Goal: Task Accomplishment & Management: Manage account settings

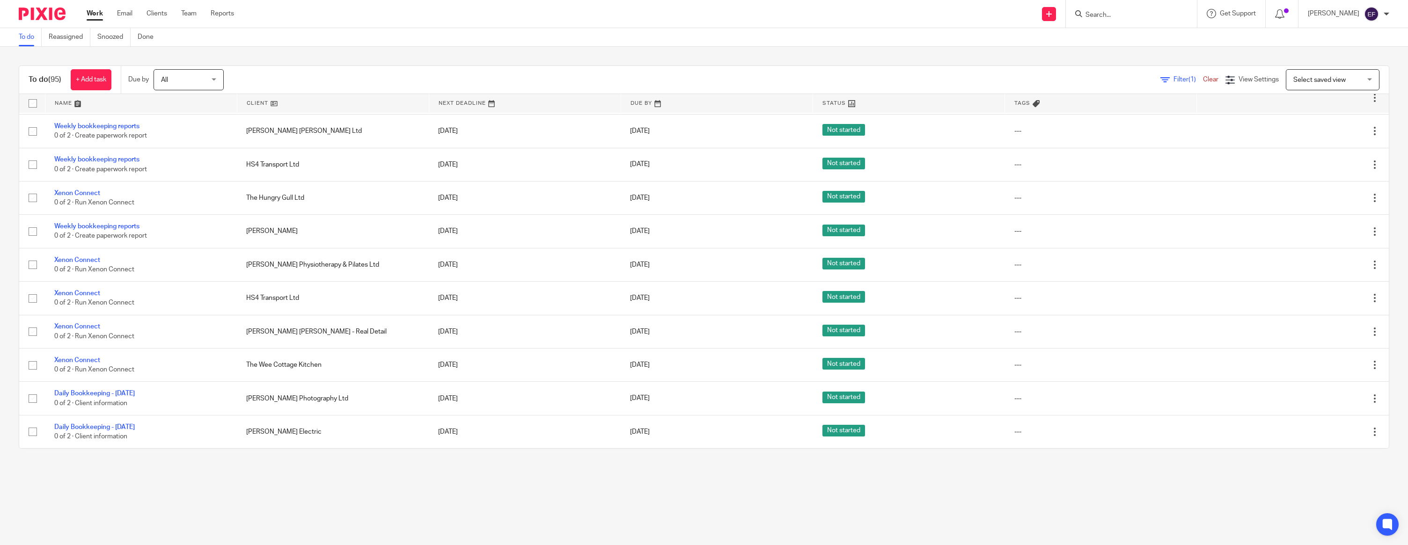
scroll to position [606, 0]
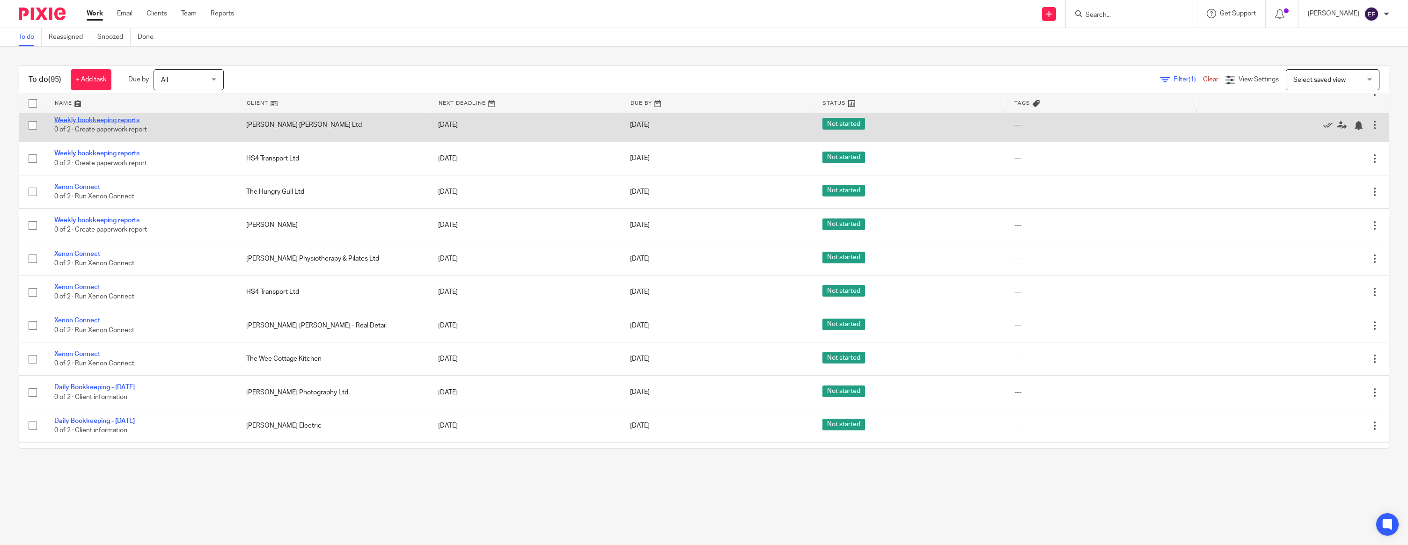
click at [117, 124] on link "Weekly bookkeeping reports" at bounding box center [96, 120] width 85 height 7
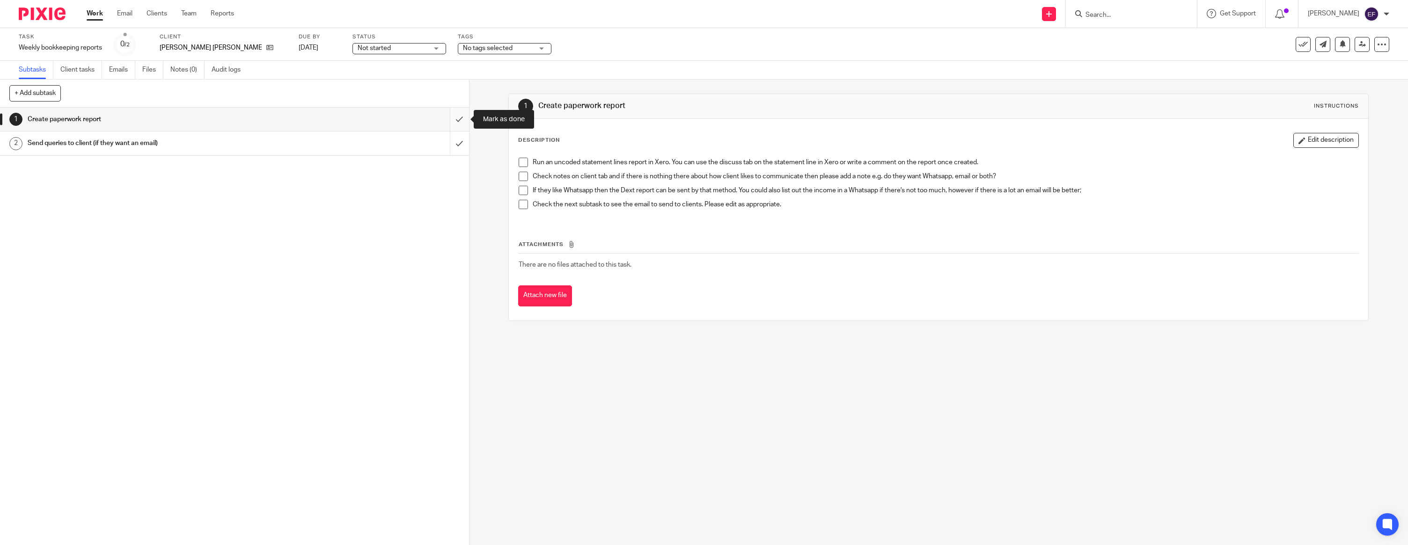
click at [456, 118] on input "submit" at bounding box center [234, 119] width 469 height 23
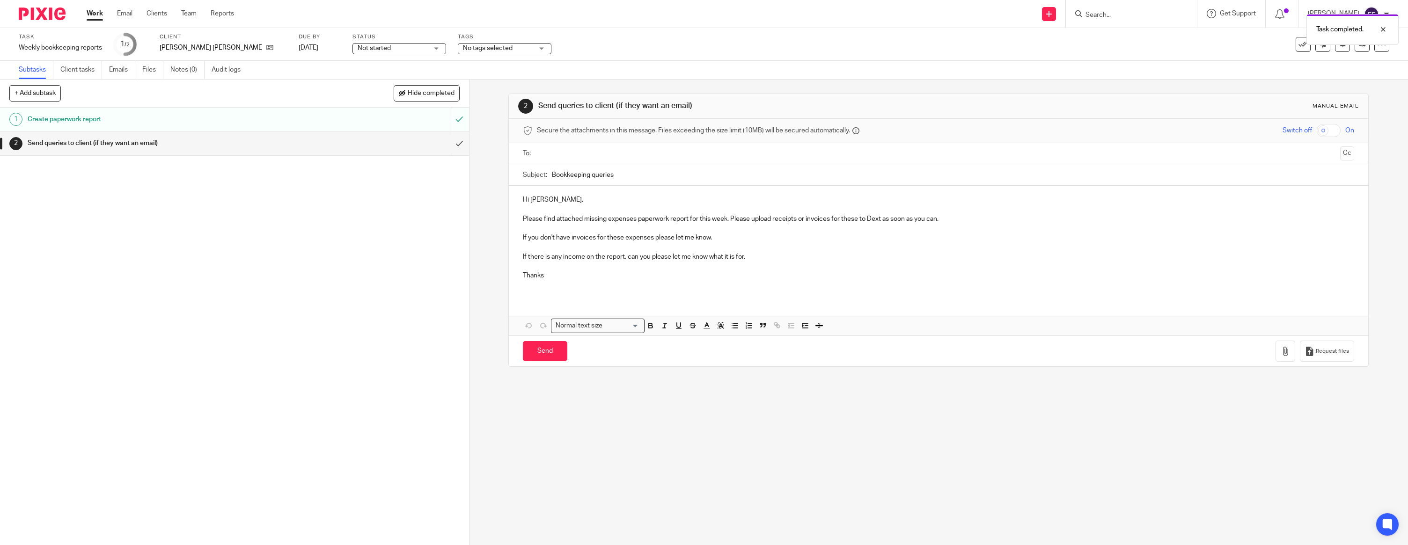
click at [572, 198] on p "Hi [PERSON_NAME]," at bounding box center [938, 199] width 831 height 9
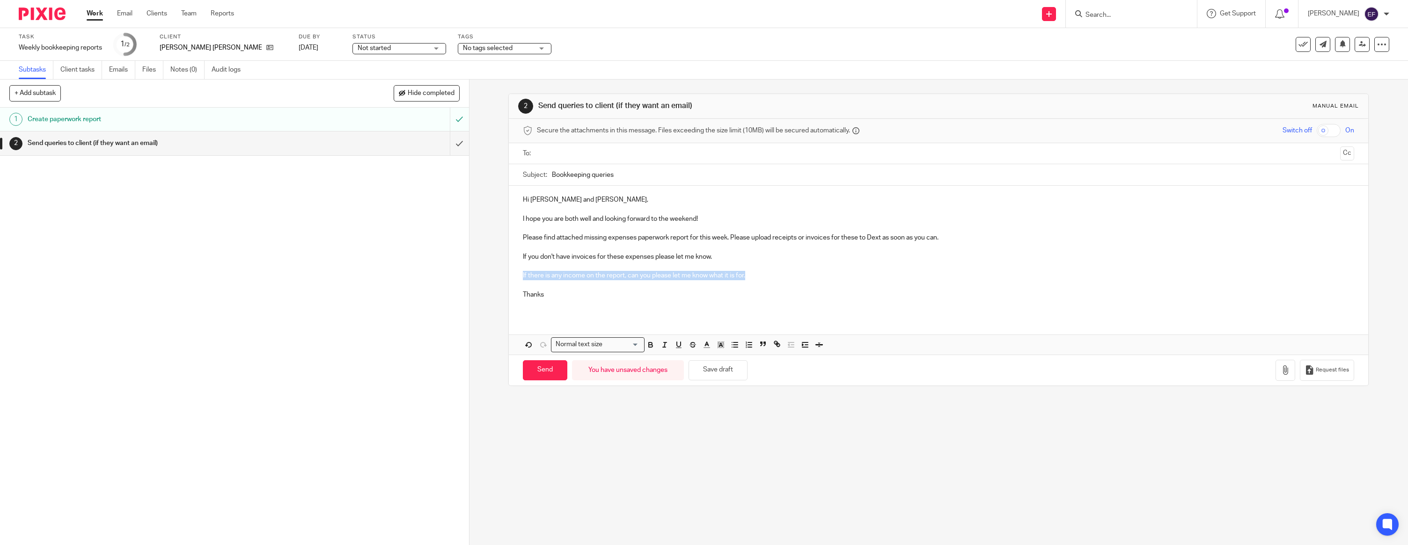
drag, startPoint x: 768, startPoint y: 273, endPoint x: 512, endPoint y: 276, distance: 256.1
click at [512, 276] on div "Hi Nathan and Joanna, I hope you are both well and looking forward to the weeke…" at bounding box center [939, 251] width 860 height 130
click at [568, 290] on p "Thanks" at bounding box center [938, 294] width 831 height 9
click at [583, 154] on input "text" at bounding box center [938, 153] width 796 height 11
click at [1294, 377] on button "button" at bounding box center [1286, 372] width 20 height 21
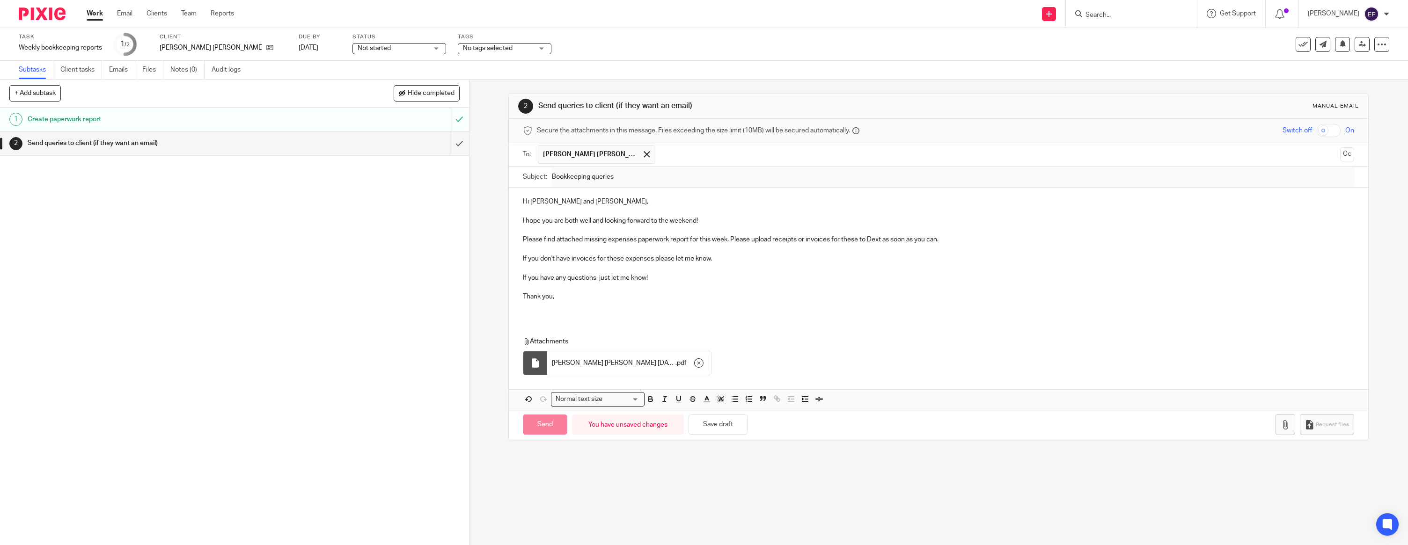
click at [562, 316] on div "Hi Nathan and Joanna, I hope you are both well and looking forward to the weeke…" at bounding box center [939, 253] width 860 height 130
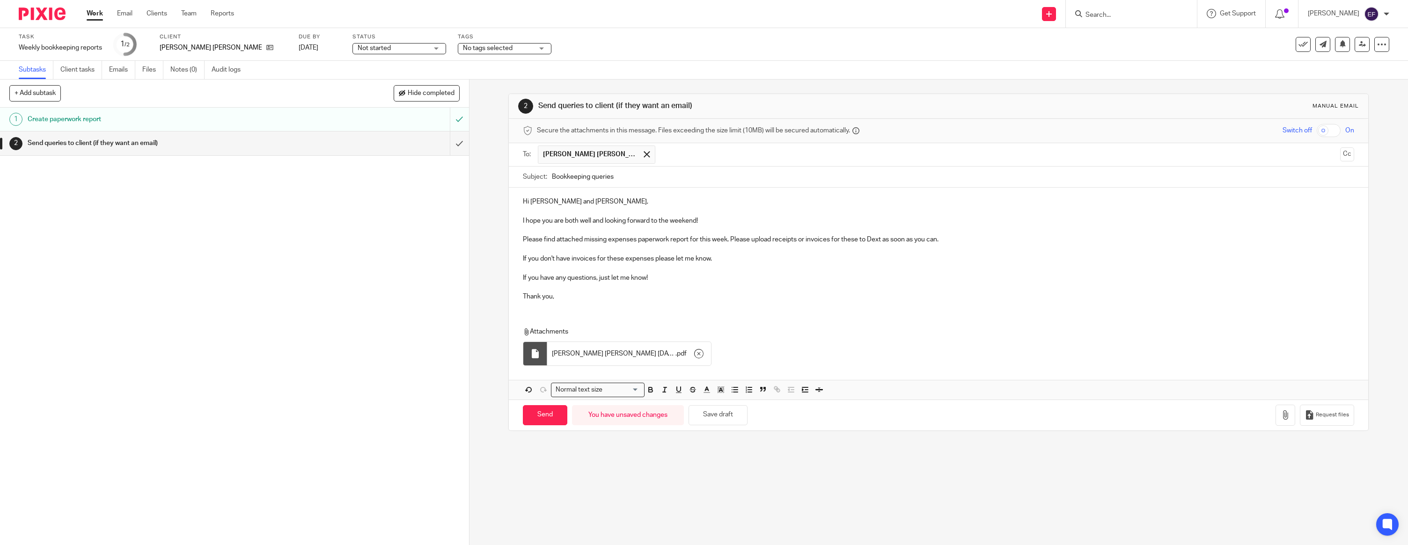
click at [536, 307] on div "Hi Nathan and Joanna, I hope you are both well and looking forward to the weeke…" at bounding box center [939, 248] width 860 height 121
click at [538, 413] on input "Send" at bounding box center [545, 415] width 44 height 20
type input "Sent"
click at [41, 15] on img at bounding box center [42, 13] width 47 height 13
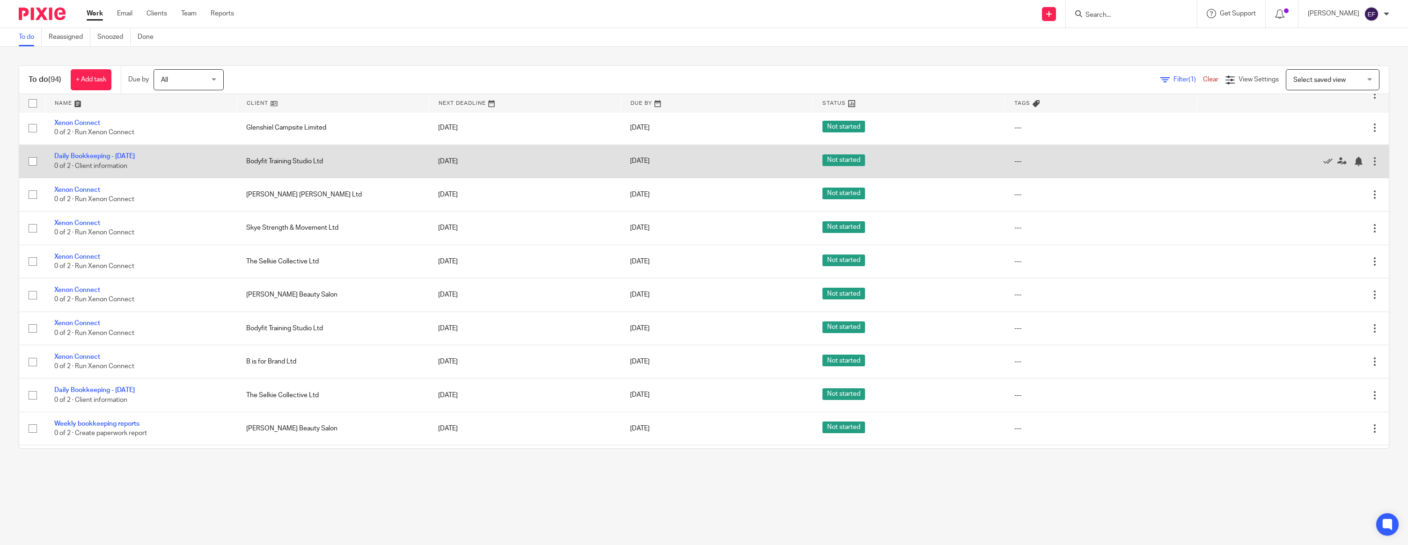
scroll to position [602, 0]
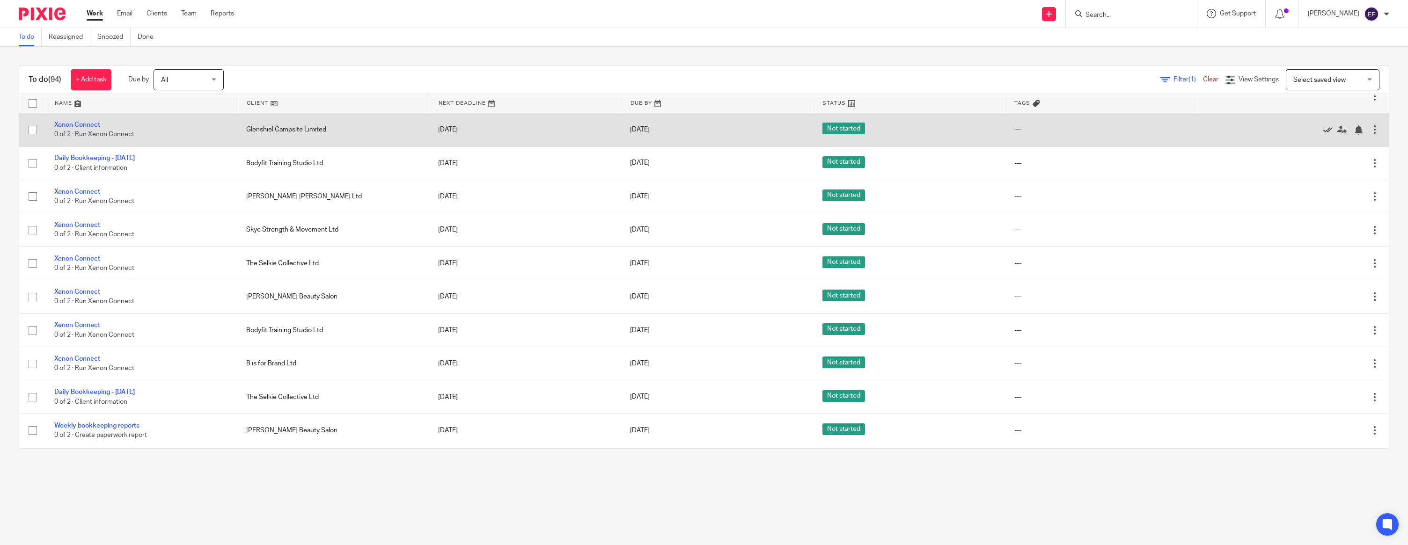
click at [1328, 135] on icon at bounding box center [1327, 129] width 9 height 9
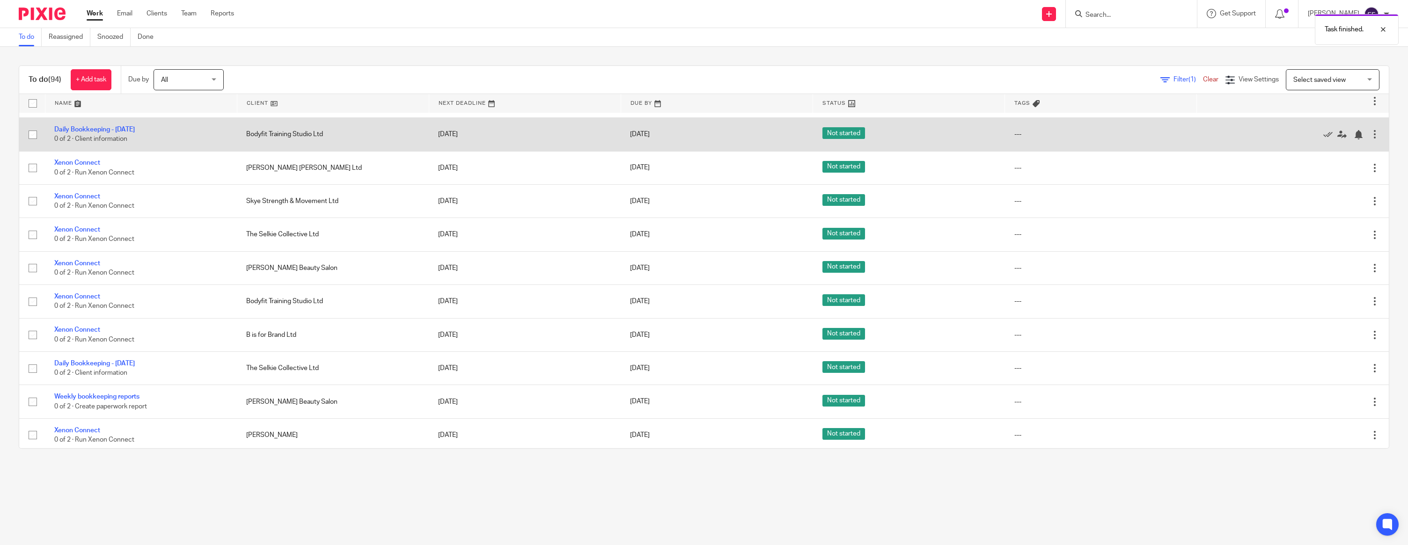
scroll to position [596, 0]
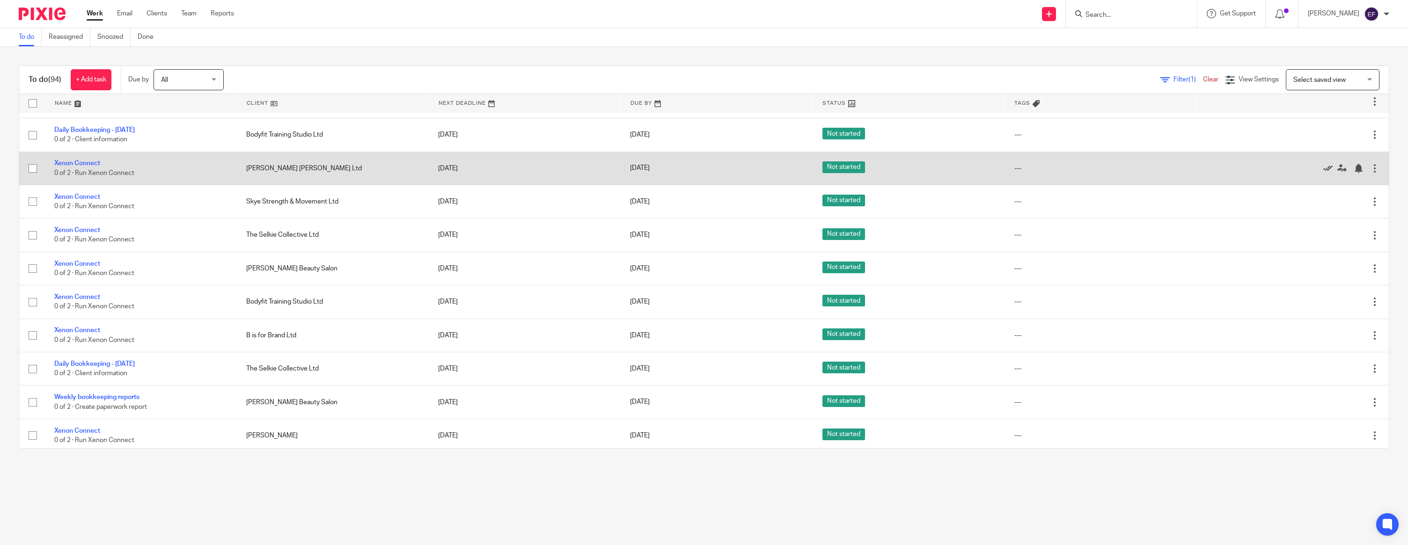
click at [1326, 173] on icon at bounding box center [1327, 168] width 9 height 9
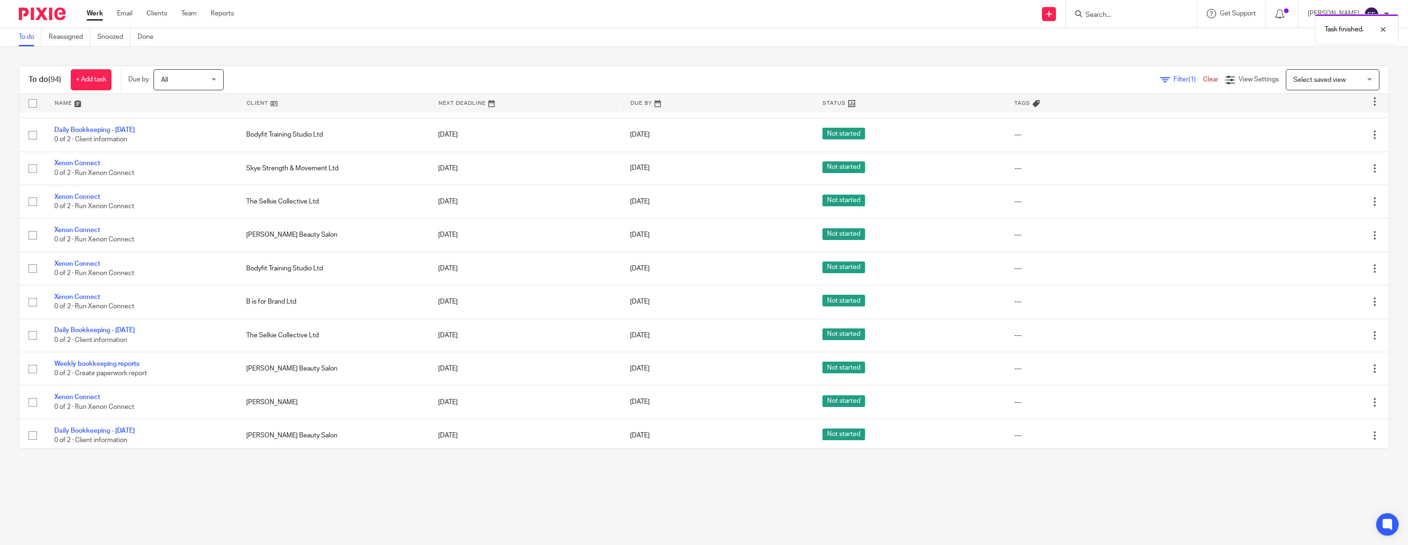
click at [1326, 173] on icon at bounding box center [1327, 168] width 9 height 9
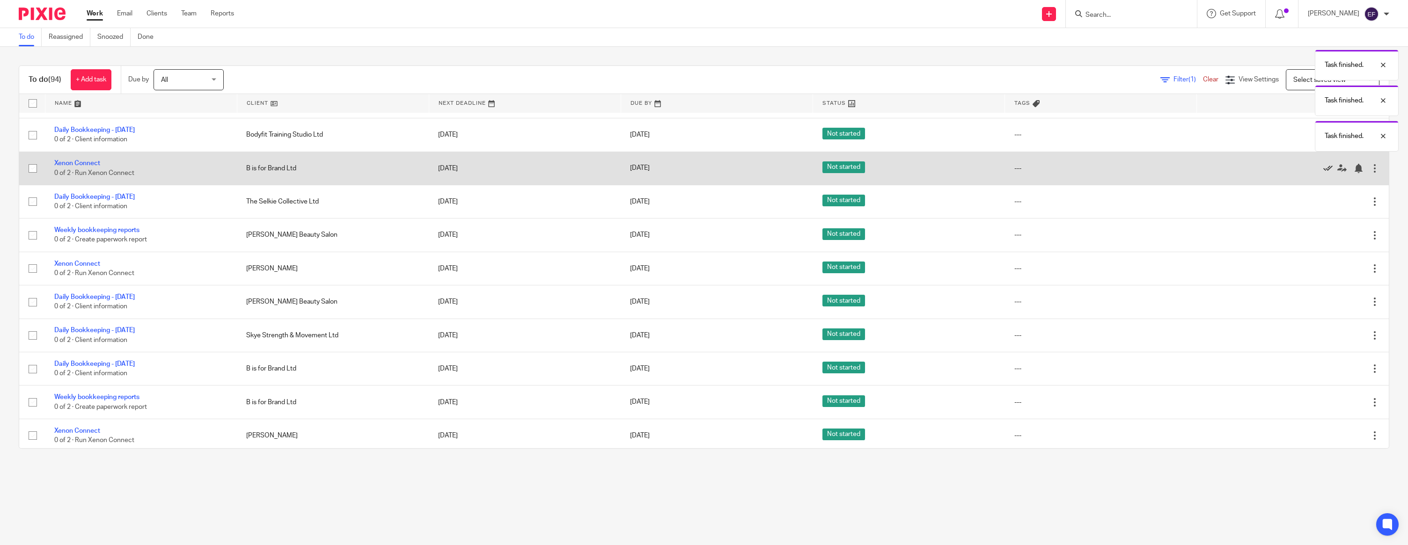
click at [1325, 173] on icon at bounding box center [1327, 168] width 9 height 9
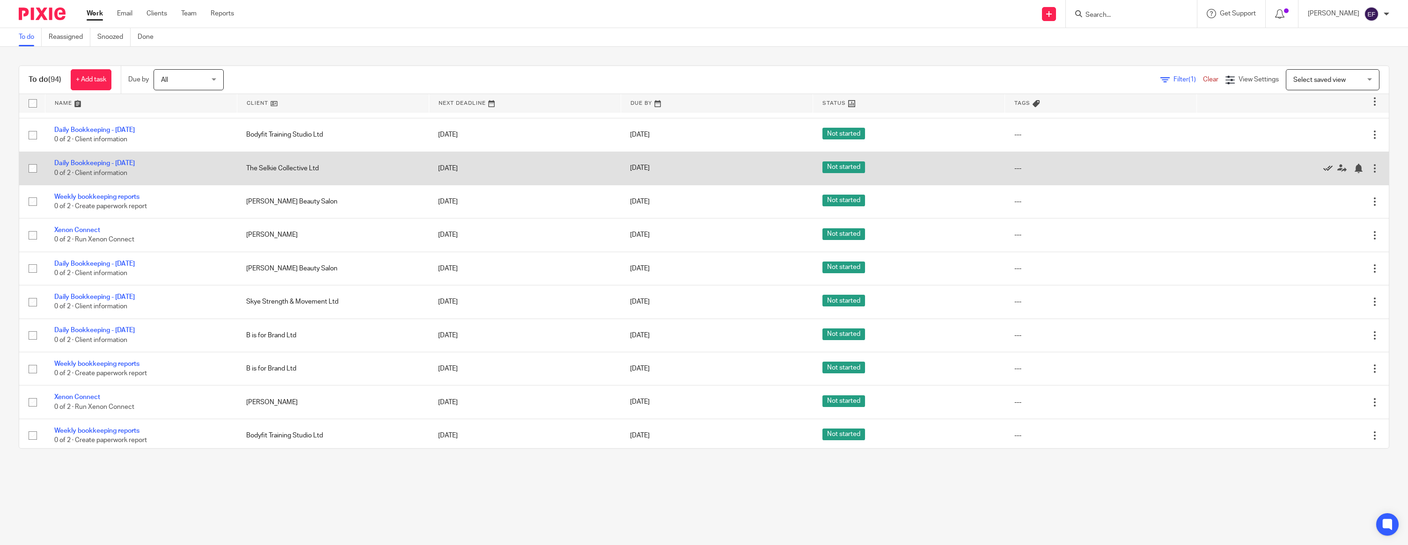
click at [1327, 173] on icon at bounding box center [1327, 168] width 9 height 9
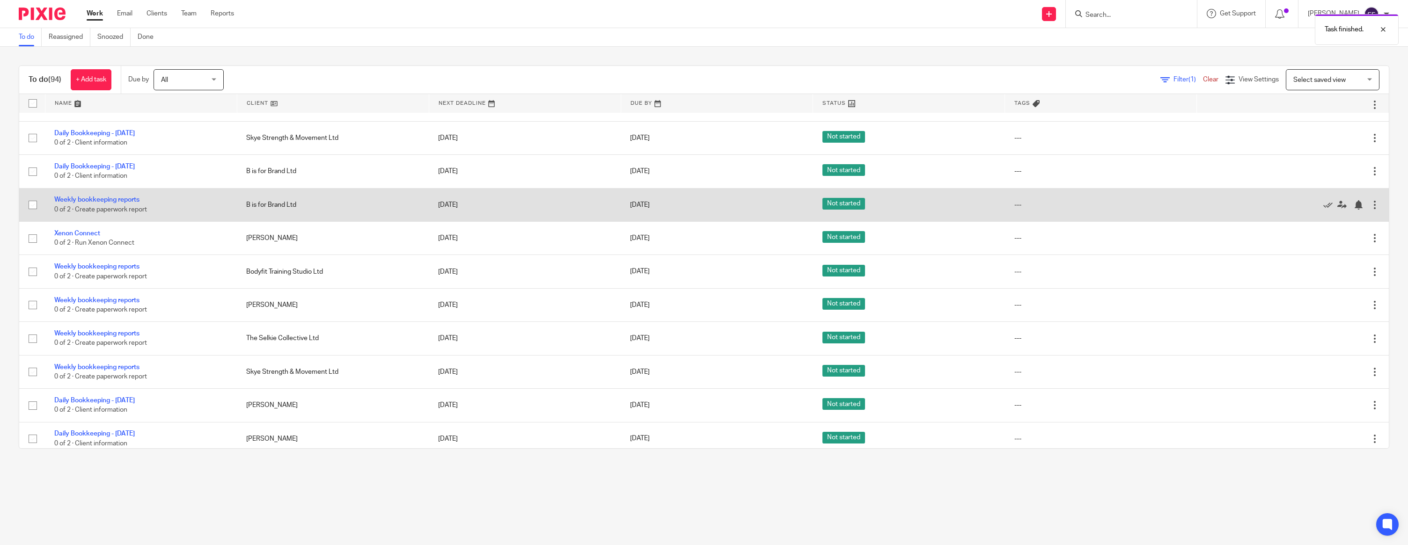
scroll to position [733, 0]
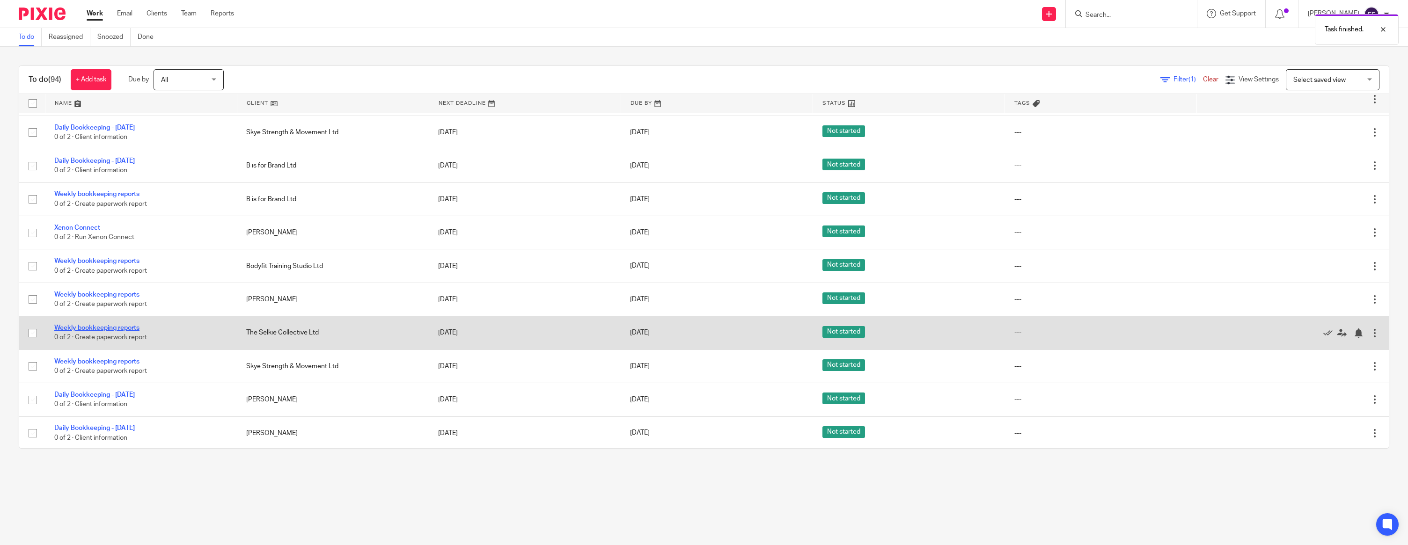
click at [127, 331] on link "Weekly bookkeeping reports" at bounding box center [96, 328] width 85 height 7
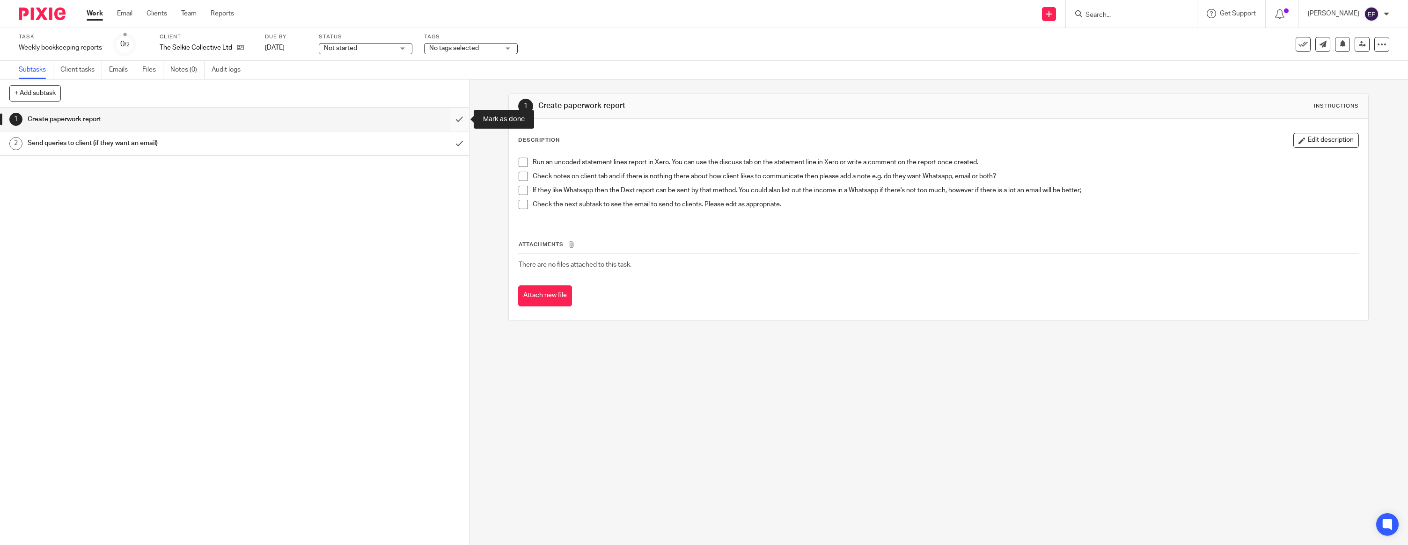
click at [466, 120] on input "submit" at bounding box center [234, 119] width 469 height 23
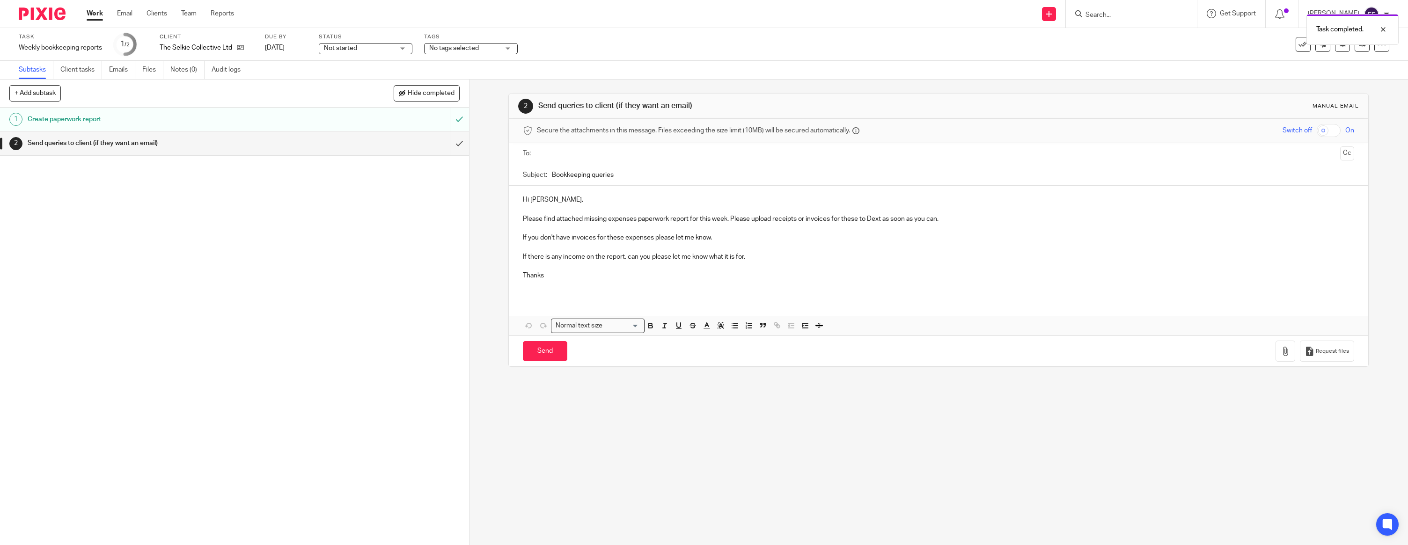
click at [562, 201] on p "Hi [PERSON_NAME]," at bounding box center [938, 199] width 831 height 9
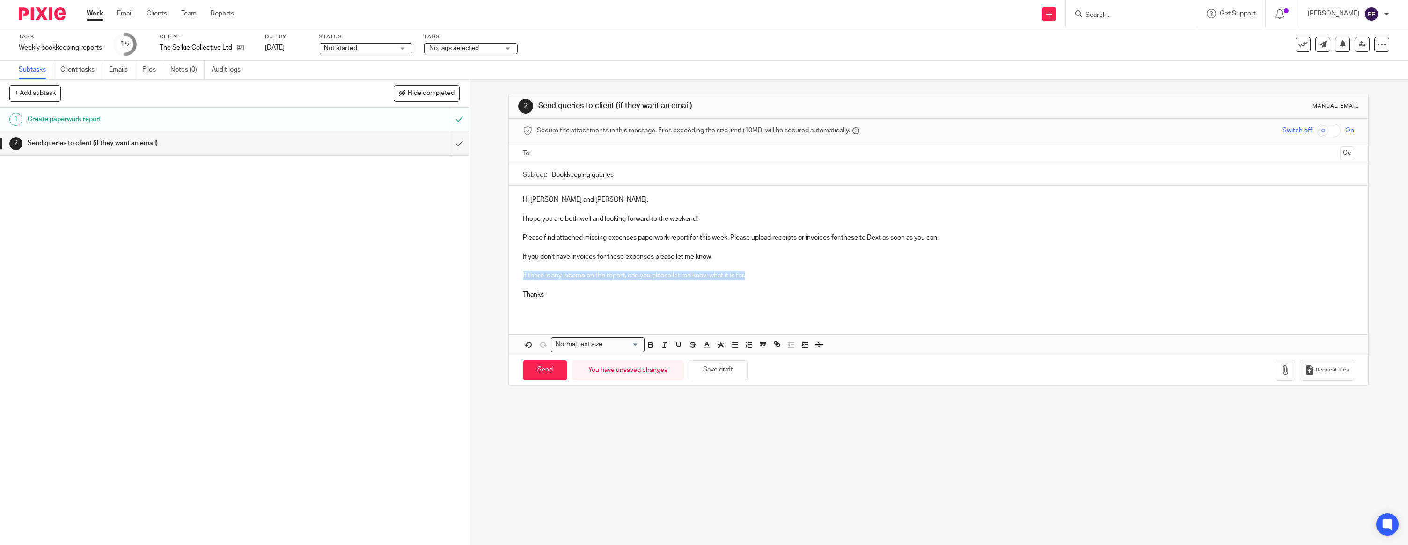
drag, startPoint x: 752, startPoint y: 275, endPoint x: 491, endPoint y: 274, distance: 261.2
click at [491, 274] on div "2 Send queries to client (if they want an email) Manual email Secure the attach…" at bounding box center [939, 313] width 939 height 466
click at [564, 298] on p "Thanks" at bounding box center [938, 294] width 831 height 9
click at [576, 153] on input "text" at bounding box center [938, 153] width 796 height 11
click at [1282, 367] on icon "button" at bounding box center [1285, 371] width 9 height 9
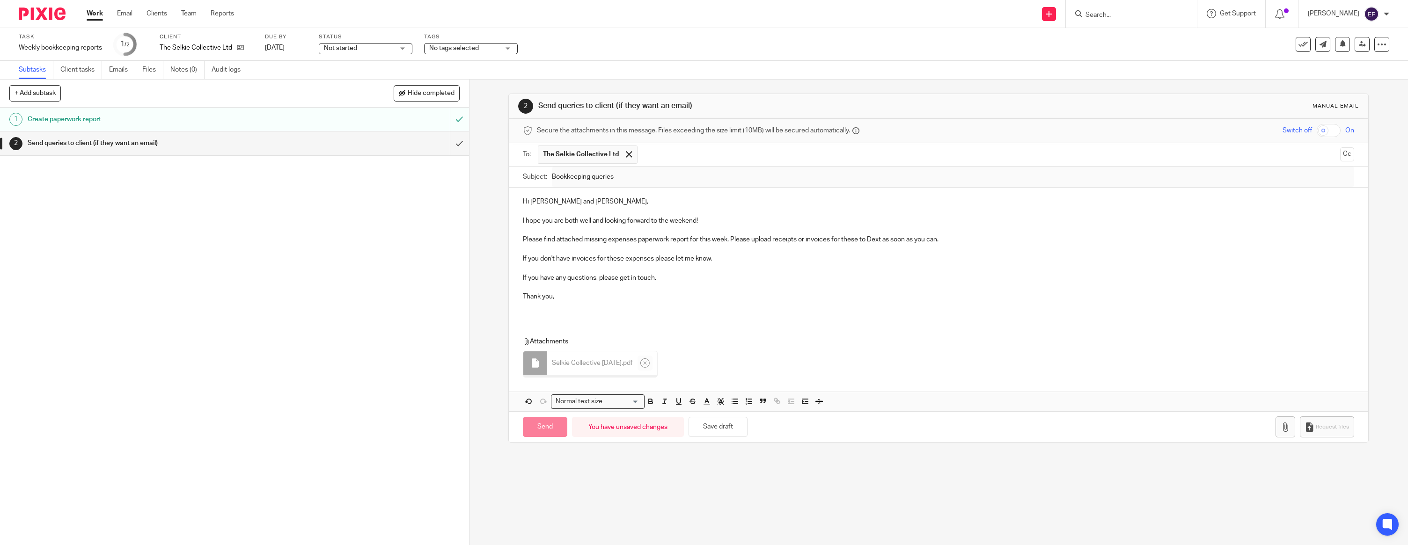
click at [568, 303] on p at bounding box center [938, 305] width 831 height 9
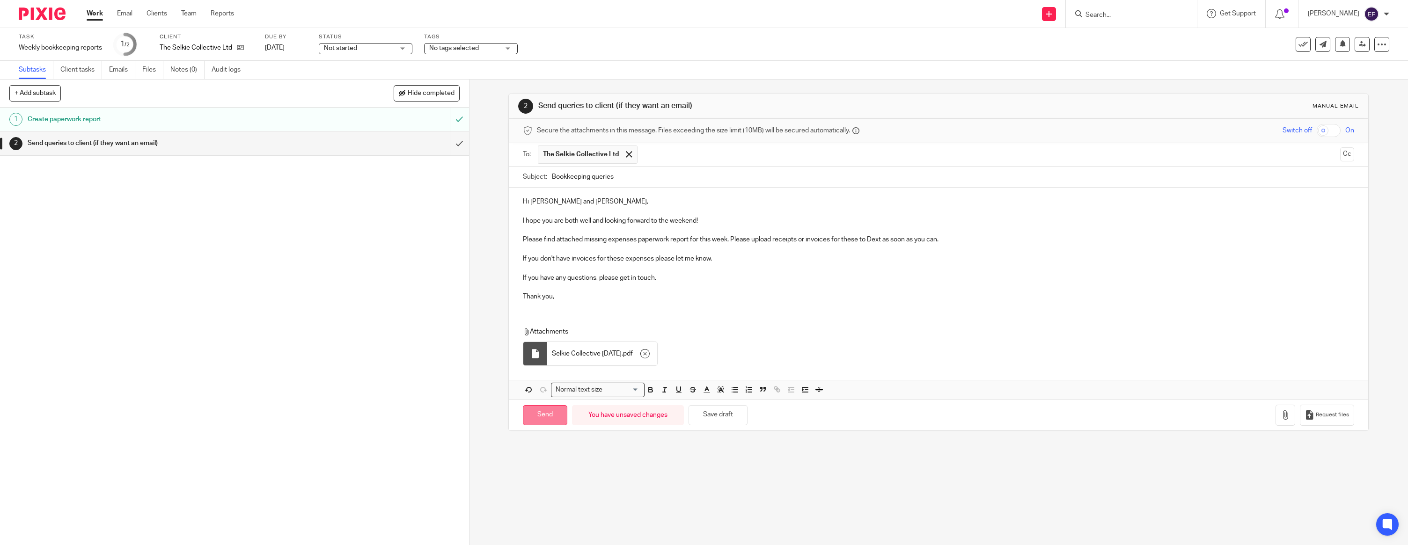
click at [557, 415] on input "Send" at bounding box center [545, 415] width 44 height 20
type input "Sent"
click at [46, 17] on img at bounding box center [42, 13] width 47 height 13
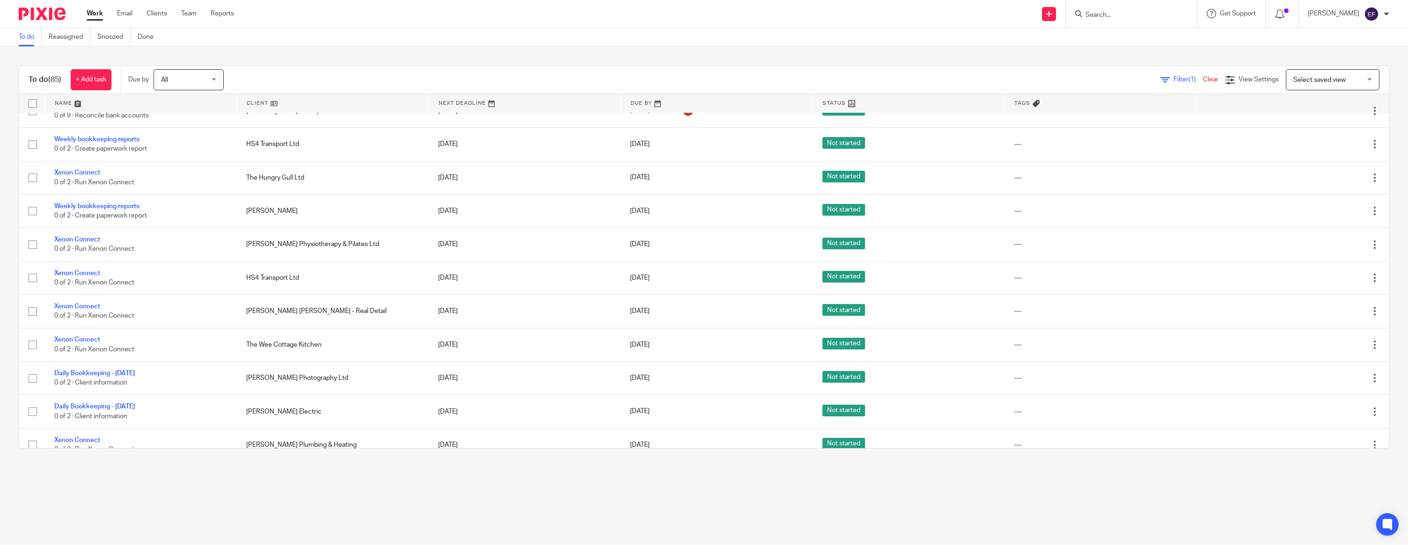
scroll to position [596, 0]
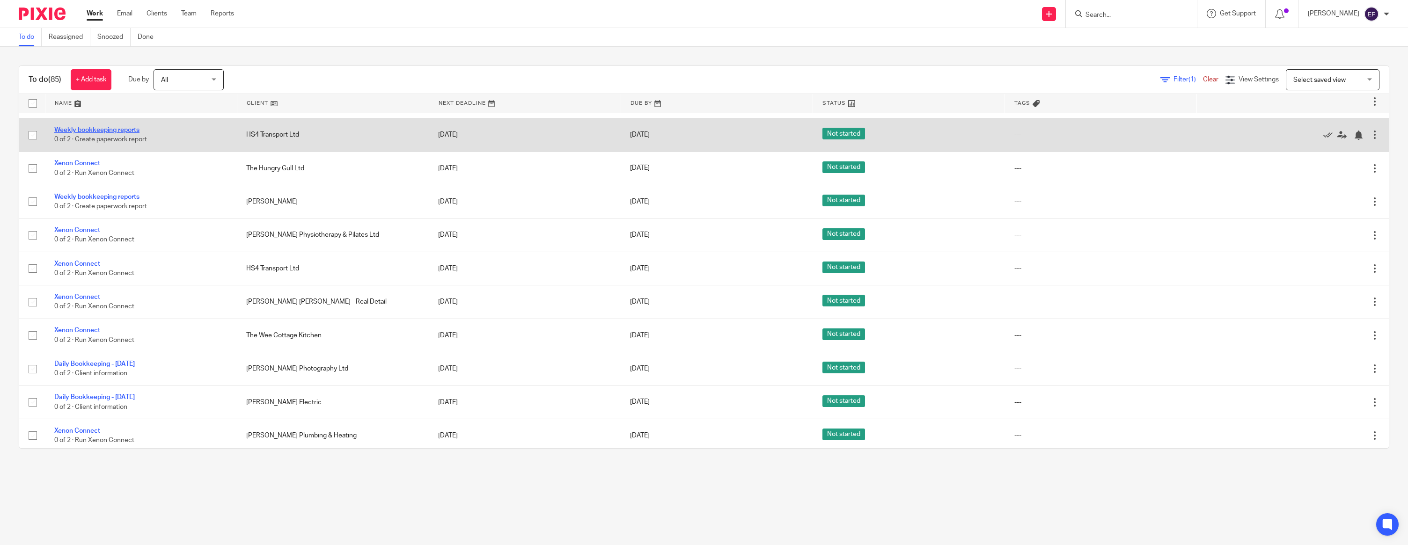
click at [134, 133] on link "Weekly bookkeeping reports" at bounding box center [96, 130] width 85 height 7
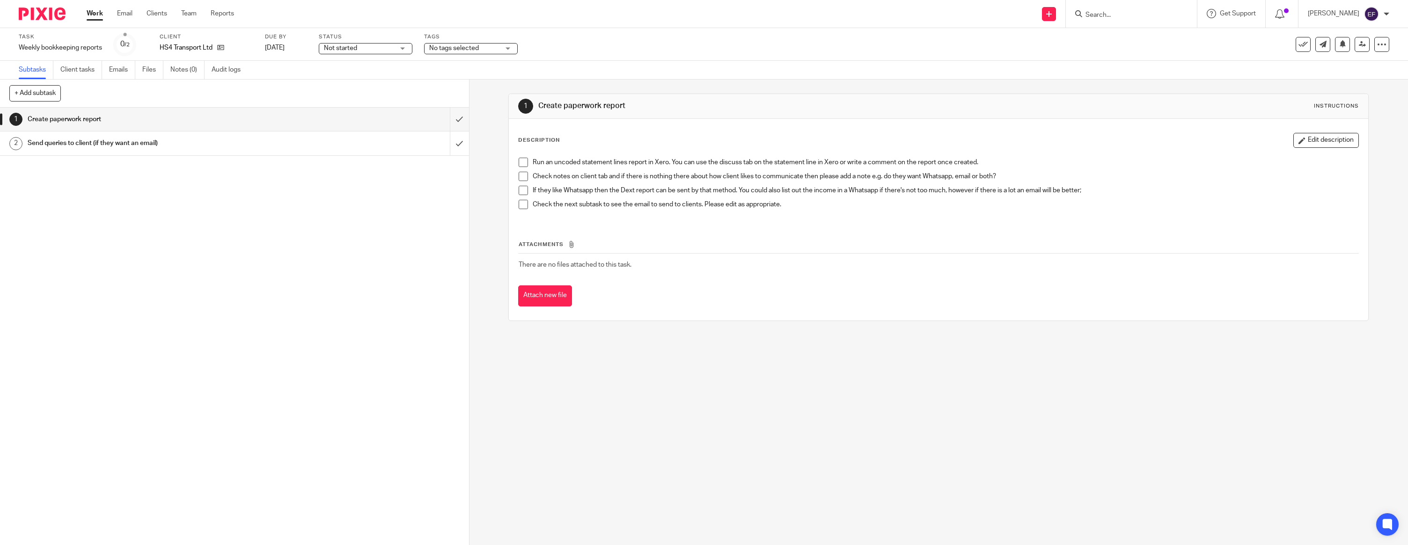
click at [447, 120] on link "1 Create paperwork report" at bounding box center [225, 119] width 450 height 23
click at [455, 118] on input "submit" at bounding box center [234, 119] width 469 height 23
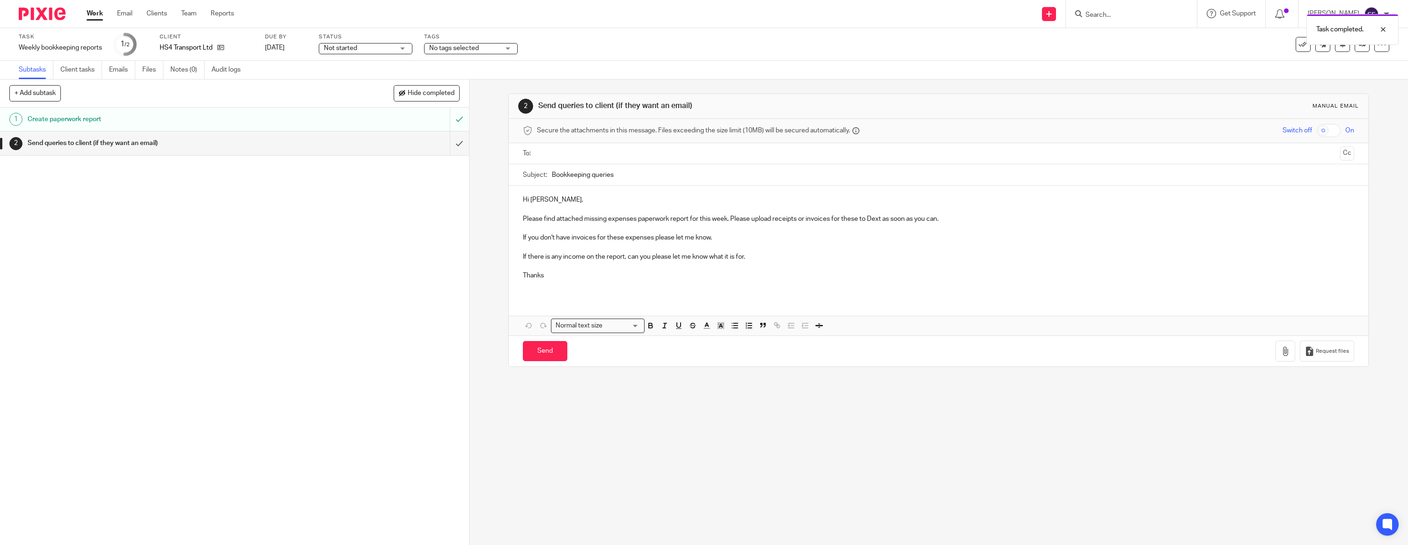
click at [582, 203] on p "Hi [PERSON_NAME]," at bounding box center [938, 199] width 831 height 9
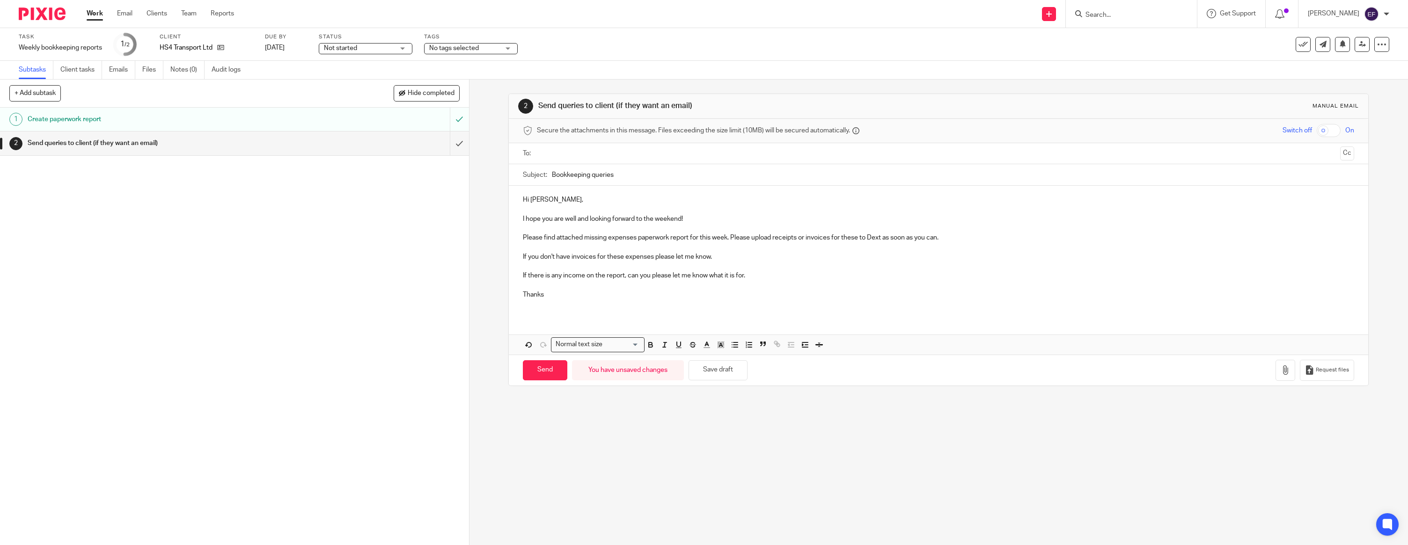
click at [785, 278] on p "If there is any income on the report, can you please let me know what it is for." at bounding box center [938, 275] width 831 height 9
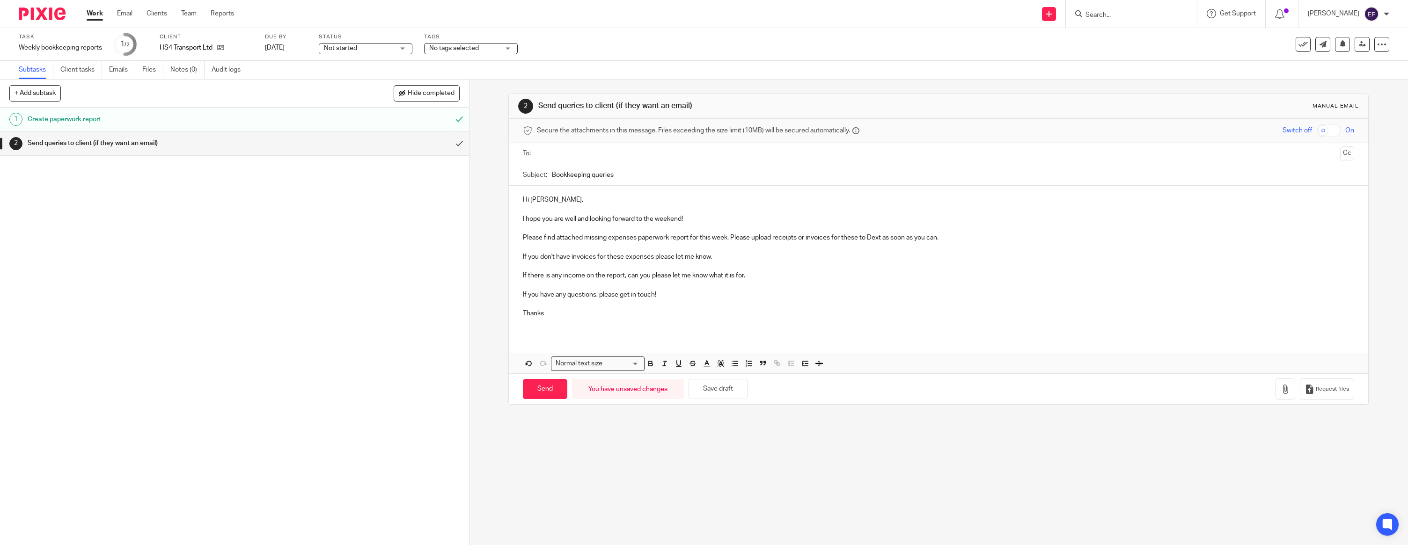
click at [581, 317] on p "Thanks" at bounding box center [938, 313] width 831 height 9
click at [549, 152] on input "text" at bounding box center [938, 153] width 796 height 11
click at [1286, 392] on icon "button" at bounding box center [1285, 391] width 9 height 9
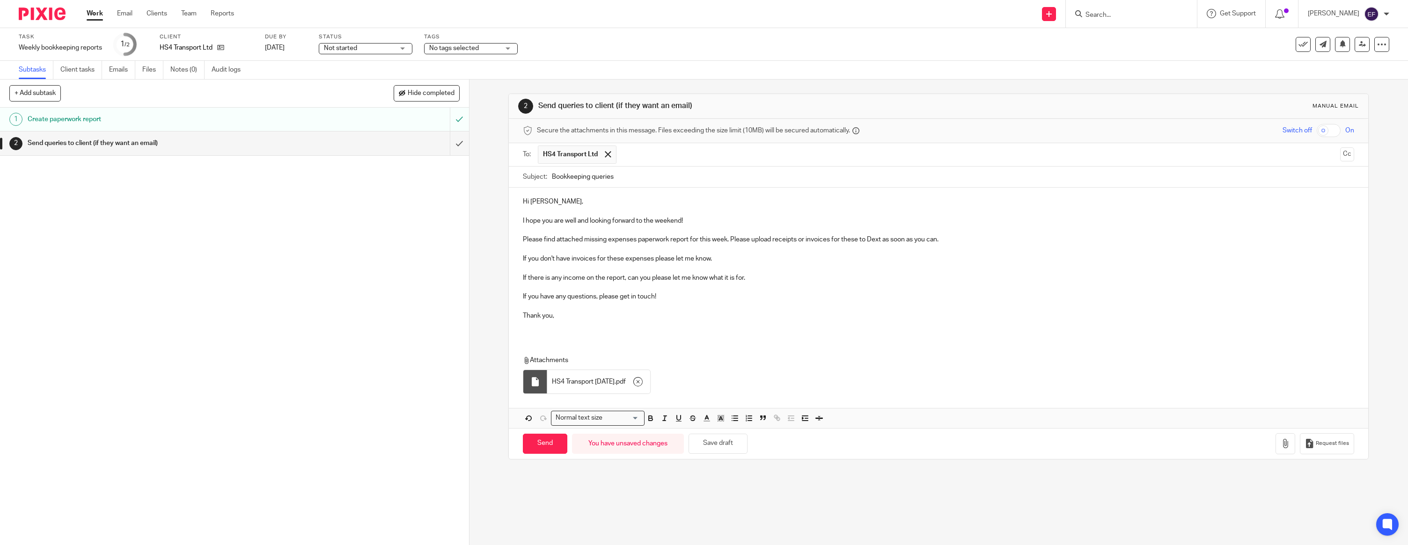
click at [651, 323] on p at bounding box center [938, 325] width 831 height 9
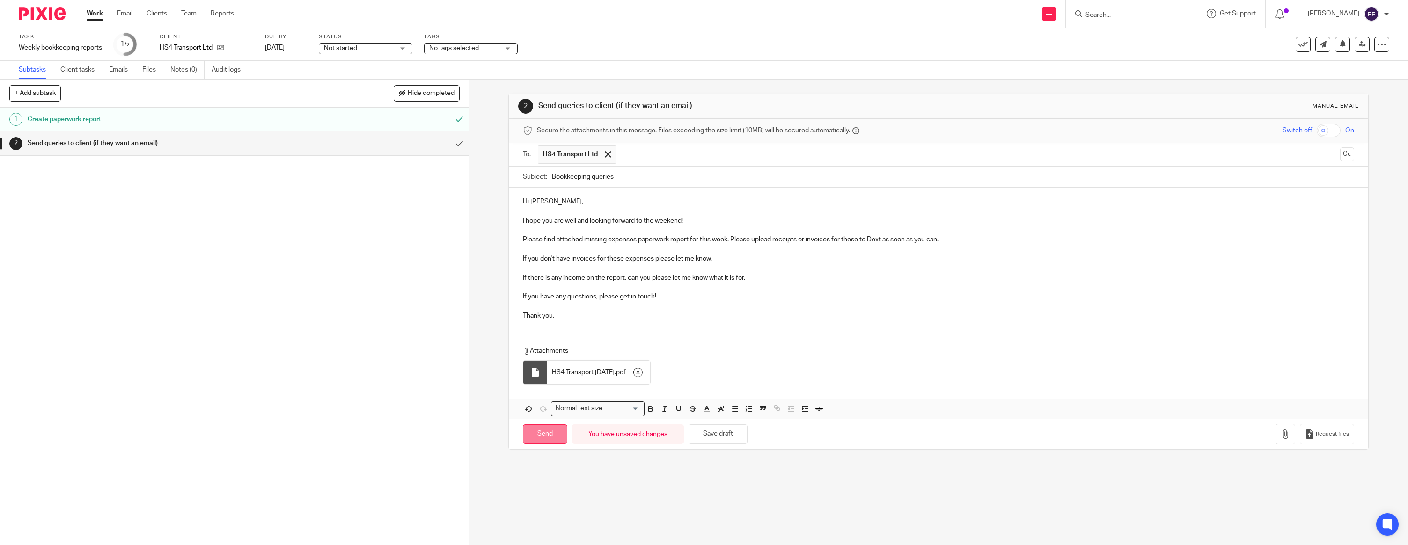
click at [556, 434] on input "Send" at bounding box center [545, 435] width 44 height 20
type input "Sent"
click at [46, 16] on img at bounding box center [42, 13] width 47 height 13
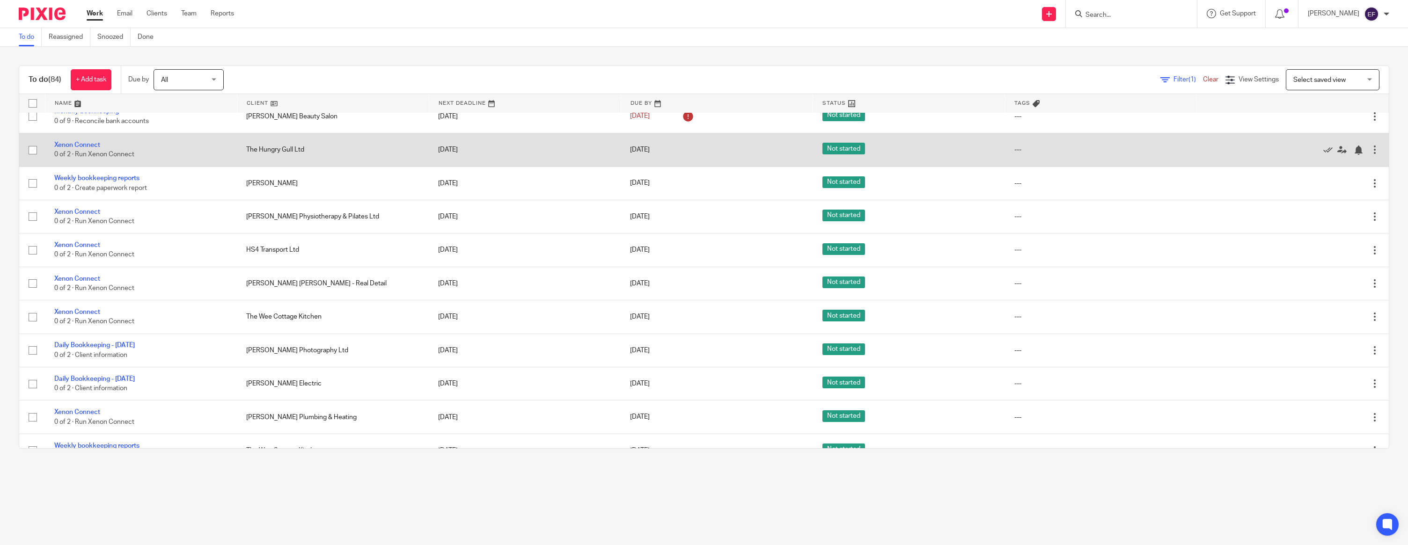
scroll to position [586, 0]
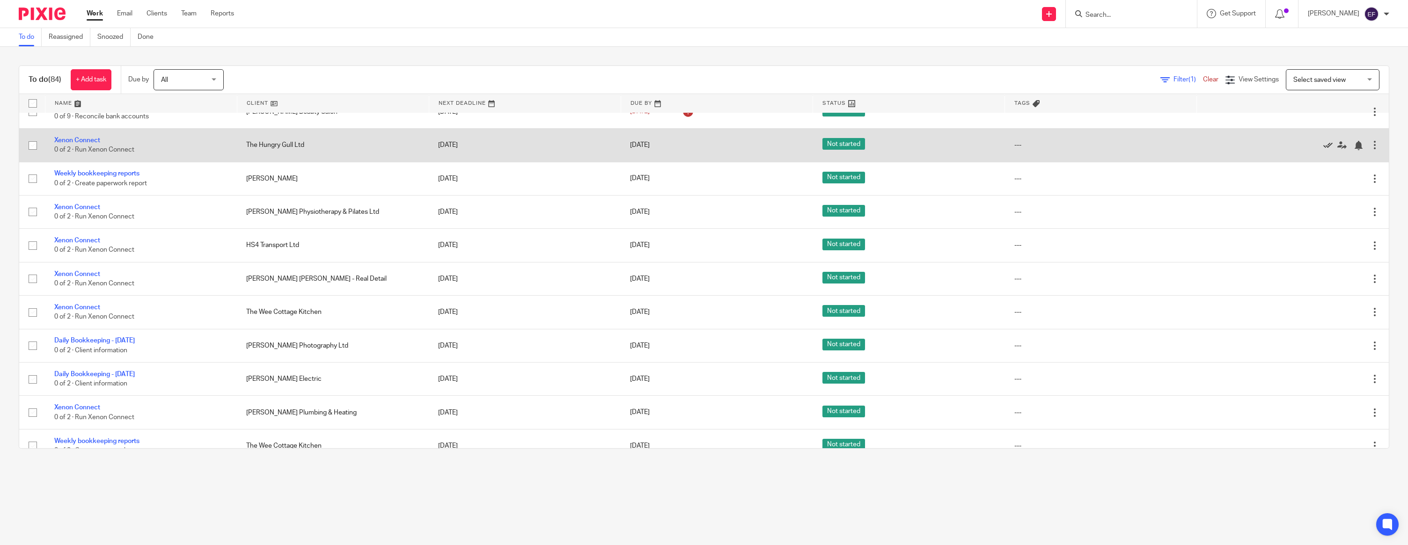
click at [1325, 150] on icon at bounding box center [1327, 145] width 9 height 9
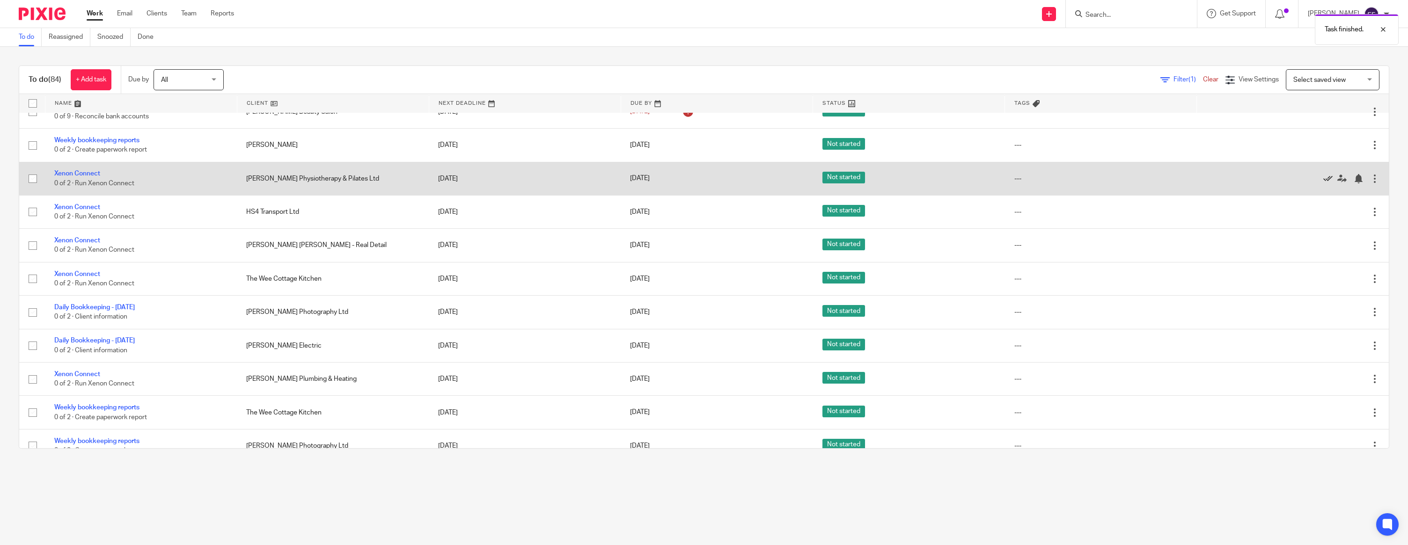
click at [1325, 184] on icon at bounding box center [1327, 178] width 9 height 9
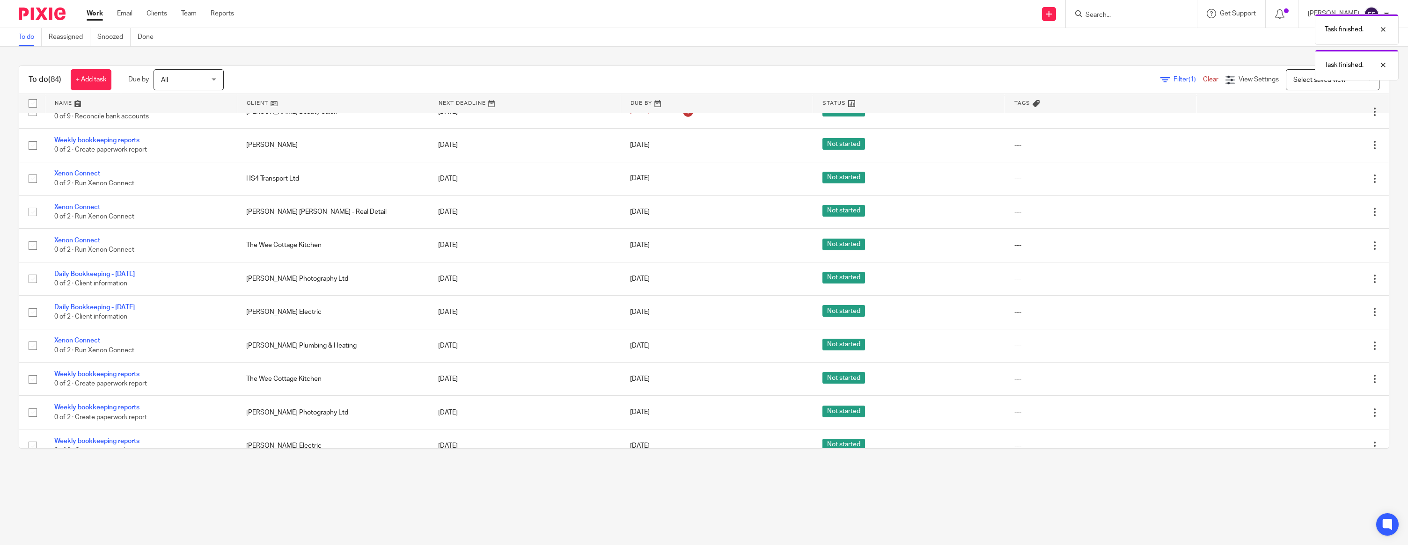
click at [1325, 184] on icon at bounding box center [1327, 178] width 9 height 9
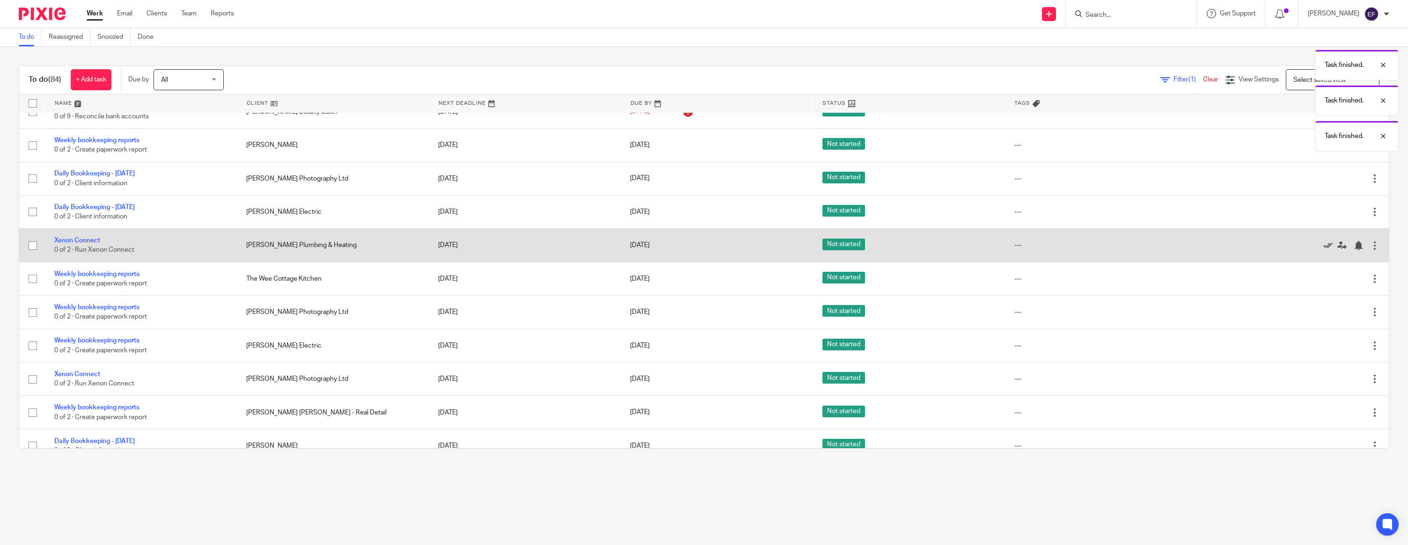
click at [1326, 250] on icon at bounding box center [1327, 245] width 9 height 9
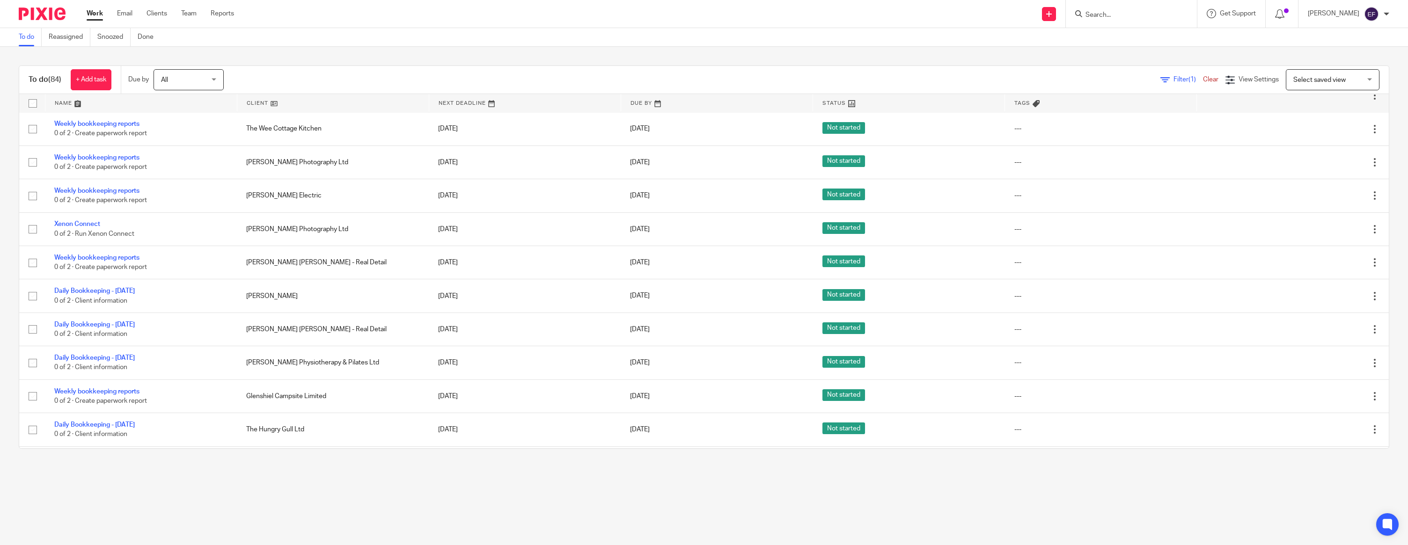
scroll to position [710, 0]
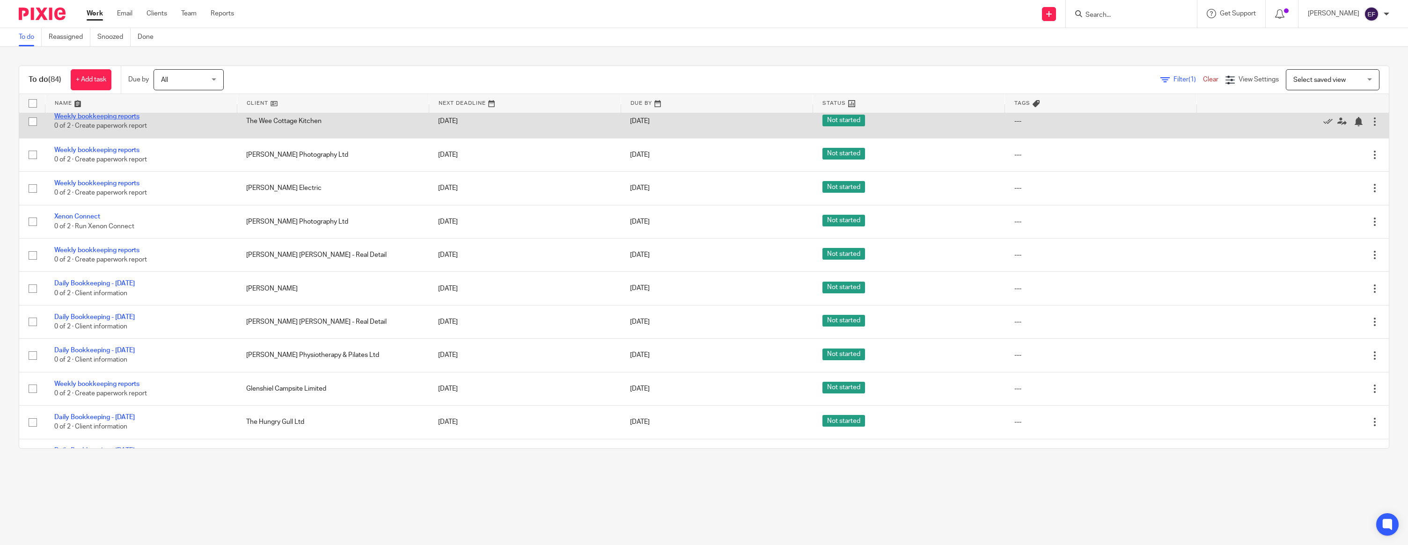
click at [110, 120] on link "Weekly bookkeeping reports" at bounding box center [96, 116] width 85 height 7
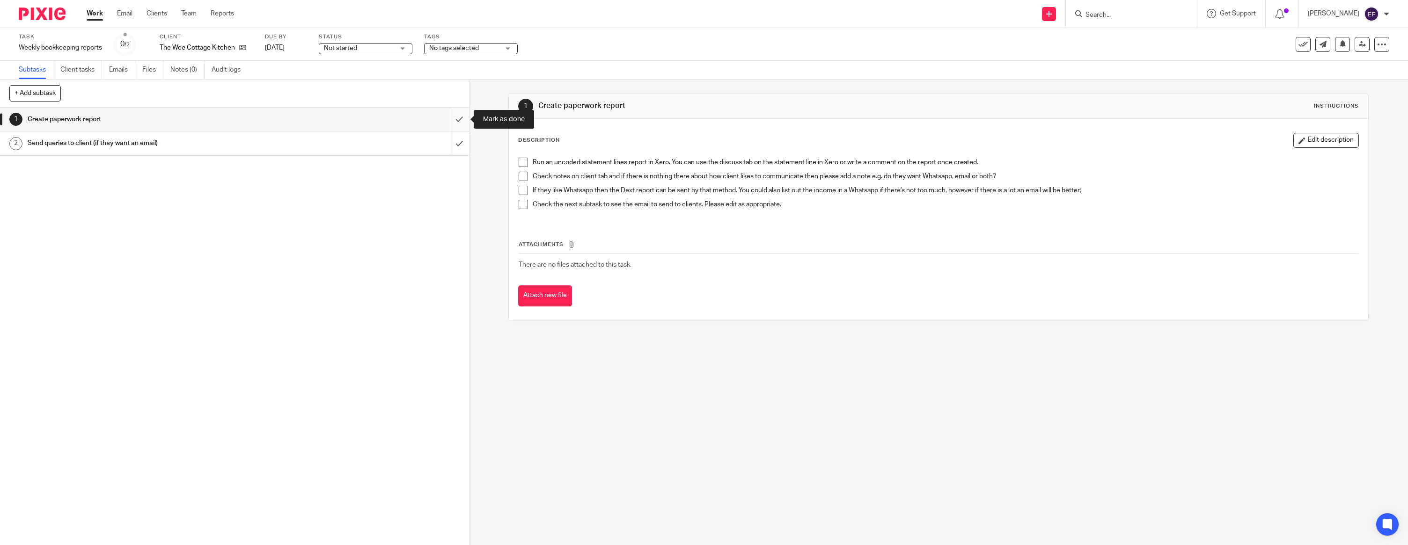
click at [461, 119] on input "submit" at bounding box center [234, 119] width 469 height 23
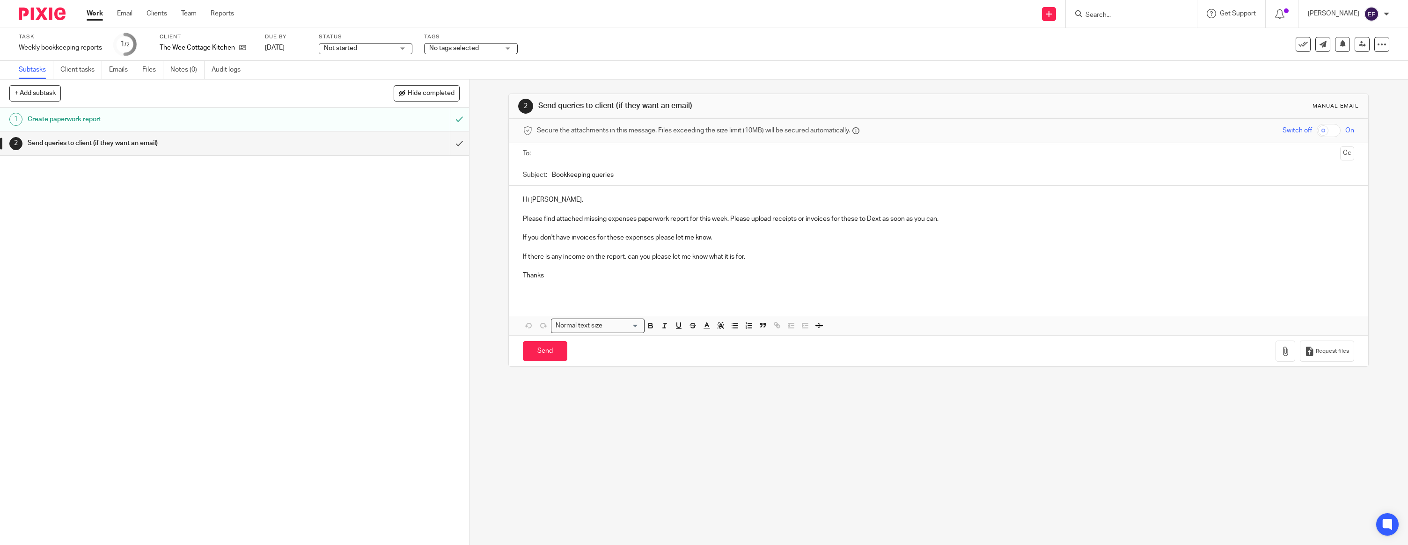
click at [583, 206] on p at bounding box center [938, 209] width 831 height 9
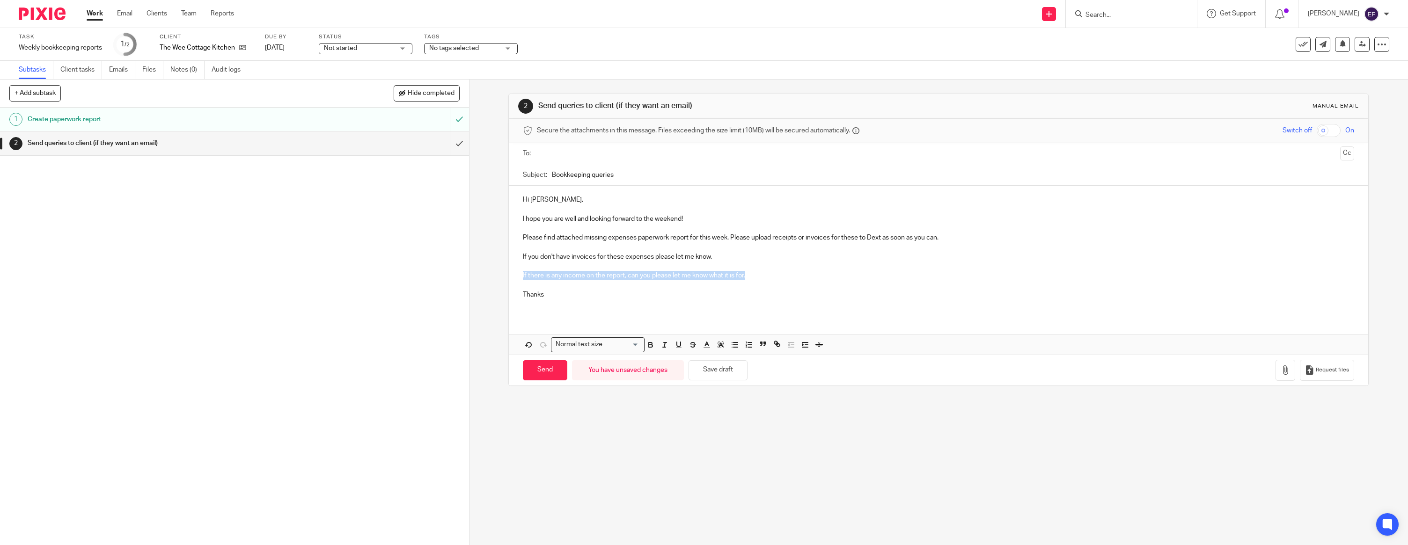
drag, startPoint x: 711, startPoint y: 279, endPoint x: 500, endPoint y: 278, distance: 211.1
click at [500, 278] on div "2 Send queries to client (if they want an email) Manual email Secure the attach…" at bounding box center [939, 313] width 939 height 466
click at [552, 303] on p at bounding box center [938, 304] width 831 height 9
click at [555, 295] on p "Thanks" at bounding box center [938, 294] width 831 height 9
click at [583, 151] on input "text" at bounding box center [938, 153] width 796 height 11
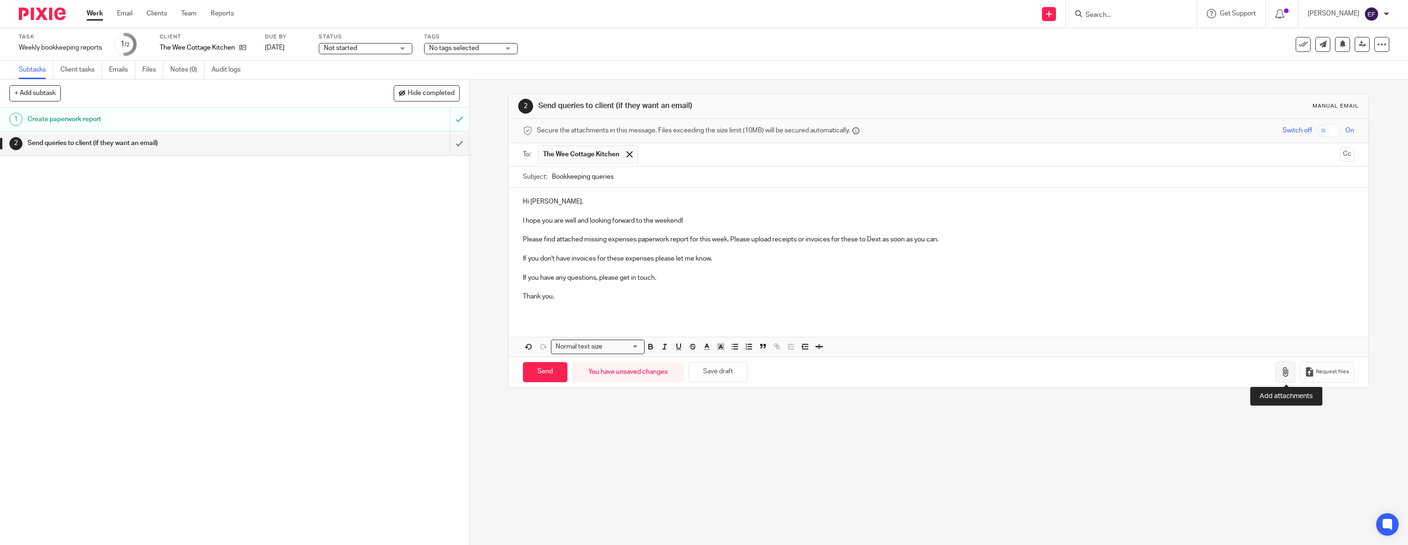
click at [1287, 378] on button "button" at bounding box center [1286, 372] width 20 height 21
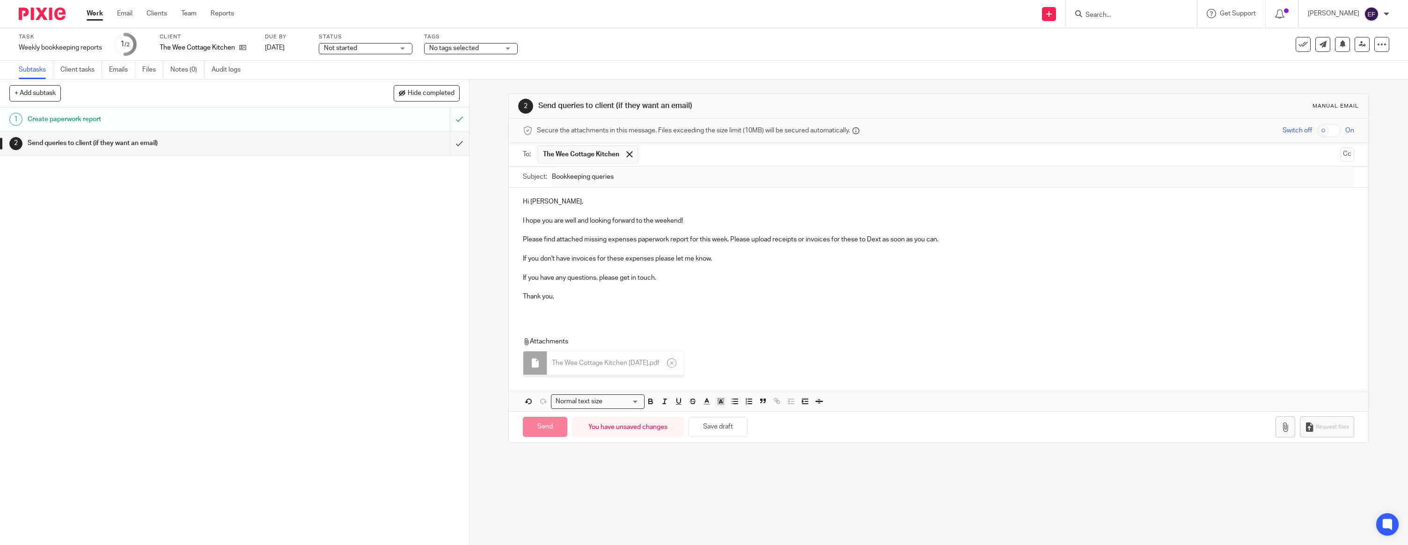
click at [563, 306] on p at bounding box center [938, 305] width 831 height 9
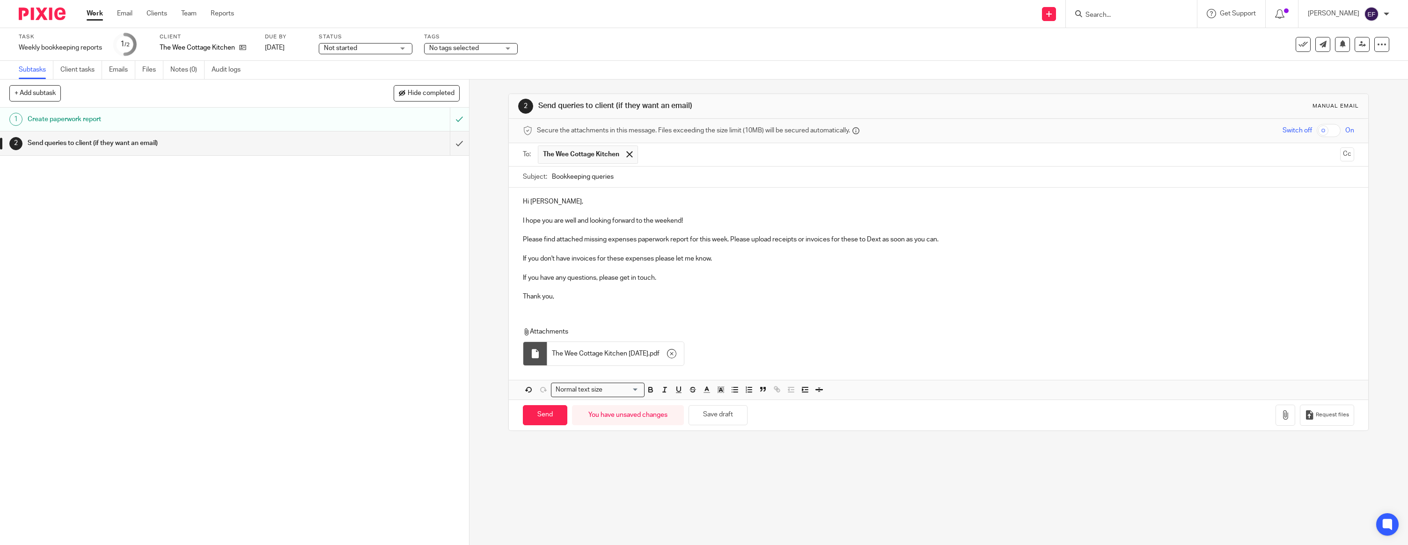
click at [564, 306] on div "Hi [PERSON_NAME], I hope you are well and looking forward to the weekend! Pleas…" at bounding box center [939, 248] width 860 height 121
click at [582, 301] on p "Thank you," at bounding box center [938, 296] width 831 height 9
click at [577, 314] on div "Hi [PERSON_NAME], I hope you are well and looking forward to the weekend! Pleas…" at bounding box center [939, 294] width 860 height 212
drag, startPoint x: 578, startPoint y: 442, endPoint x: 574, endPoint y: 435, distance: 8.2
click at [579, 442] on div "2 Send queries to client (if they want an email) Manual email Secure the attach…" at bounding box center [938, 263] width 860 height 366
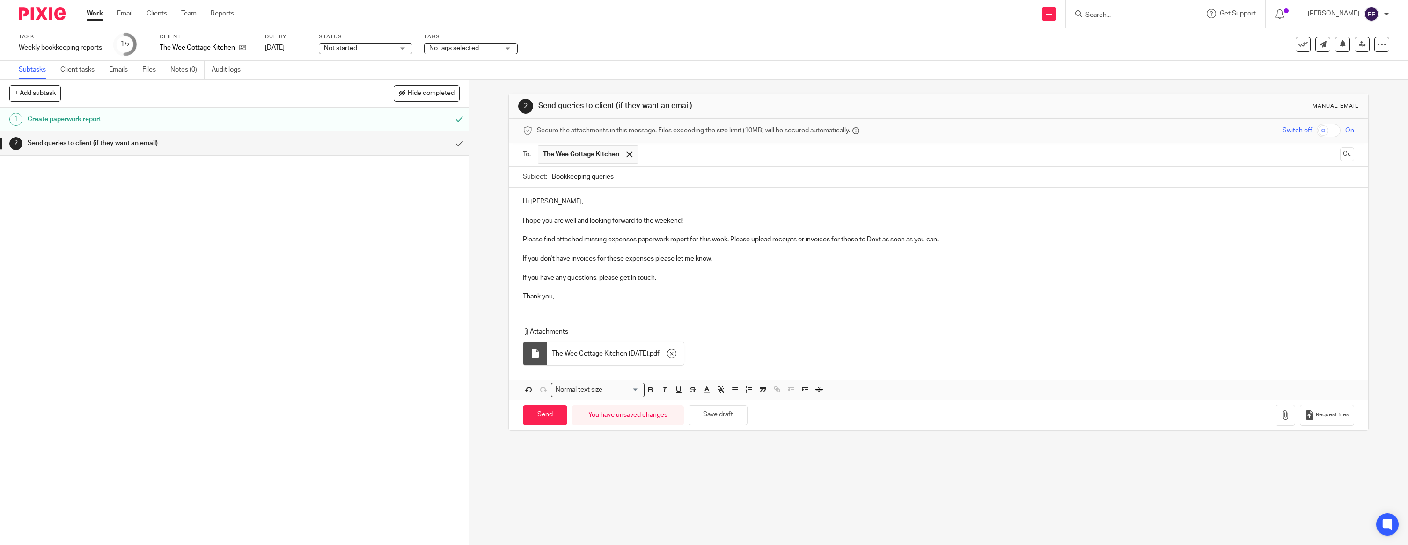
click at [618, 462] on div "2 Send queries to client (if they want an email) Manual email Secure the attach…" at bounding box center [939, 313] width 939 height 466
click at [539, 309] on div "Hi [PERSON_NAME], I hope you are well and looking forward to the weekend! Pleas…" at bounding box center [939, 294] width 860 height 212
click at [539, 306] on div "Hi [PERSON_NAME], I hope you are well and looking forward to the weekend! Pleas…" at bounding box center [939, 248] width 860 height 121
click at [554, 415] on input "Send" at bounding box center [545, 415] width 44 height 20
type input "Sent"
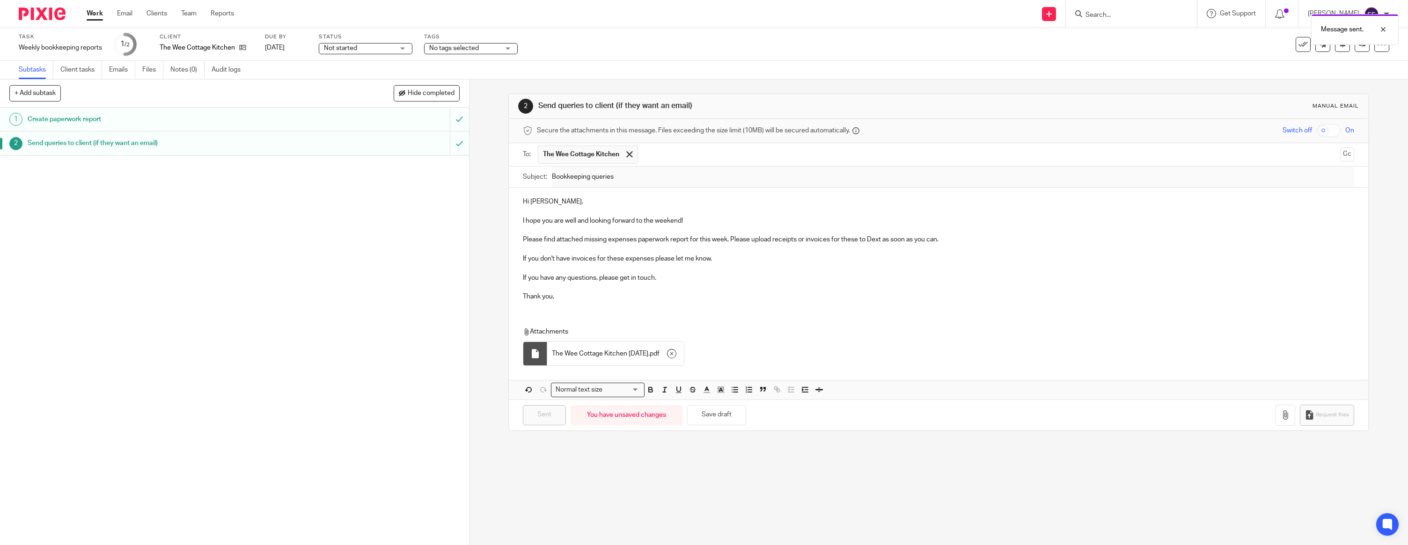
click at [43, 10] on img at bounding box center [42, 13] width 47 height 13
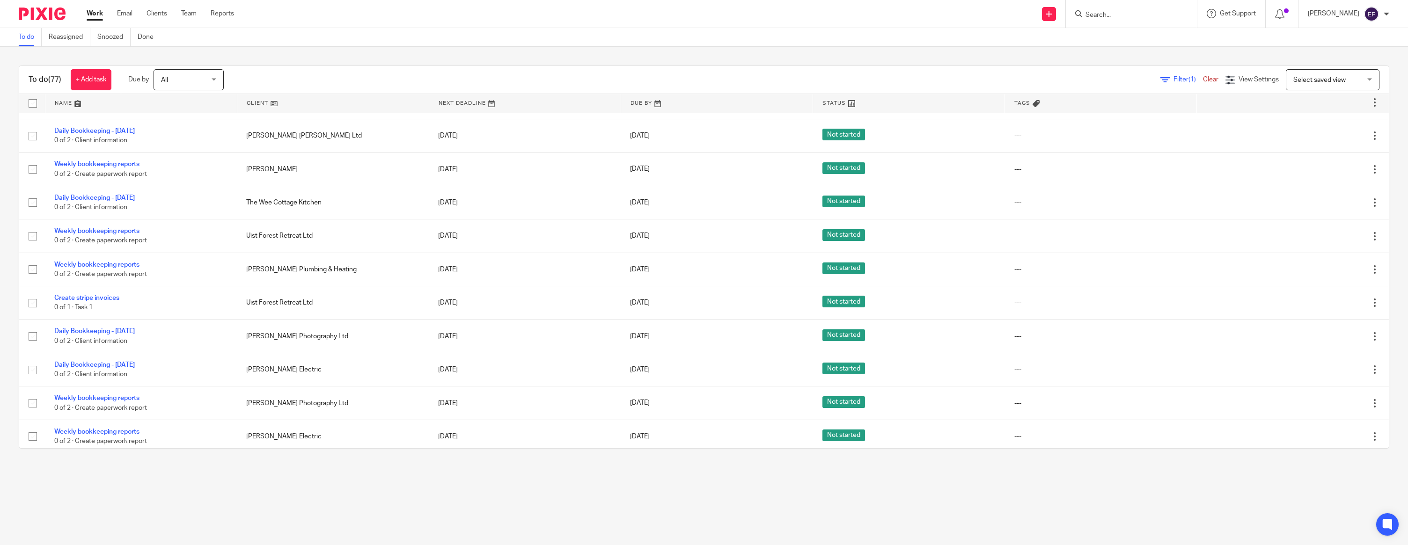
scroll to position [599, 0]
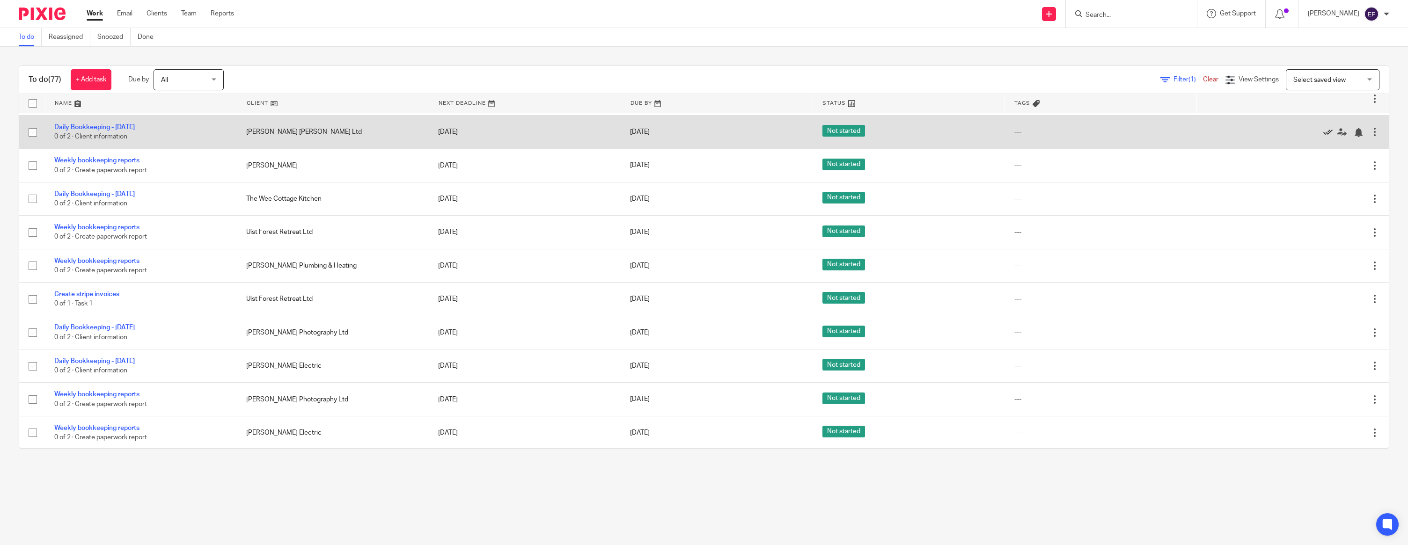
click at [1326, 137] on icon at bounding box center [1327, 132] width 9 height 9
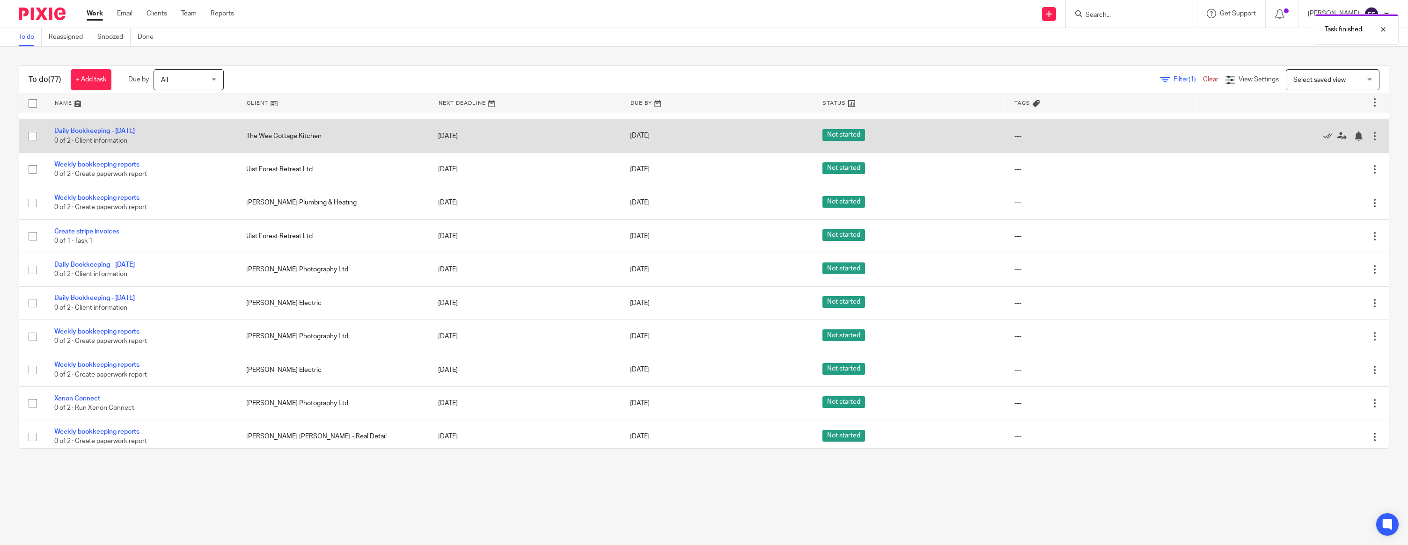
scroll to position [629, 0]
click at [1330, 140] on icon at bounding box center [1327, 135] width 9 height 9
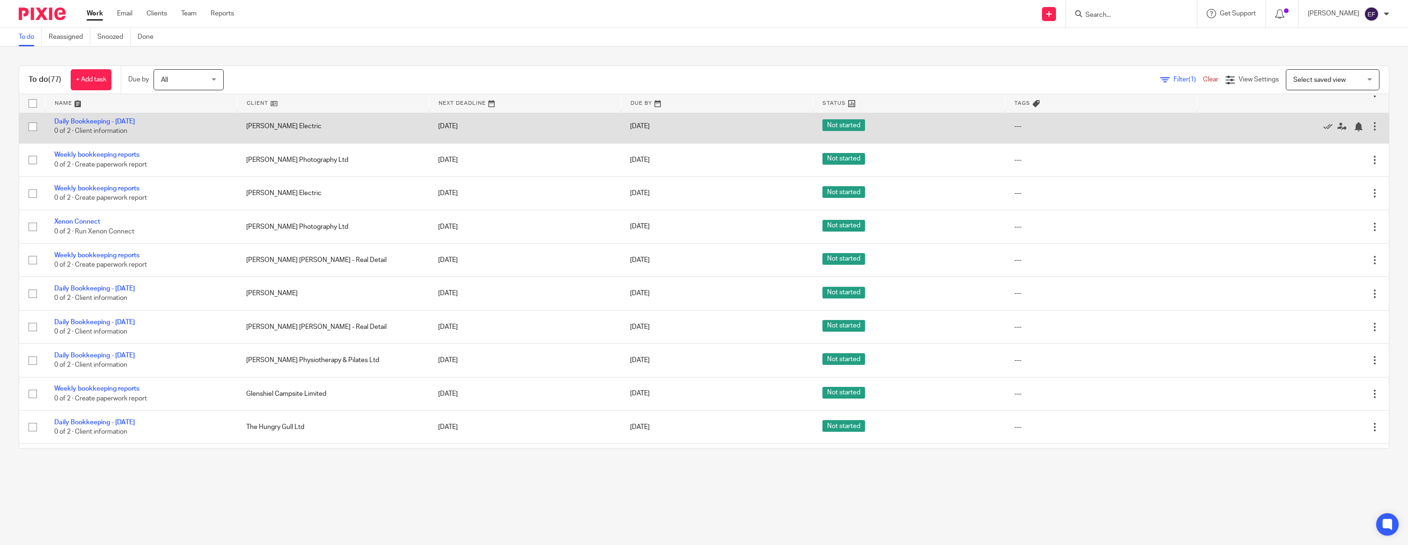
scroll to position [773, 0]
click at [1327, 130] on icon at bounding box center [1327, 125] width 9 height 9
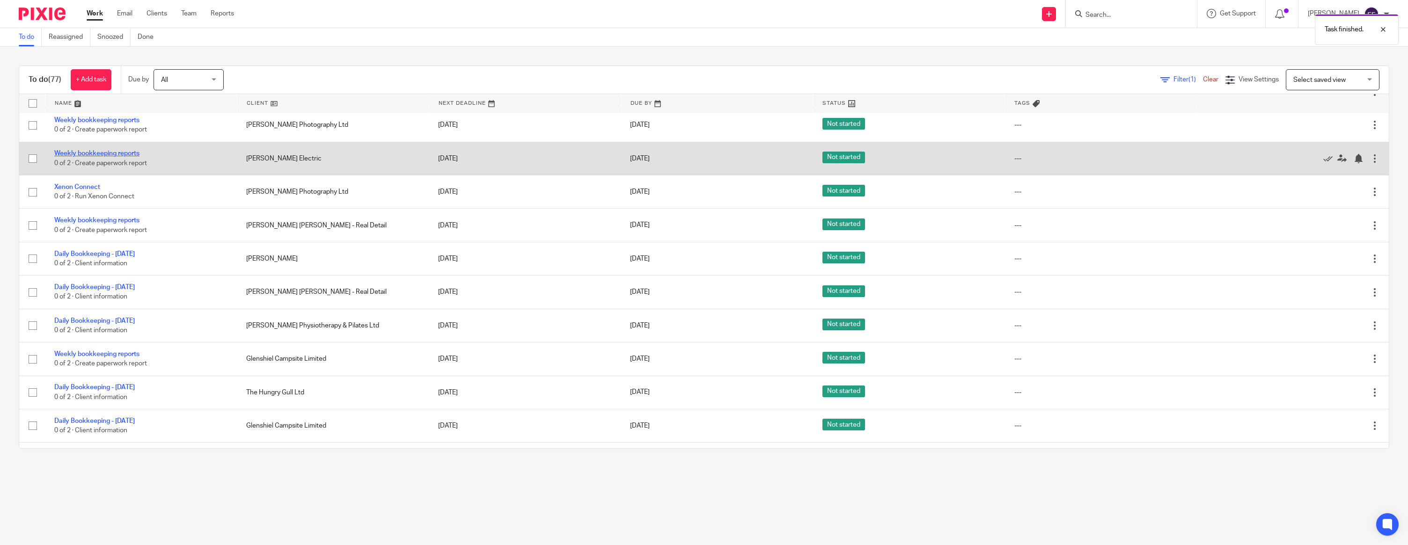
click at [113, 157] on link "Weekly bookkeeping reports" at bounding box center [96, 153] width 85 height 7
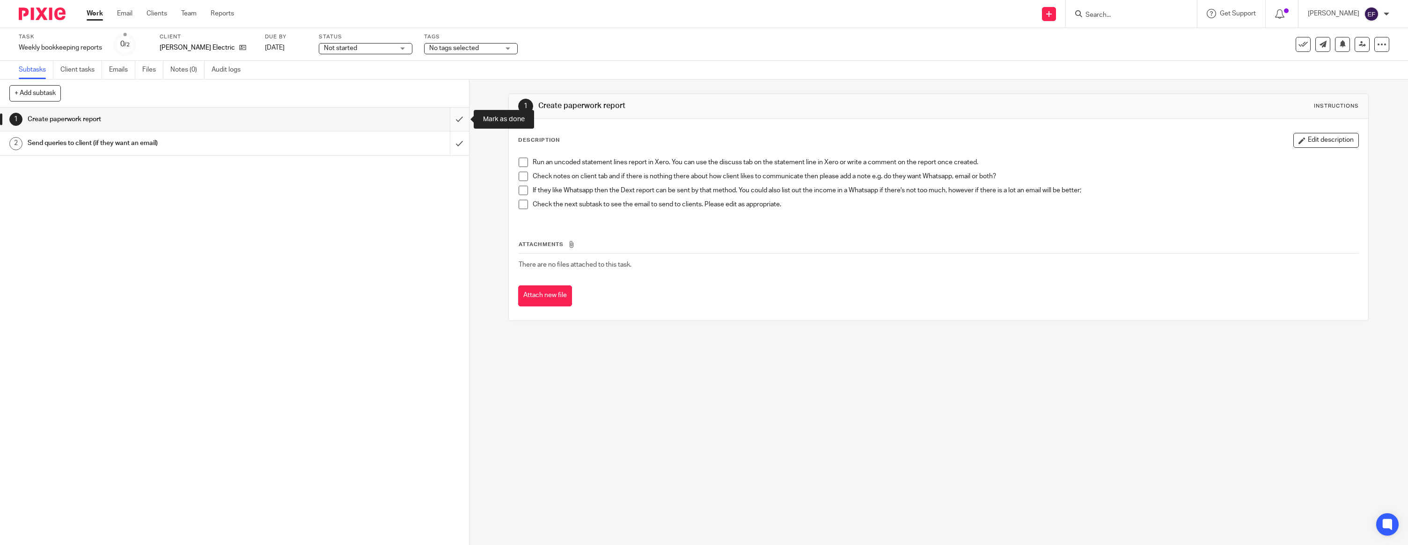
click at [452, 122] on input "submit" at bounding box center [234, 119] width 469 height 23
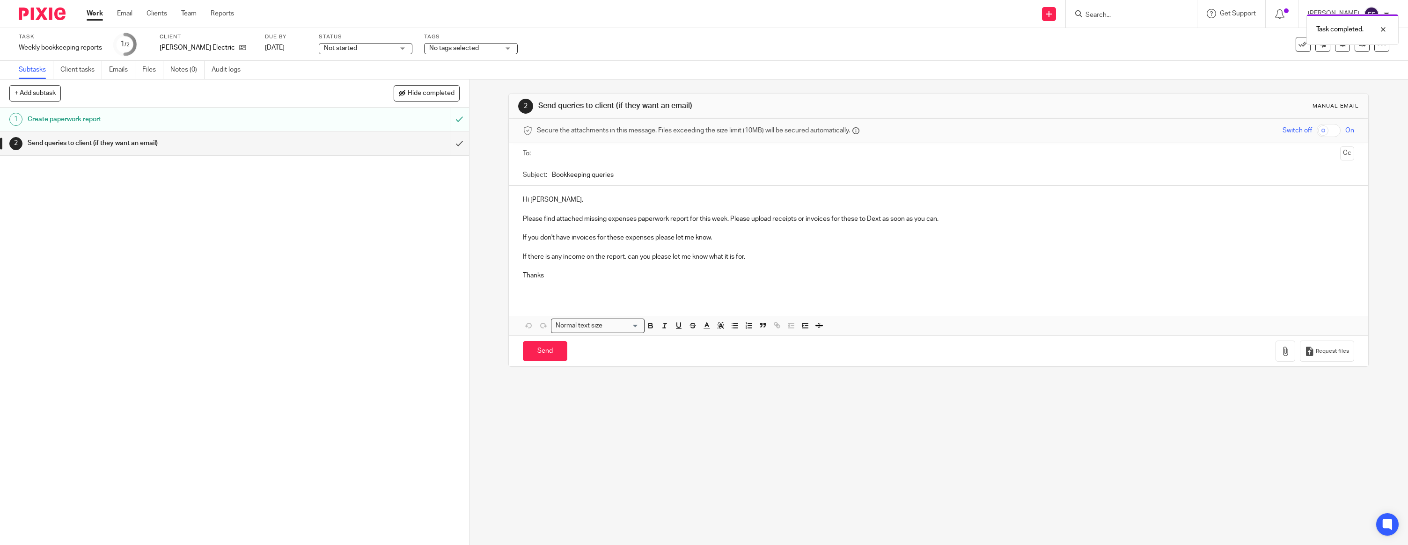
click at [561, 206] on p at bounding box center [938, 209] width 831 height 9
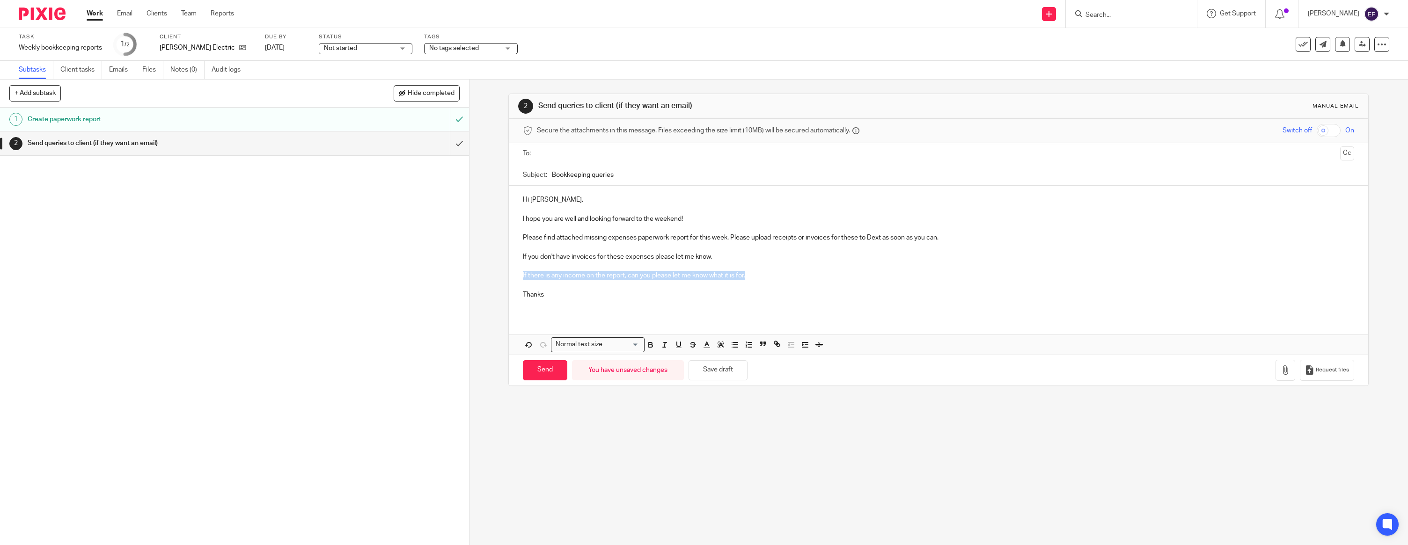
drag, startPoint x: 755, startPoint y: 273, endPoint x: 515, endPoint y: 271, distance: 240.2
click at [515, 271] on div "Hi Arran, I hope you are well and looking forward to the weekend! Please find a…" at bounding box center [939, 251] width 860 height 130
click at [768, 279] on p "If there is any income on the report, can you please let me know what it is for." at bounding box center [938, 275] width 831 height 9
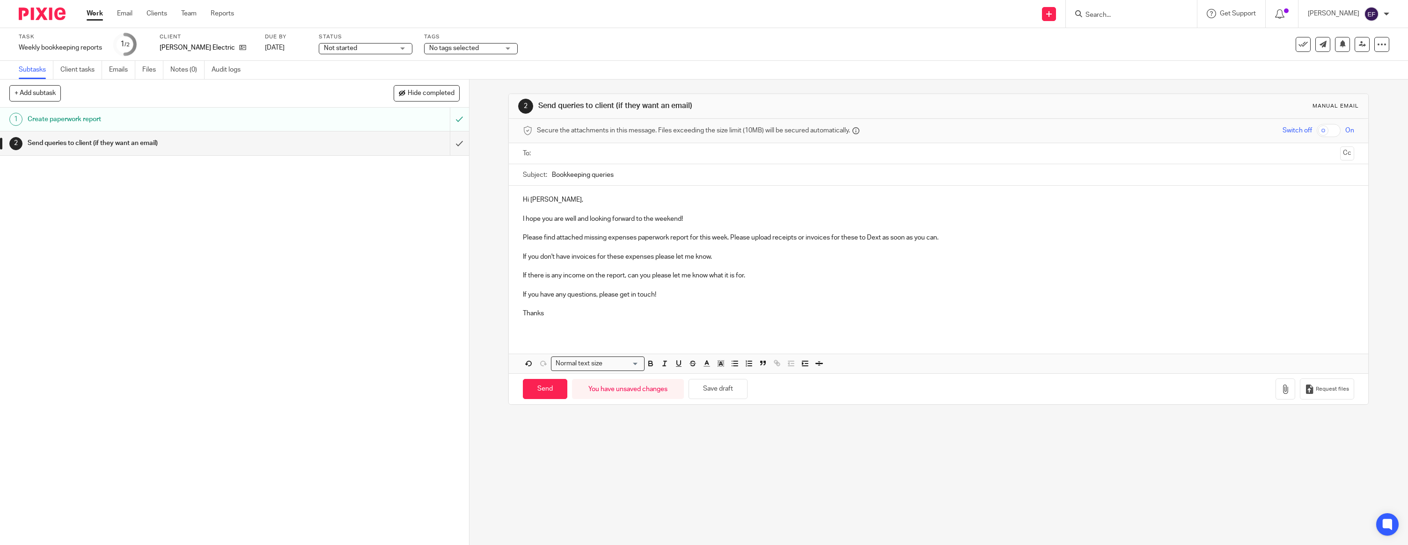
click at [555, 312] on p "Thanks" at bounding box center [938, 313] width 831 height 9
click at [576, 160] on ul at bounding box center [939, 153] width 802 height 15
click at [579, 149] on input "text" at bounding box center [938, 153] width 796 height 11
click at [1282, 392] on icon "button" at bounding box center [1285, 391] width 9 height 9
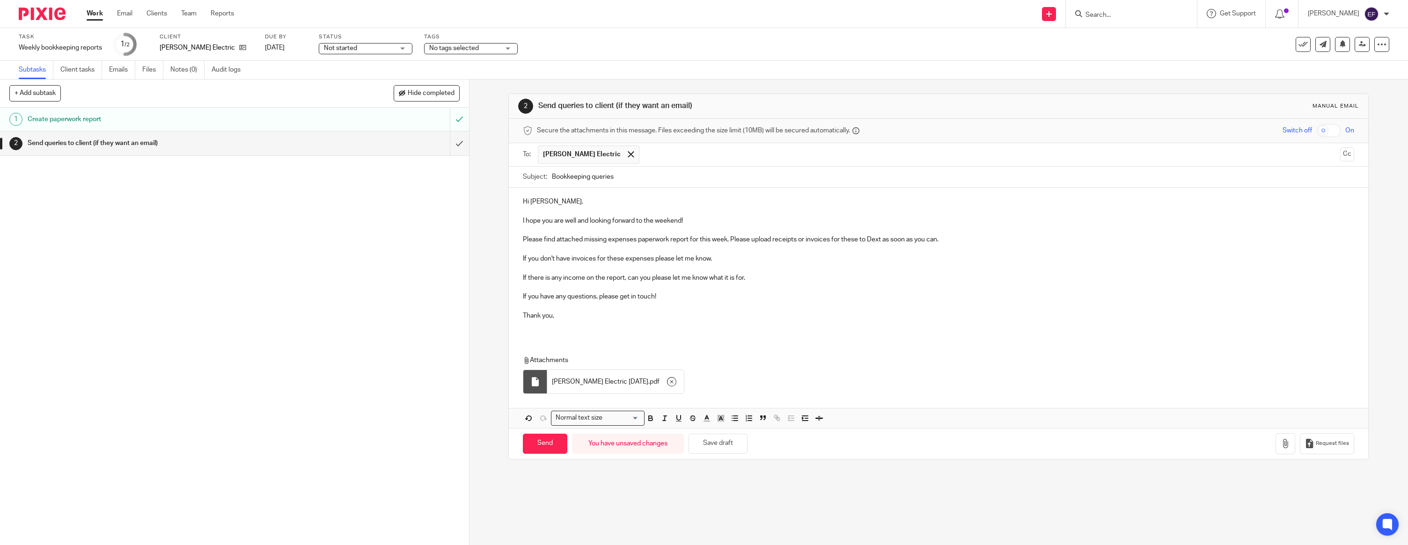
click at [560, 329] on p at bounding box center [938, 325] width 831 height 9
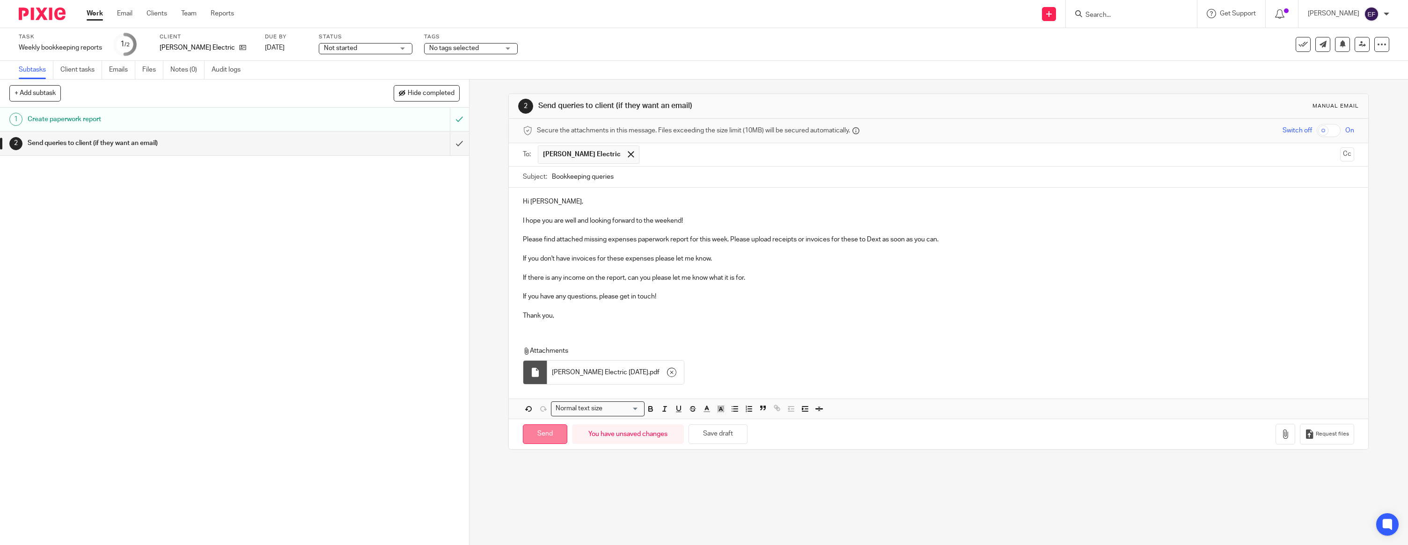
click at [550, 434] on input "Send" at bounding box center [545, 435] width 44 height 20
type input "Sent"
click at [36, 15] on img at bounding box center [42, 13] width 47 height 13
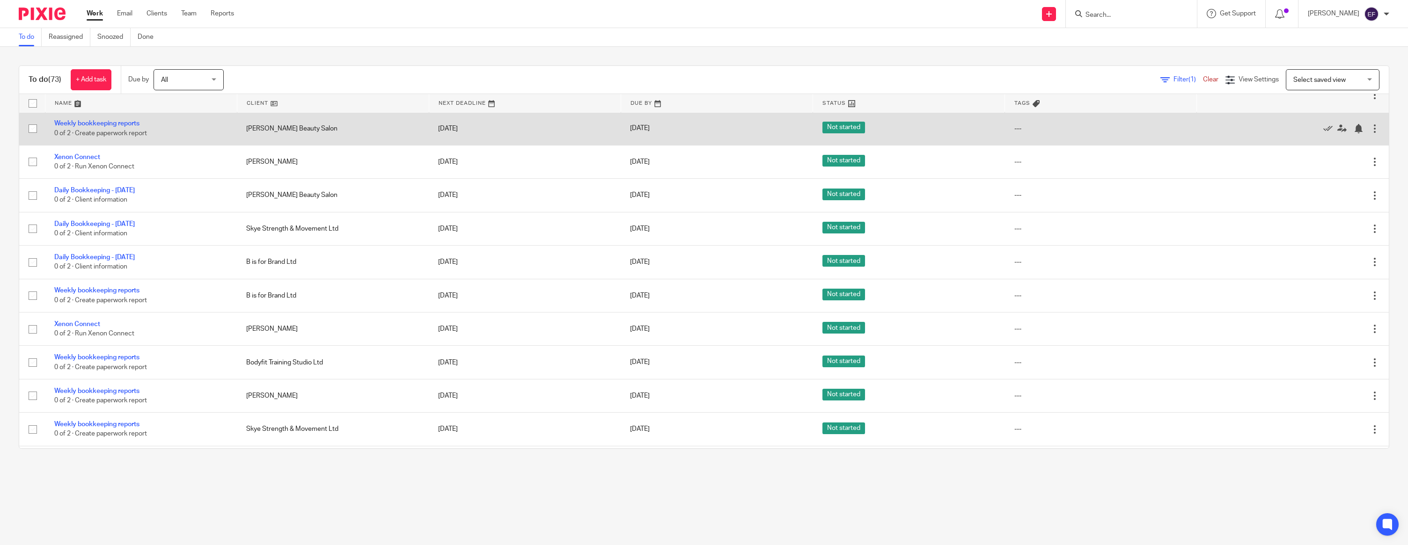
scroll to position [634, 0]
click at [75, 129] on link "Weekly bookkeeping reports" at bounding box center [96, 125] width 85 height 7
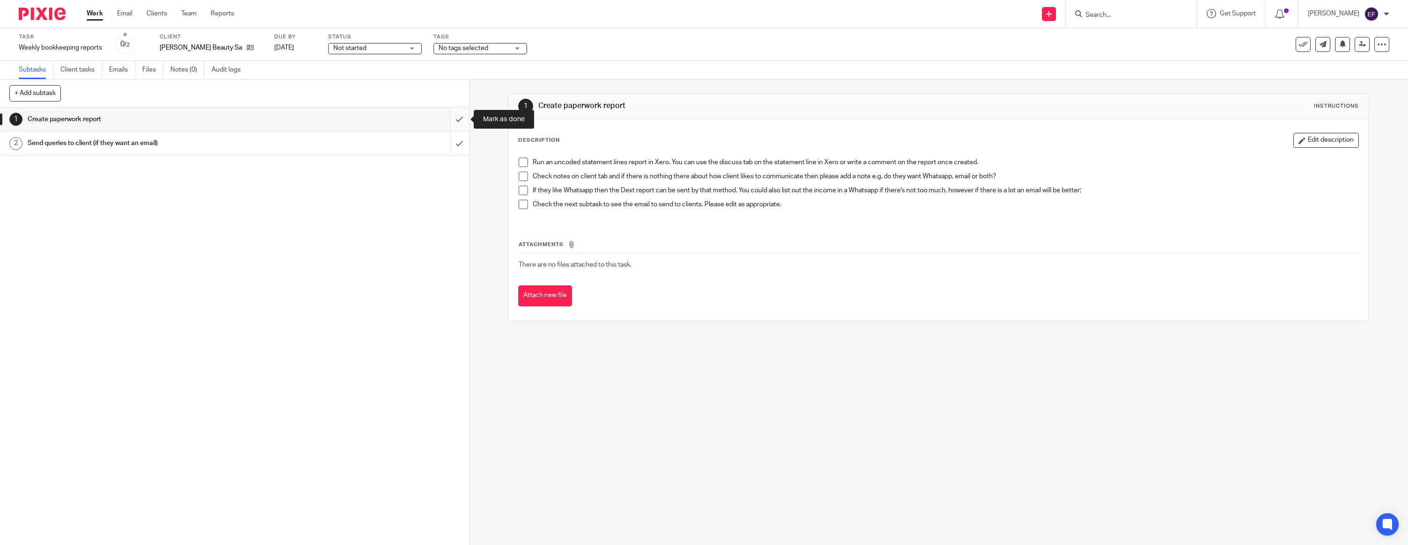
click at [462, 121] on input "submit" at bounding box center [234, 119] width 469 height 23
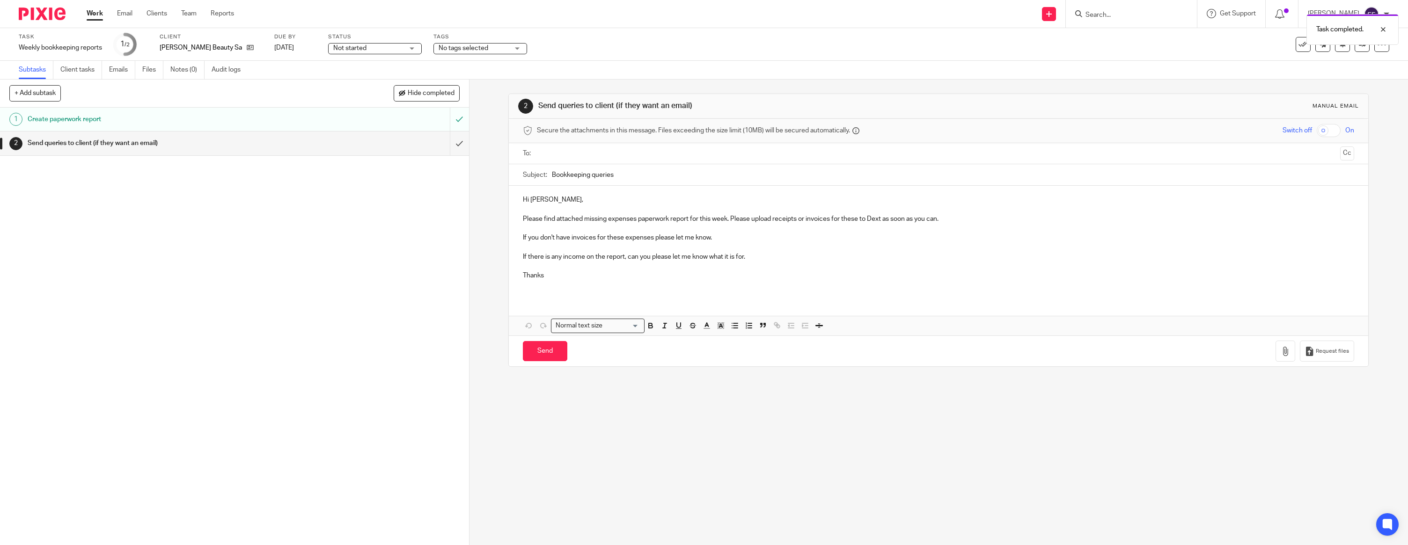
click at [560, 204] on p "Hi [PERSON_NAME]," at bounding box center [938, 199] width 831 height 9
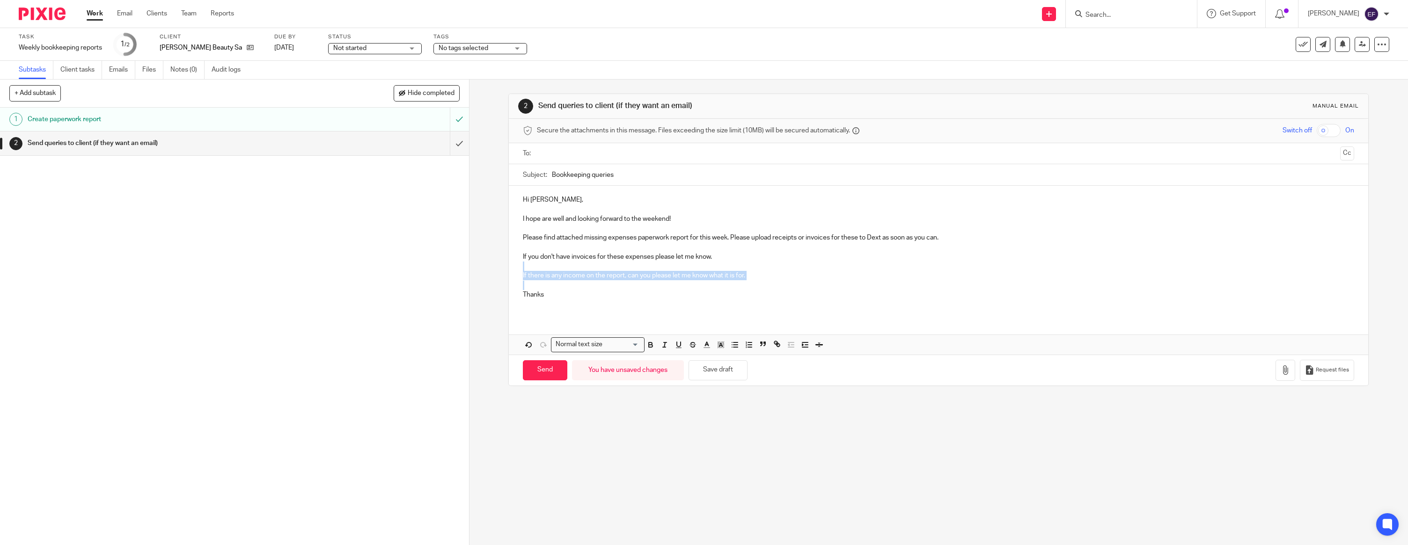
drag, startPoint x: 757, startPoint y: 267, endPoint x: 762, endPoint y: 286, distance: 19.2
click at [762, 286] on div "Hi [PERSON_NAME], I hope are well and looking forward to the weekend! Please fi…" at bounding box center [939, 251] width 860 height 130
drag, startPoint x: 589, startPoint y: 303, endPoint x: 585, endPoint y: 300, distance: 5.0
click at [588, 302] on p at bounding box center [938, 304] width 831 height 9
click at [583, 298] on p "Thanks" at bounding box center [938, 294] width 831 height 9
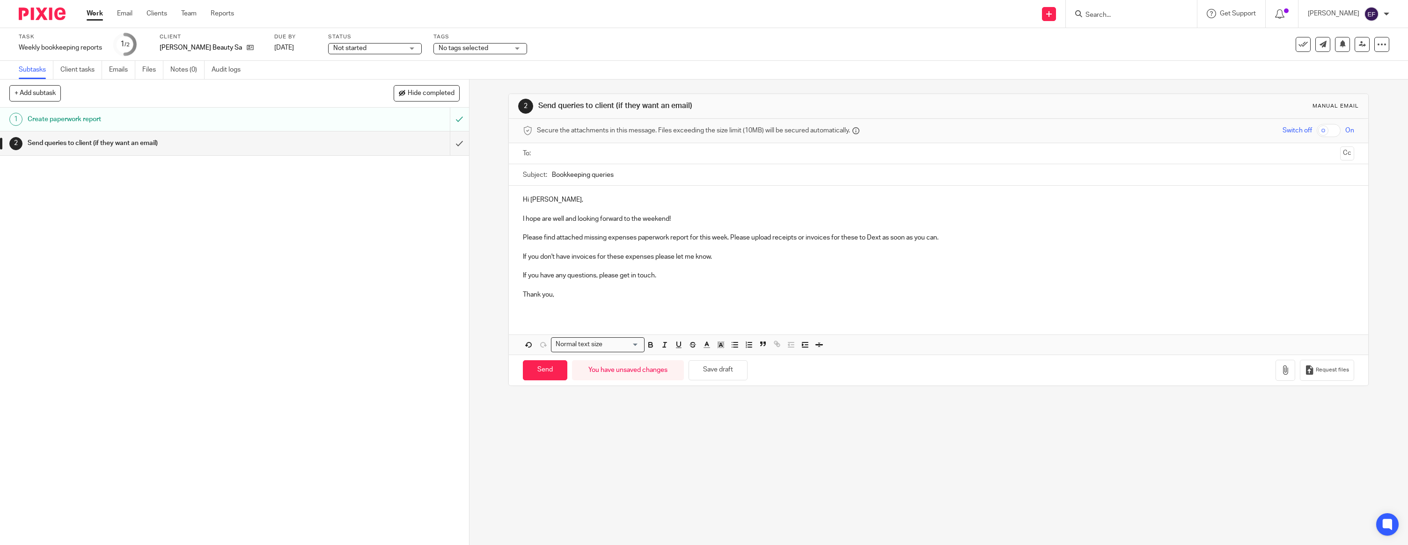
click at [571, 156] on input "text" at bounding box center [938, 153] width 796 height 11
click at [1289, 377] on button "button" at bounding box center [1286, 372] width 20 height 21
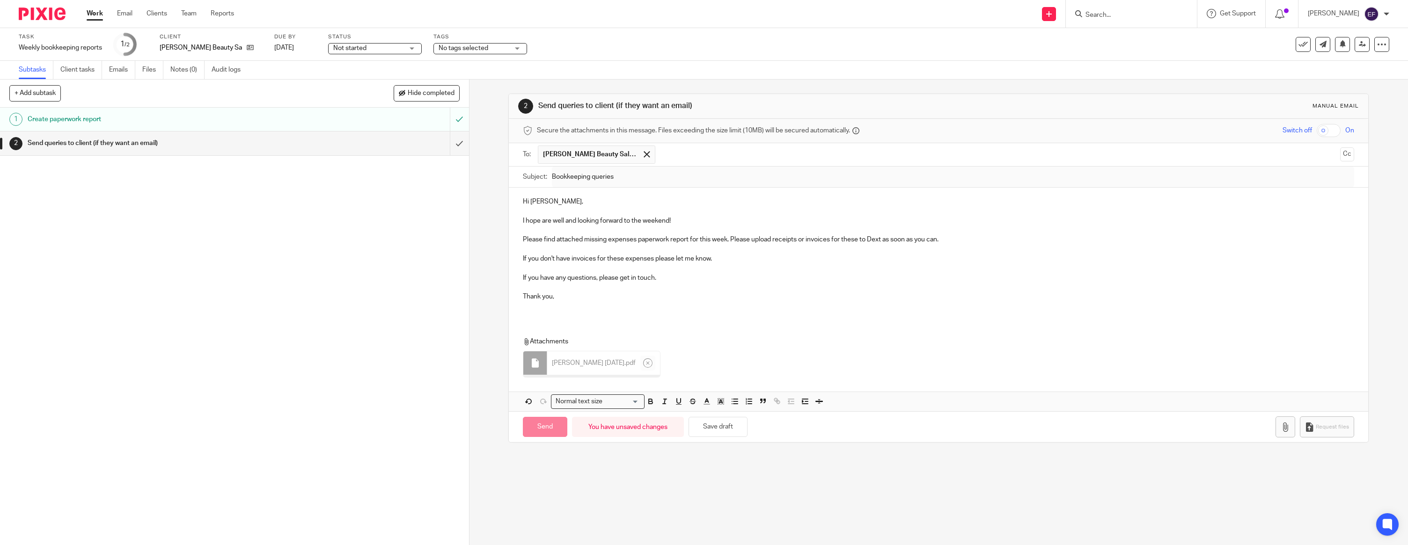
click at [567, 312] on div "Hi Karly, I hope are well and looking forward to the weekend! Please find attac…" at bounding box center [939, 253] width 860 height 130
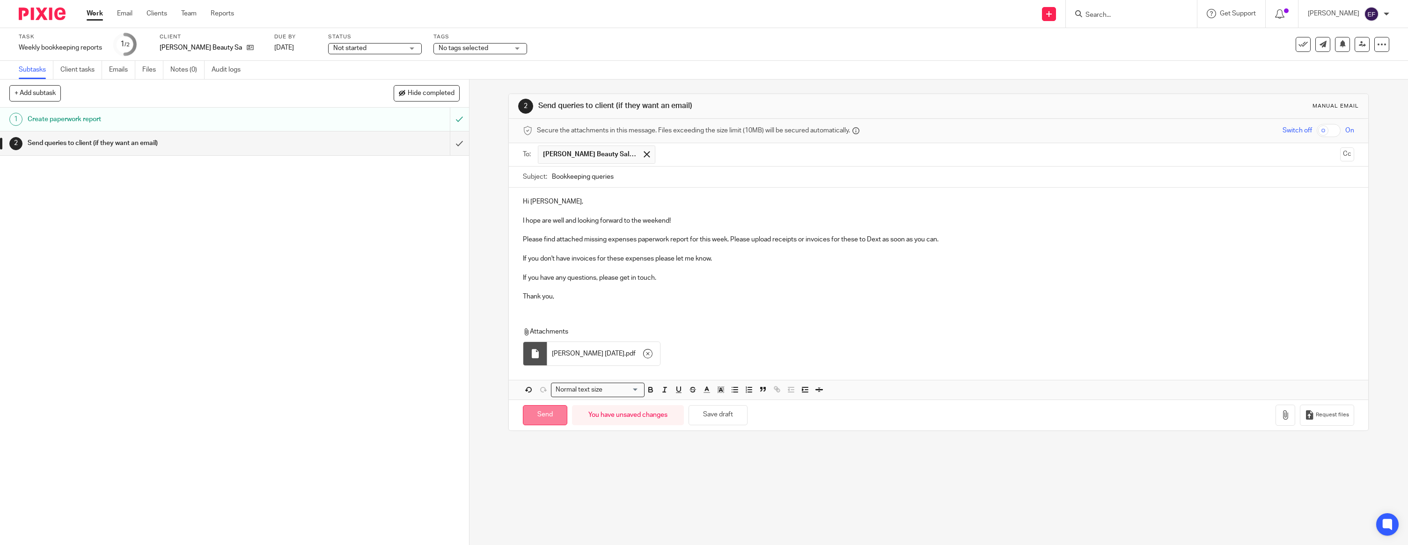
click at [553, 416] on input "Send" at bounding box center [545, 415] width 44 height 20
type input "Sent"
click at [50, 20] on div at bounding box center [38, 14] width 77 height 28
click at [49, 17] on img at bounding box center [42, 13] width 47 height 13
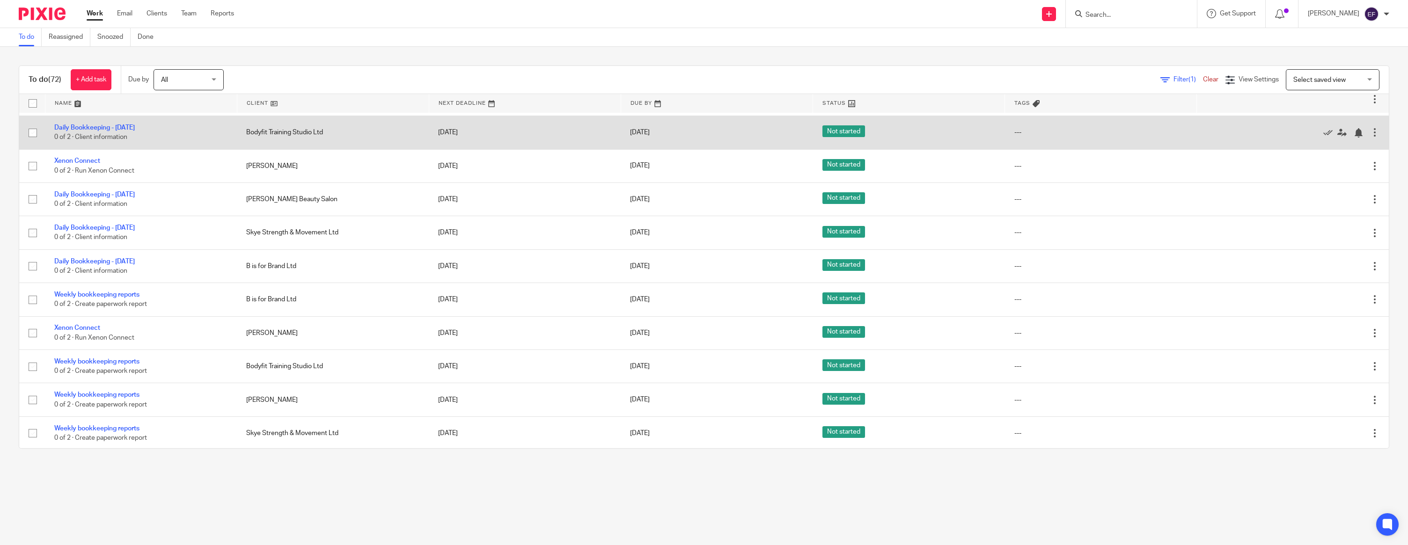
scroll to position [600, 0]
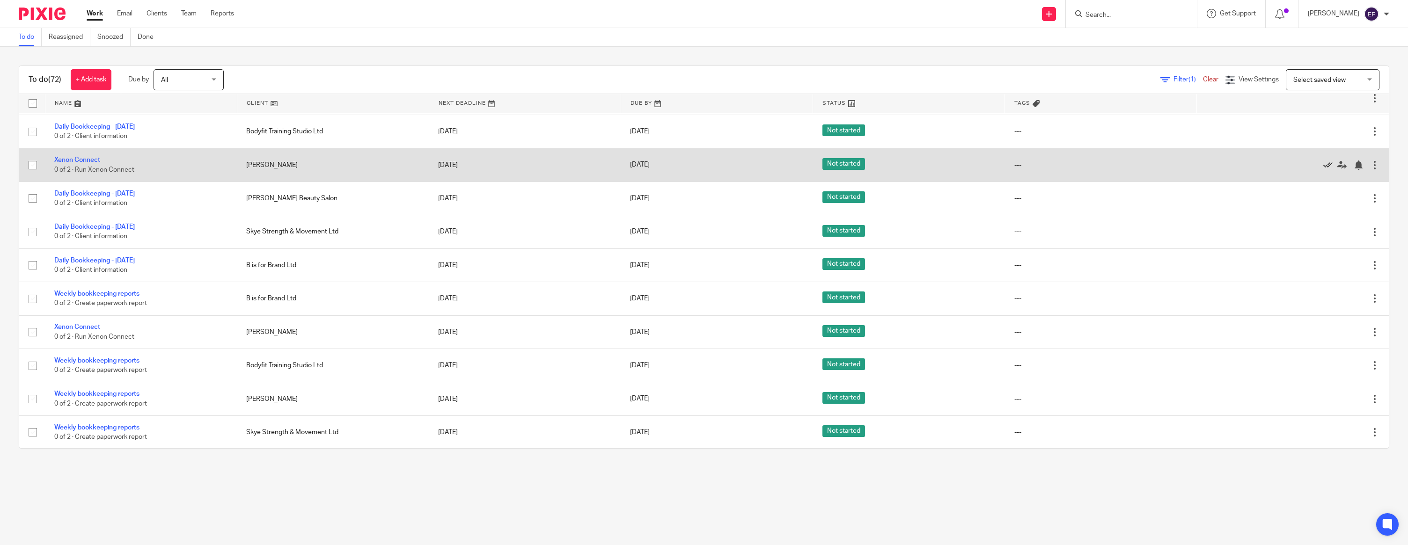
click at [1328, 170] on icon at bounding box center [1327, 165] width 9 height 9
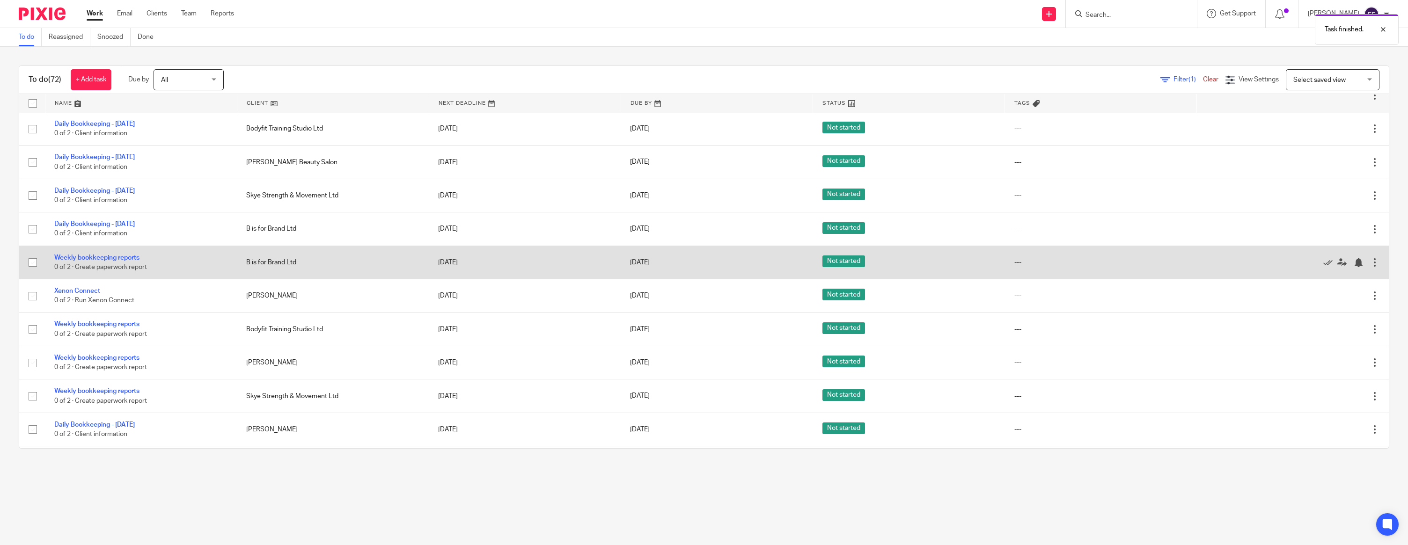
scroll to position [603, 0]
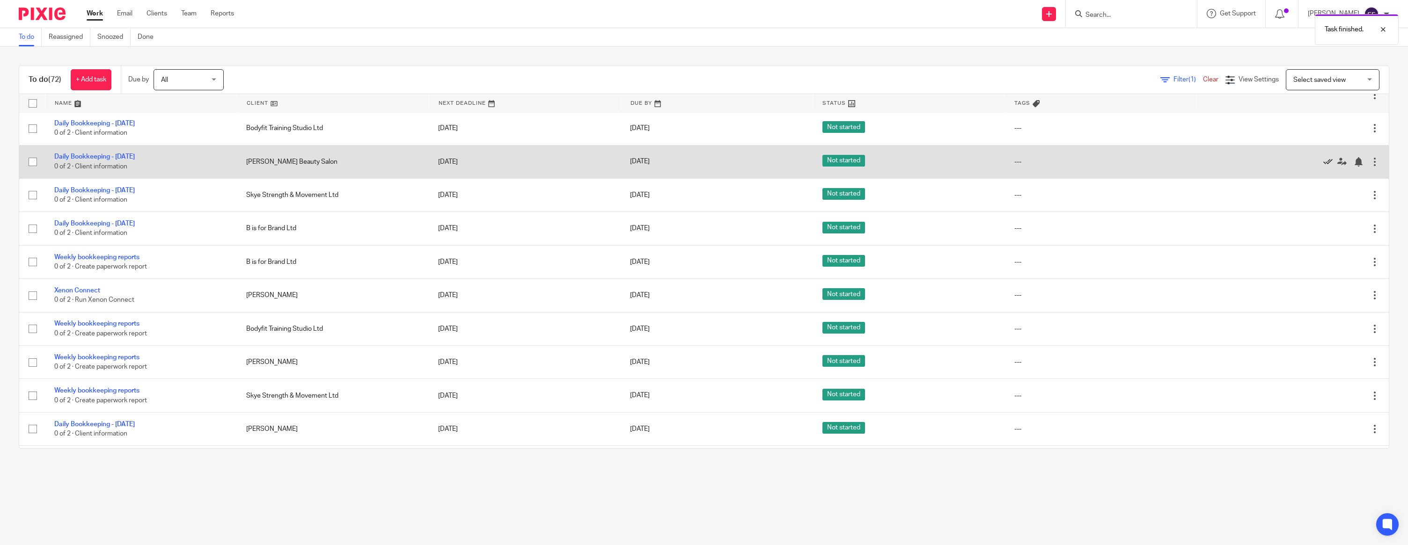
click at [1329, 167] on icon at bounding box center [1327, 161] width 9 height 9
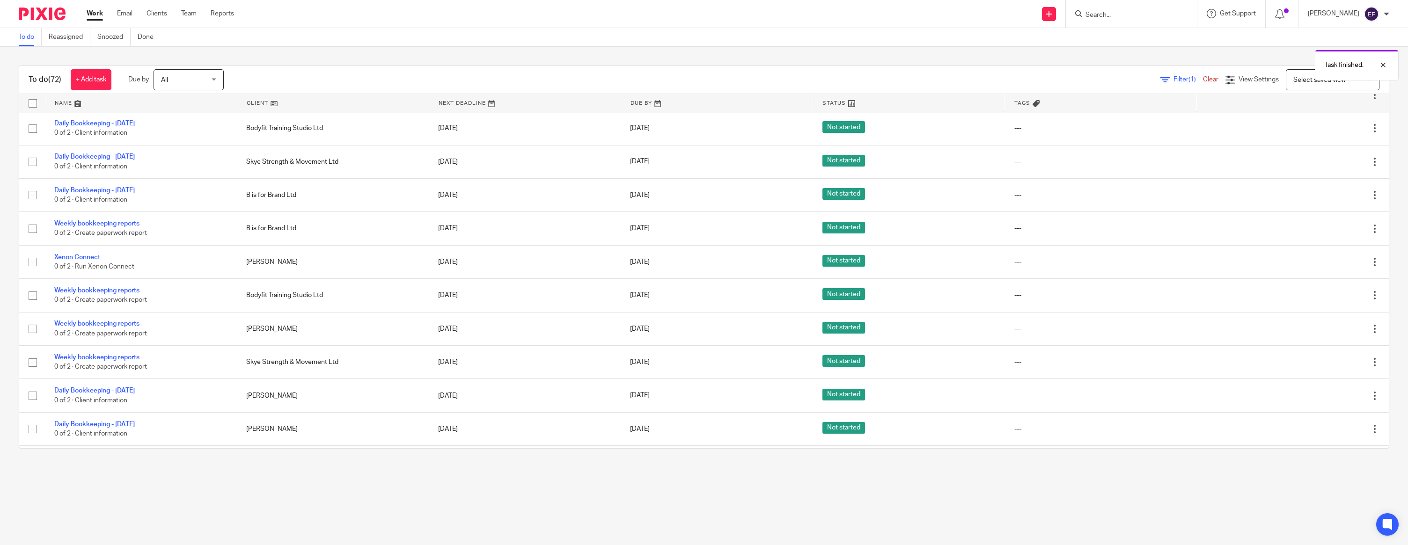
click at [1329, 167] on icon at bounding box center [1327, 161] width 9 height 9
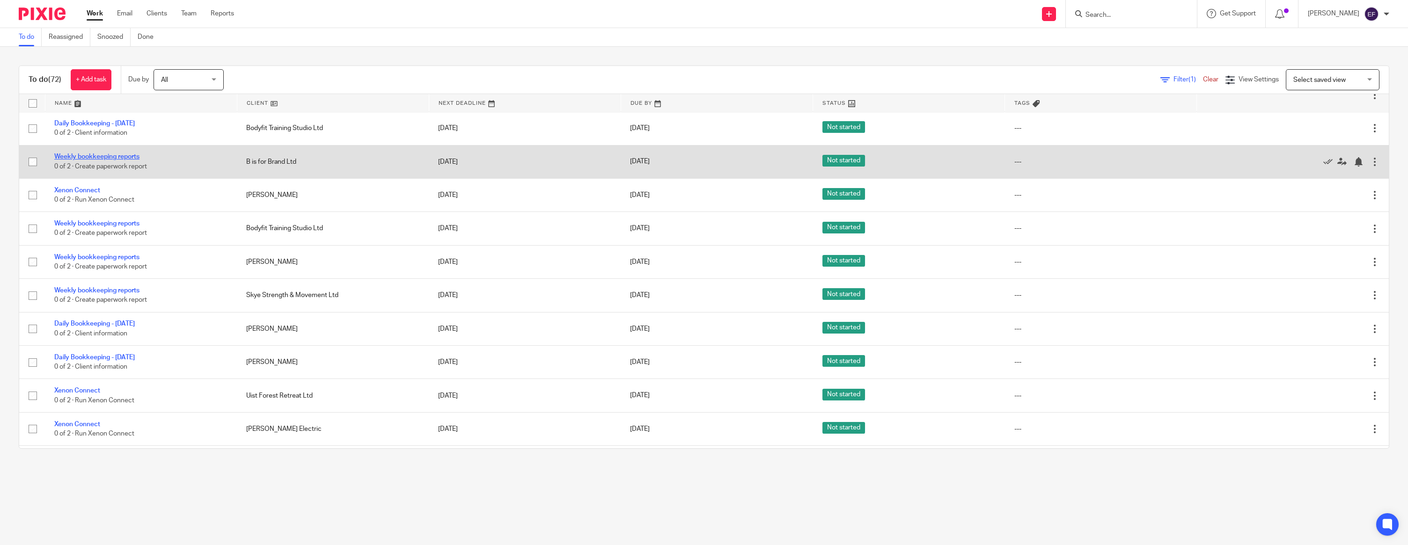
click at [127, 160] on link "Weekly bookkeeping reports" at bounding box center [96, 157] width 85 height 7
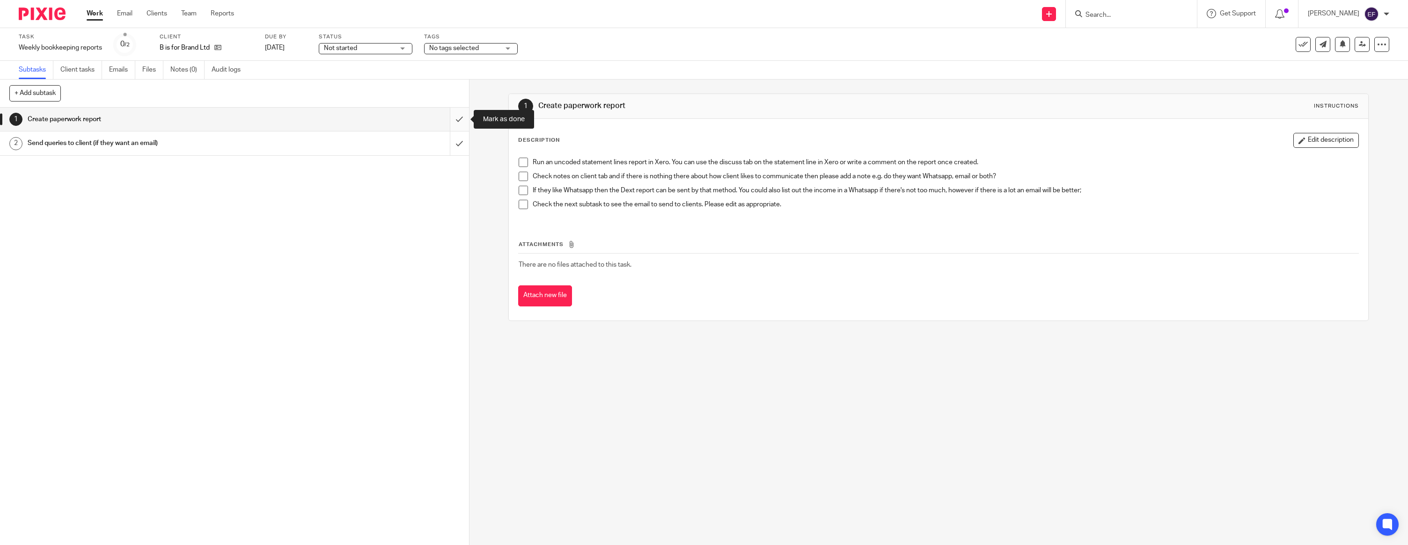
click at [455, 120] on input "submit" at bounding box center [234, 119] width 469 height 23
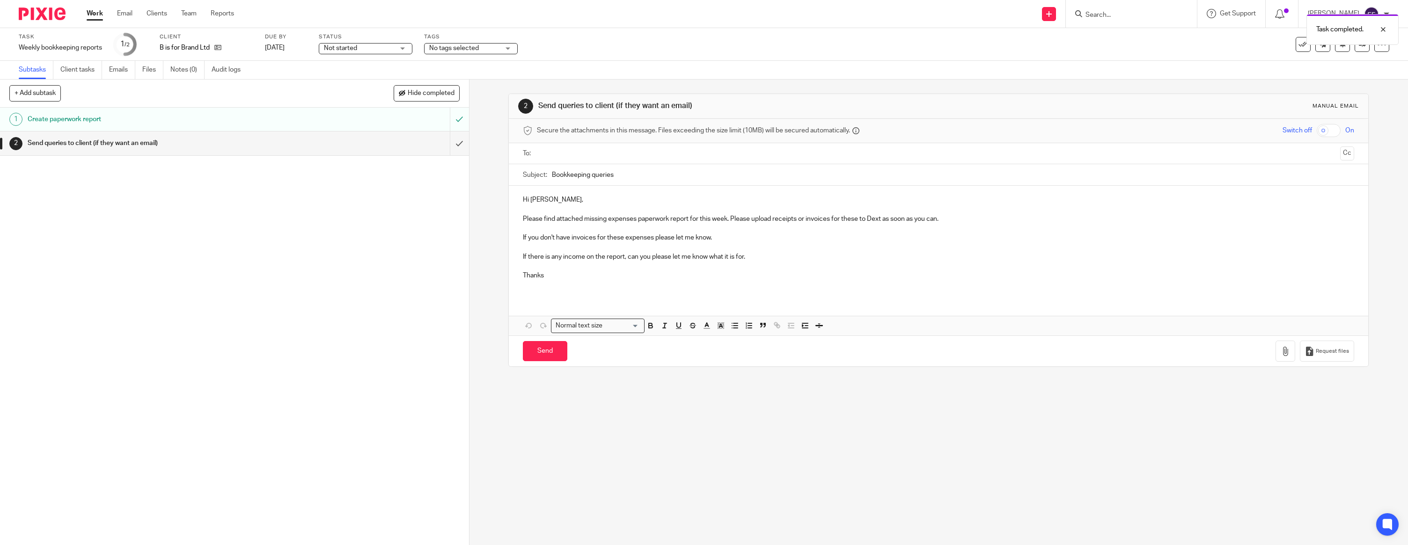
click at [594, 203] on p "Hi Ailsa," at bounding box center [938, 199] width 831 height 9
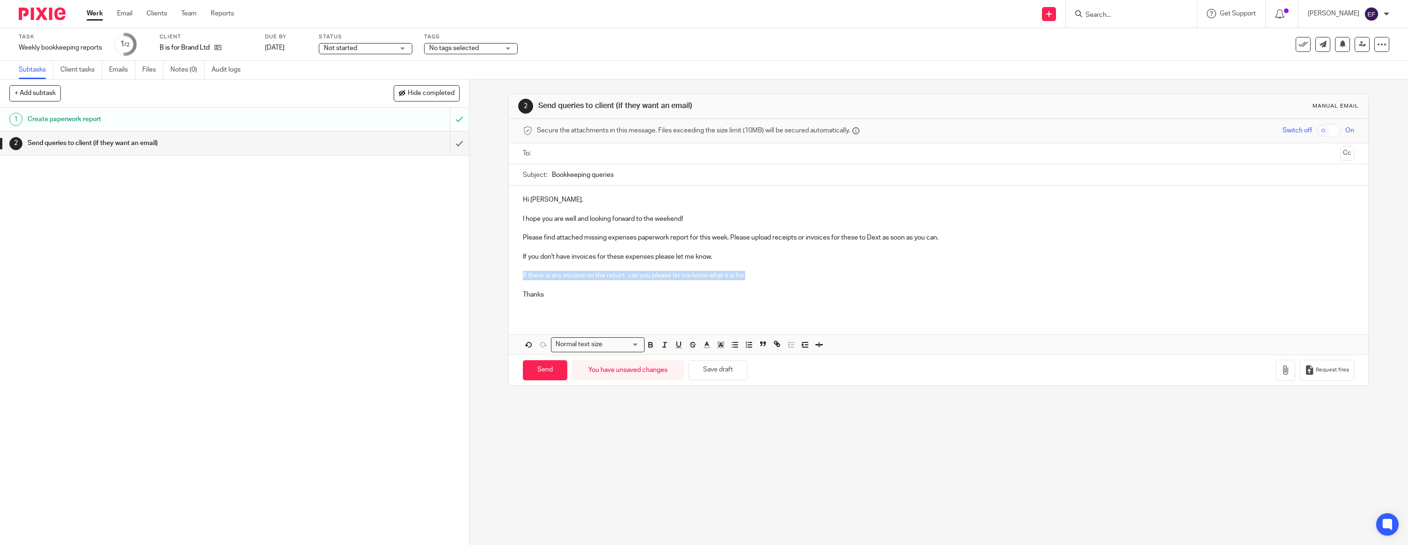
drag, startPoint x: 760, startPoint y: 273, endPoint x: 509, endPoint y: 273, distance: 250.9
click at [509, 274] on div "Hi Ailsa, I hope you are well and looking forward to the weekend! Please find a…" at bounding box center [939, 251] width 860 height 130
click at [570, 290] on p "Thanks" at bounding box center [938, 294] width 831 height 9
click at [570, 159] on input "text" at bounding box center [938, 153] width 796 height 11
click at [1286, 368] on icon "button" at bounding box center [1285, 371] width 9 height 9
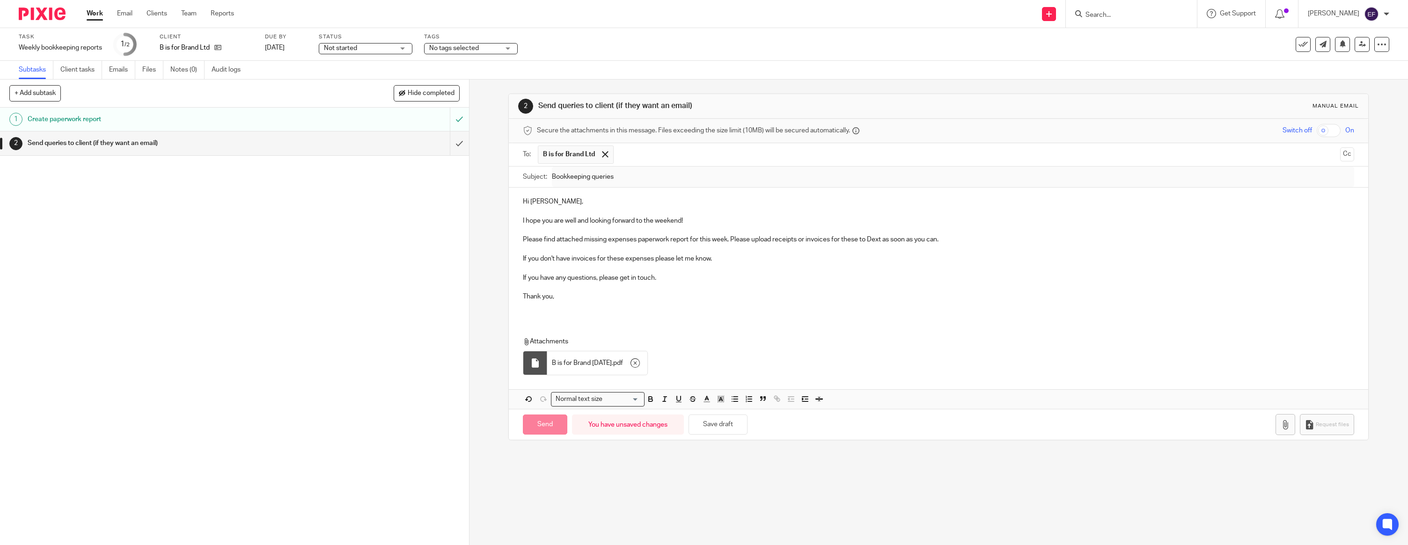
click at [538, 306] on p at bounding box center [938, 305] width 831 height 9
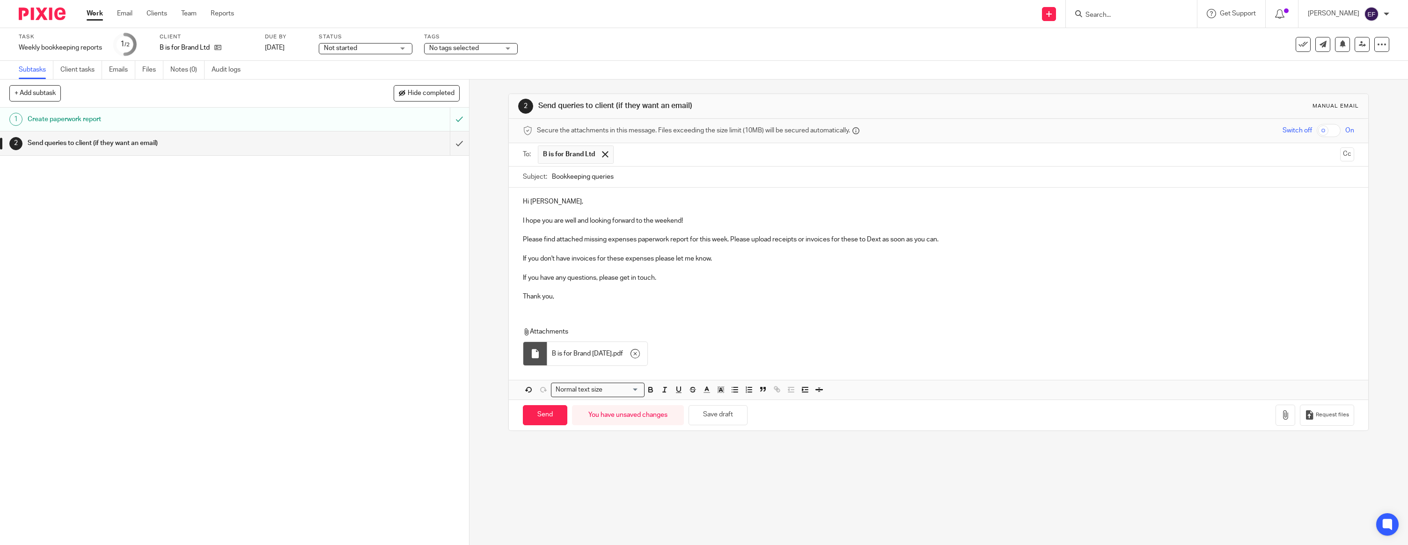
click at [573, 457] on div "2 Send queries to client (if they want an email) Manual email Secure the attach…" at bounding box center [939, 313] width 939 height 466
click at [554, 420] on input "Send" at bounding box center [545, 415] width 44 height 20
type input "Sent"
click at [37, 13] on img at bounding box center [42, 13] width 47 height 13
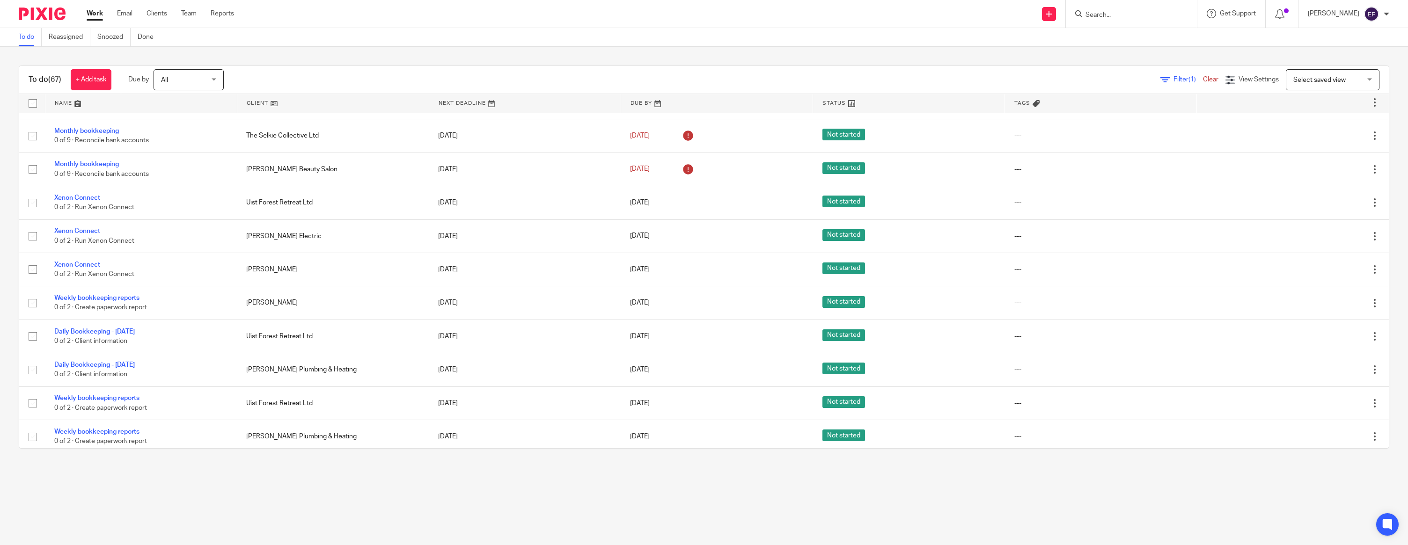
scroll to position [530, 0]
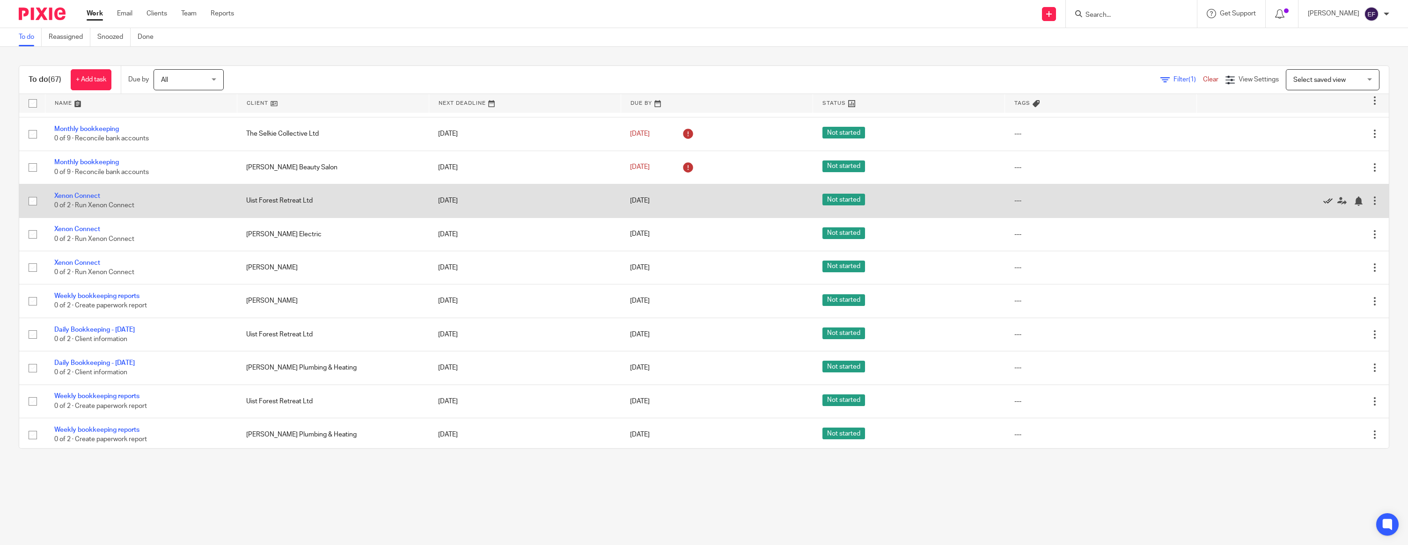
click at [1326, 206] on icon at bounding box center [1327, 201] width 9 height 9
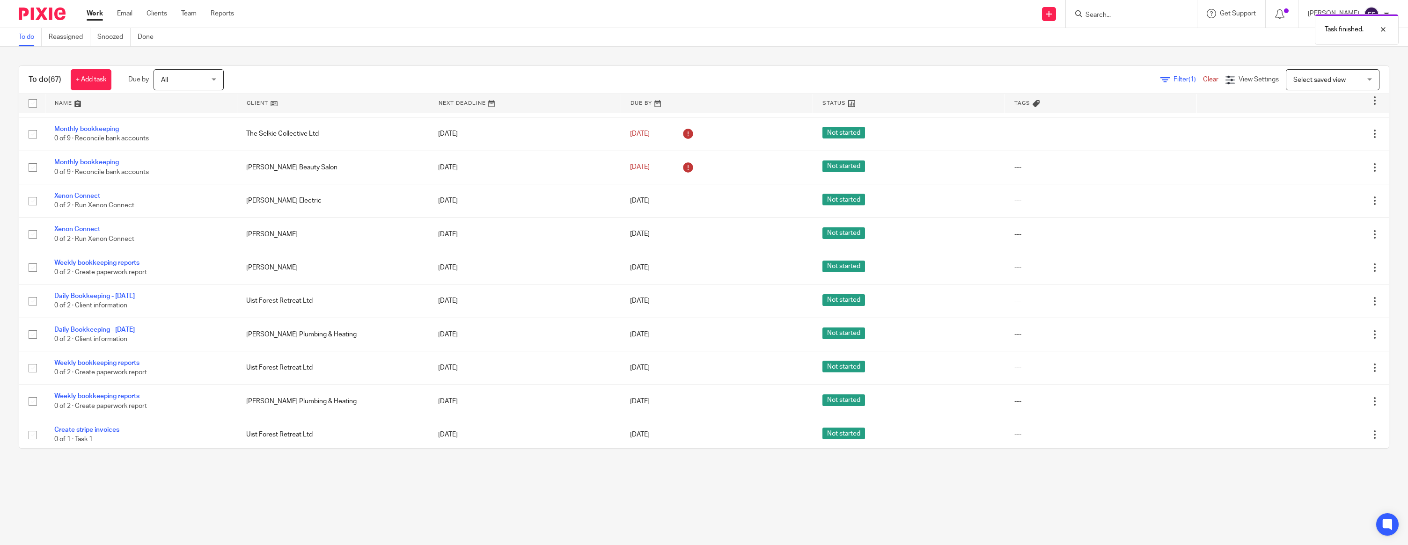
click at [1326, 206] on icon at bounding box center [1327, 201] width 9 height 9
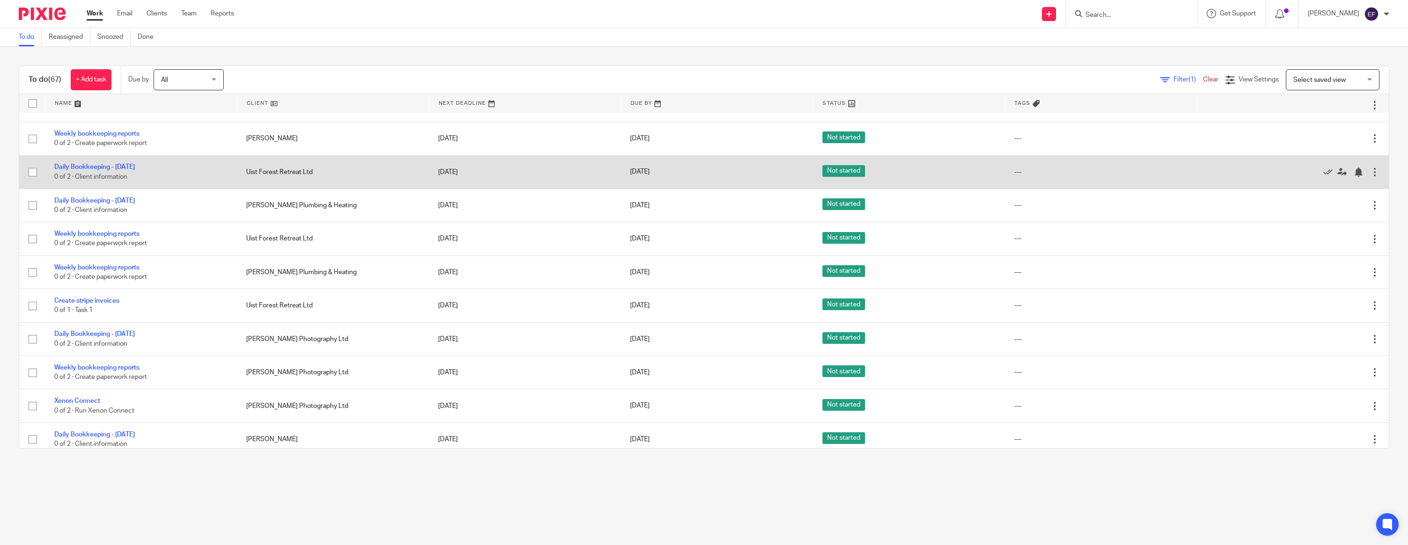
scroll to position [594, 0]
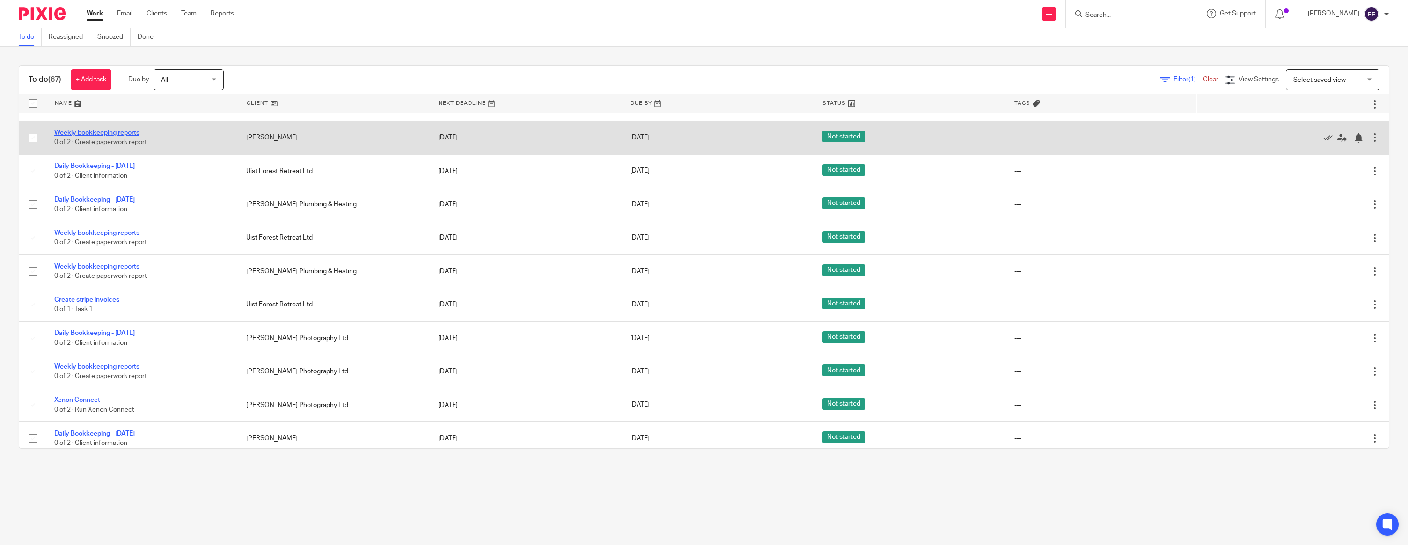
click at [96, 136] on link "Weekly bookkeeping reports" at bounding box center [96, 133] width 85 height 7
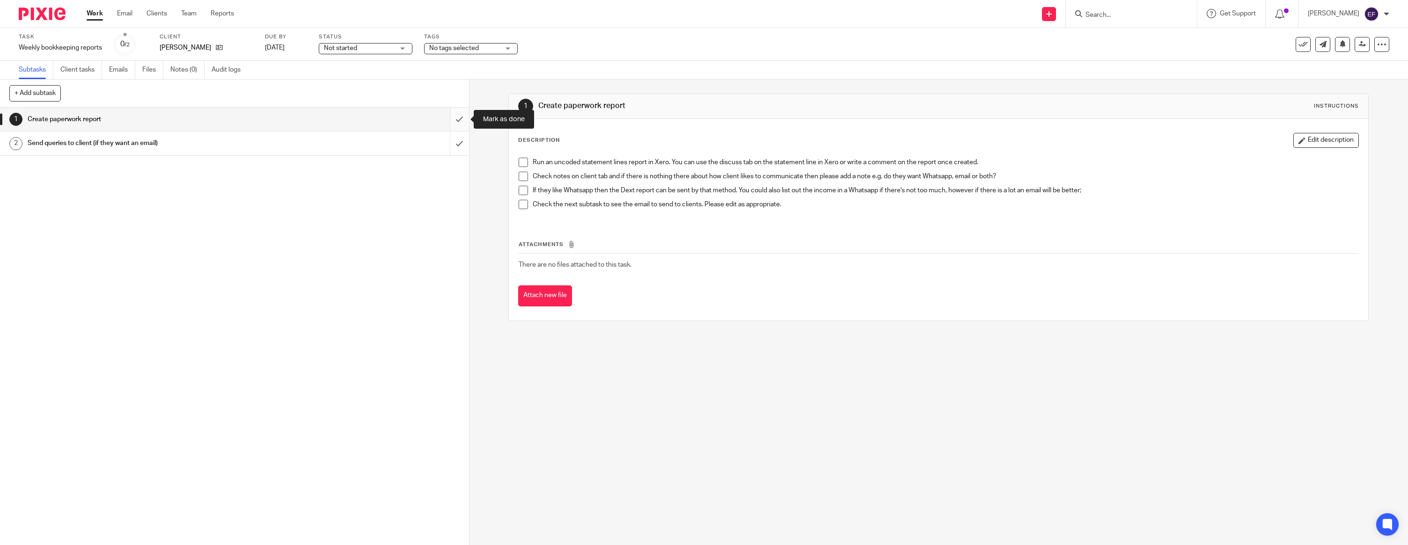
click at [464, 124] on input "submit" at bounding box center [234, 119] width 469 height 23
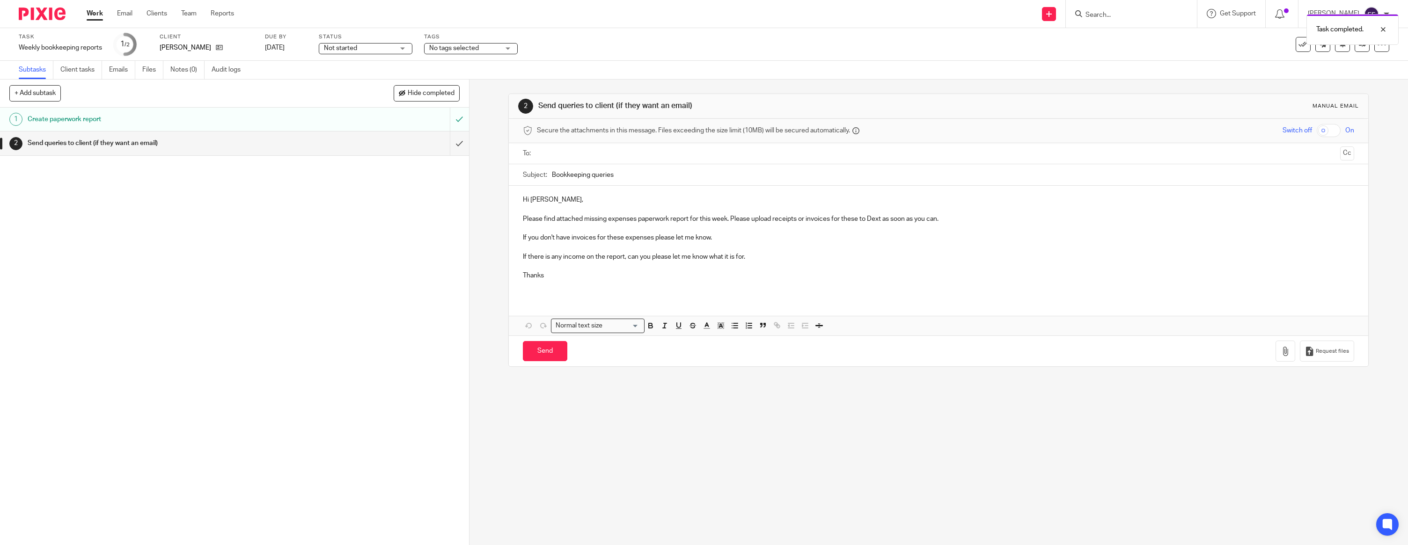
click at [561, 201] on p "Hi [PERSON_NAME]," at bounding box center [938, 199] width 831 height 9
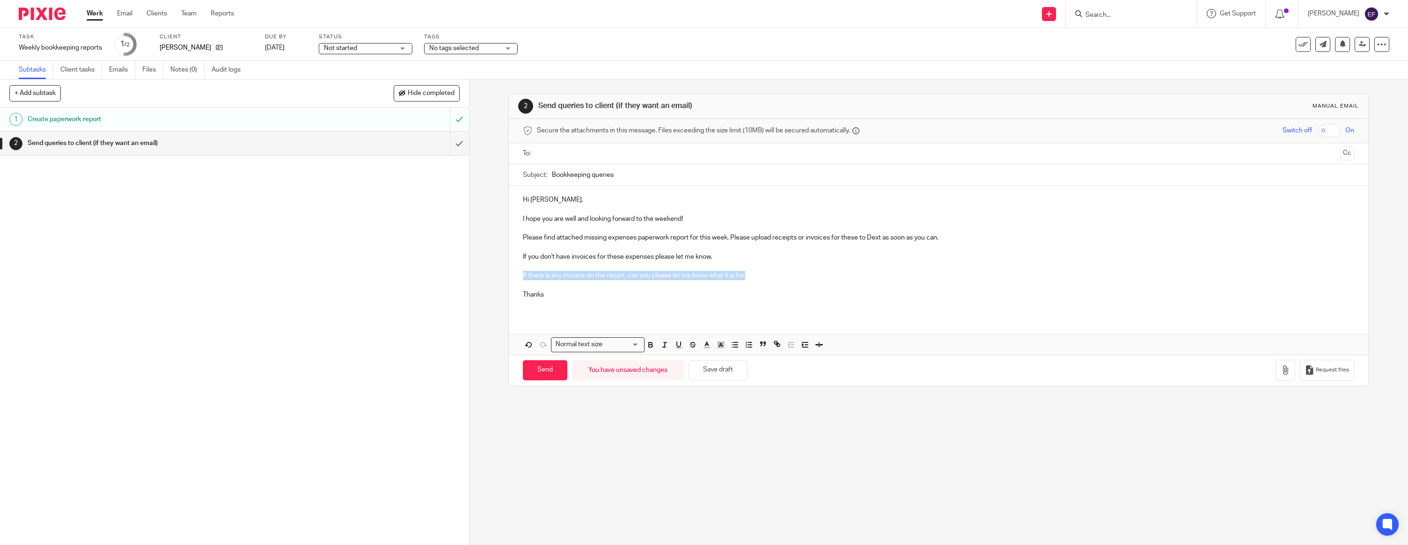
drag, startPoint x: 779, startPoint y: 276, endPoint x: 467, endPoint y: 274, distance: 311.8
click at [467, 274] on div "+ Add subtask Hide completed Cancel + Add 1 Create paperwork report 2 Send quer…" at bounding box center [704, 313] width 1408 height 466
click at [589, 297] on p "Thanks" at bounding box center [938, 294] width 831 height 9
click at [571, 150] on input "text" at bounding box center [938, 153] width 796 height 11
click at [1281, 369] on button "button" at bounding box center [1286, 372] width 20 height 21
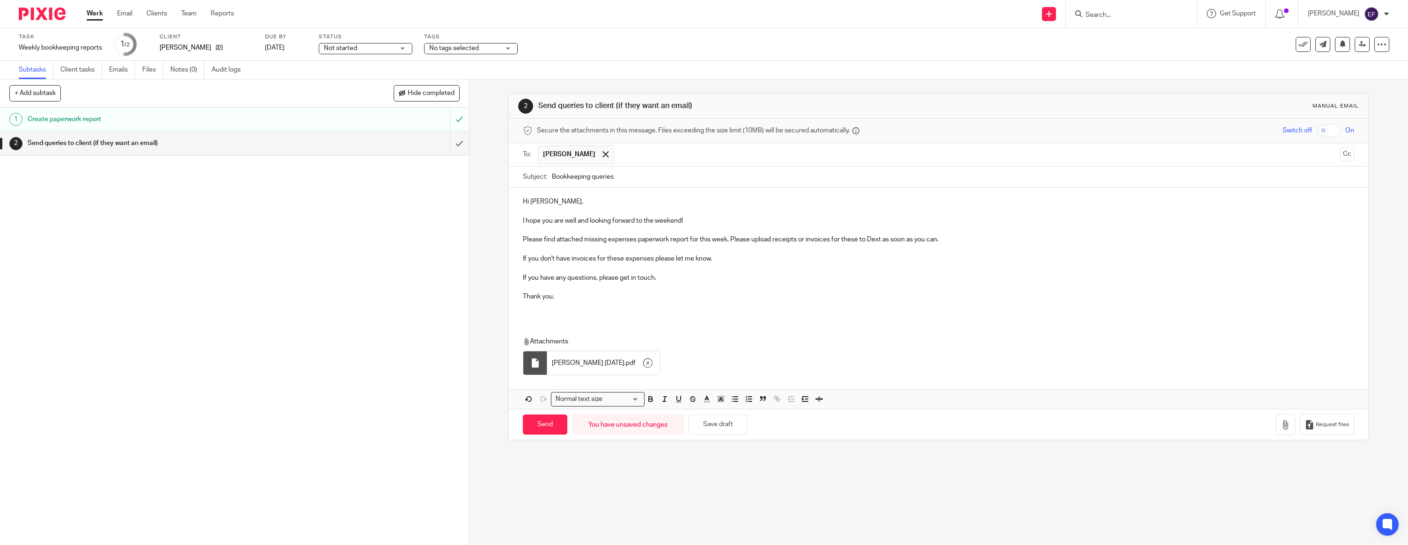
click at [589, 312] on div "Hi Rona, I hope you are well and looking forward to the weekend! Please find at…" at bounding box center [939, 253] width 860 height 130
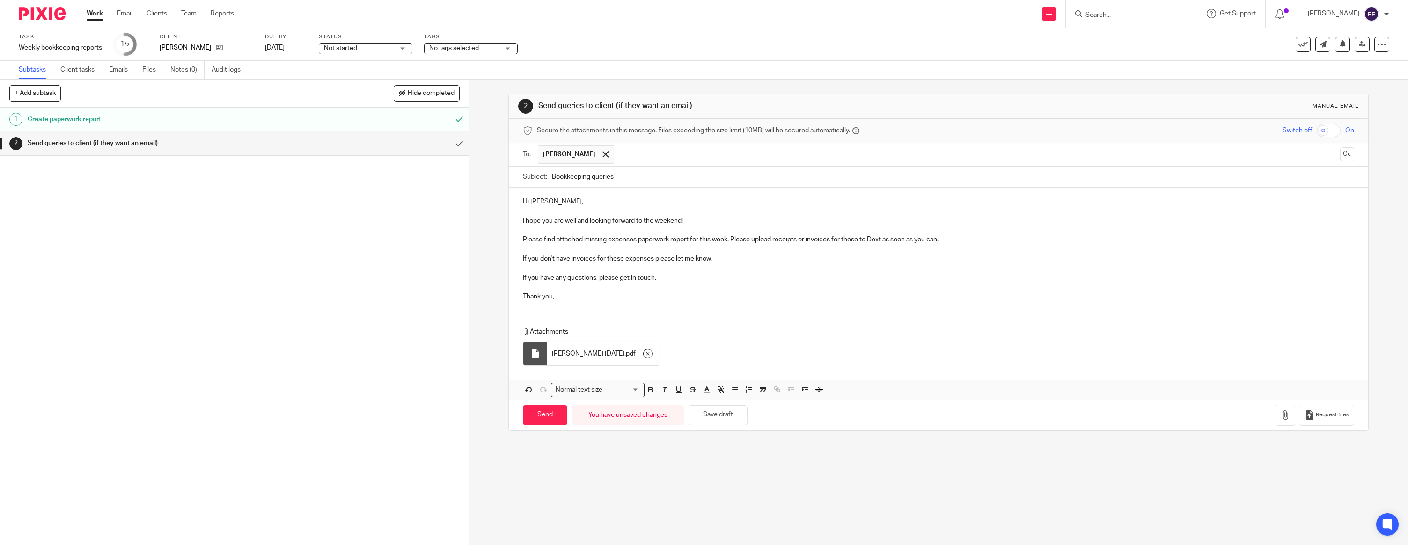
click at [609, 466] on div "2 Send queries to client (if they want an email) Manual email Secure the attach…" at bounding box center [939, 313] width 939 height 466
click at [562, 421] on input "Send" at bounding box center [545, 415] width 44 height 20
type input "Sent"
click at [47, 15] on img at bounding box center [42, 13] width 47 height 13
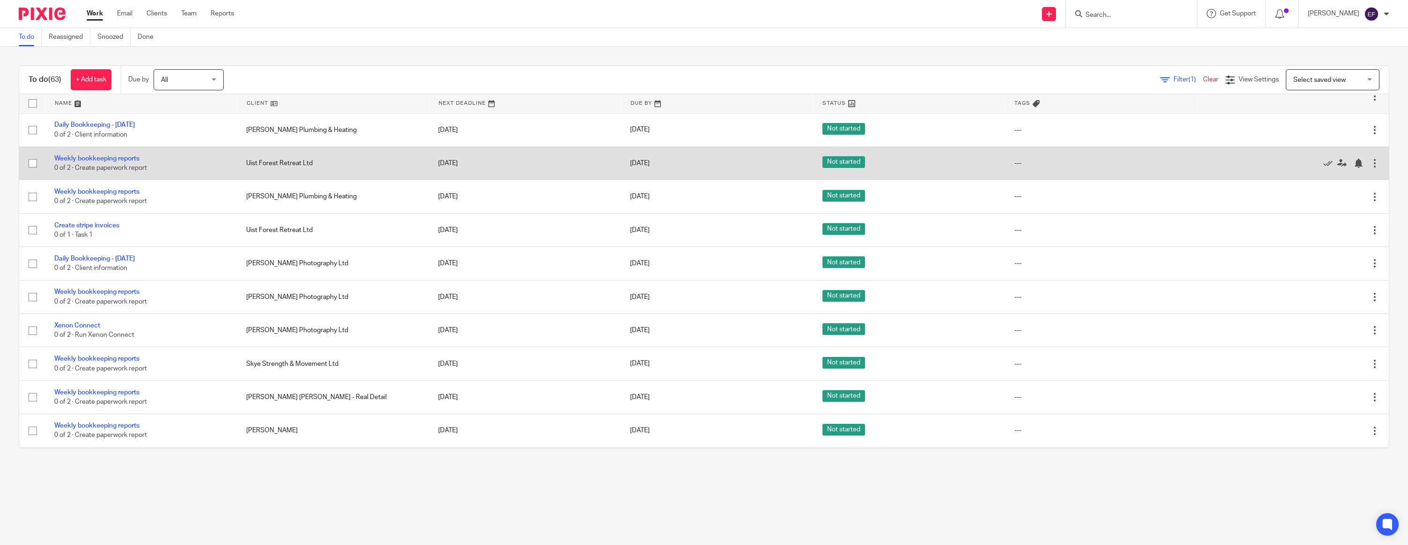
scroll to position [636, 0]
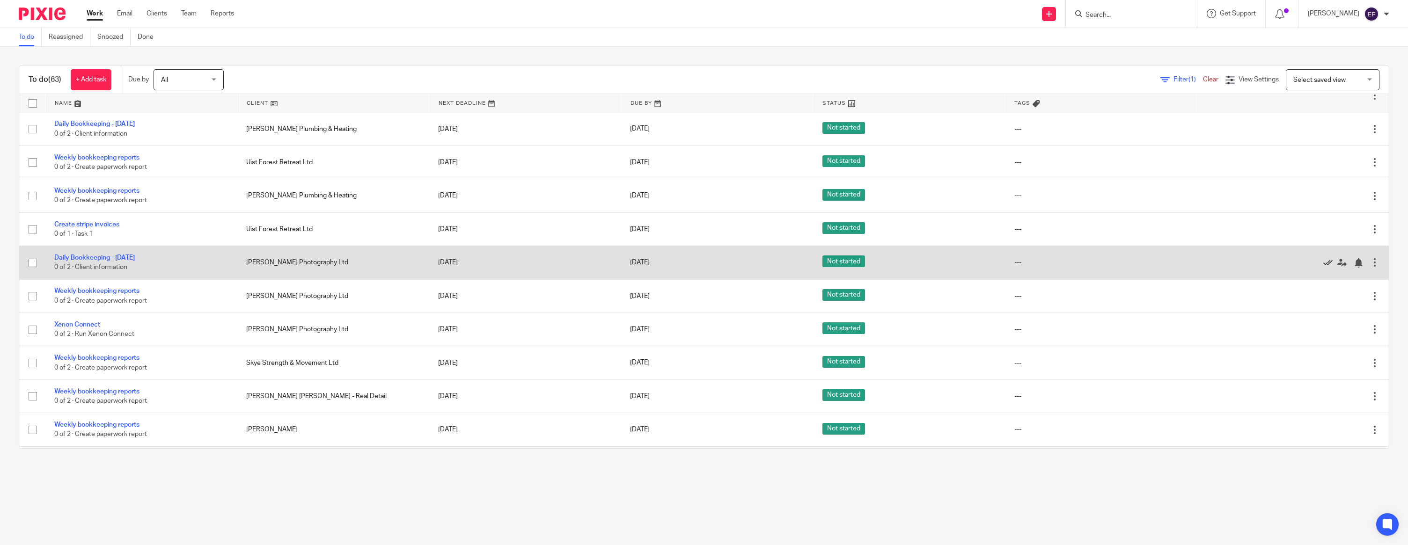
click at [1327, 268] on icon at bounding box center [1327, 262] width 9 height 9
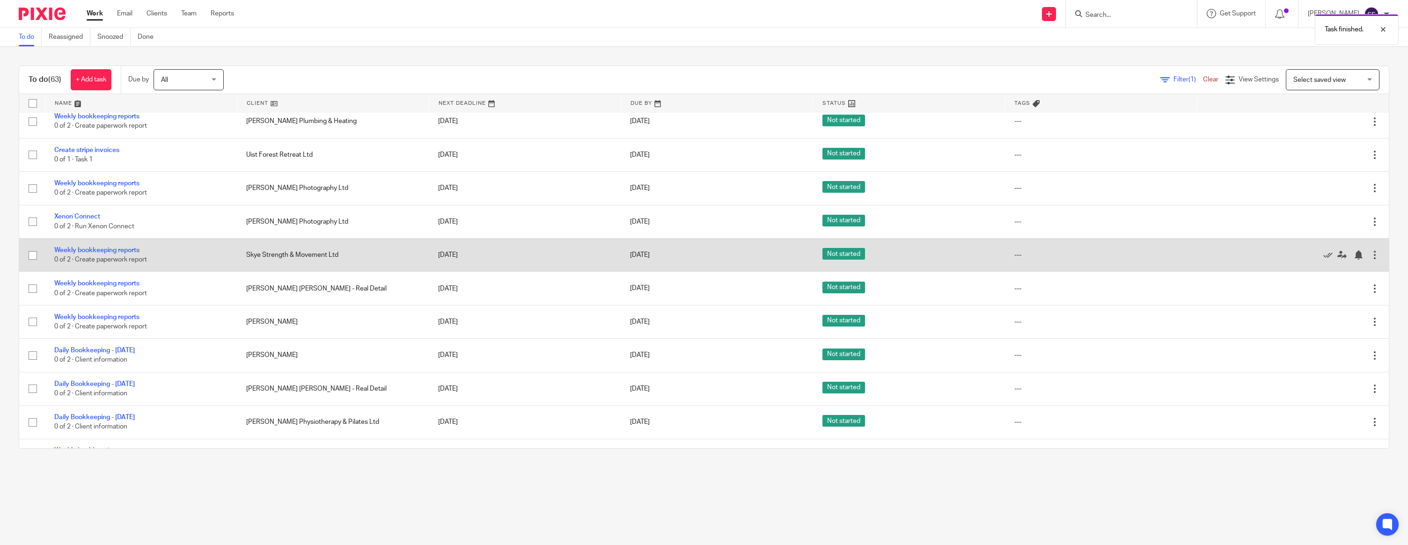
scroll to position [712, 0]
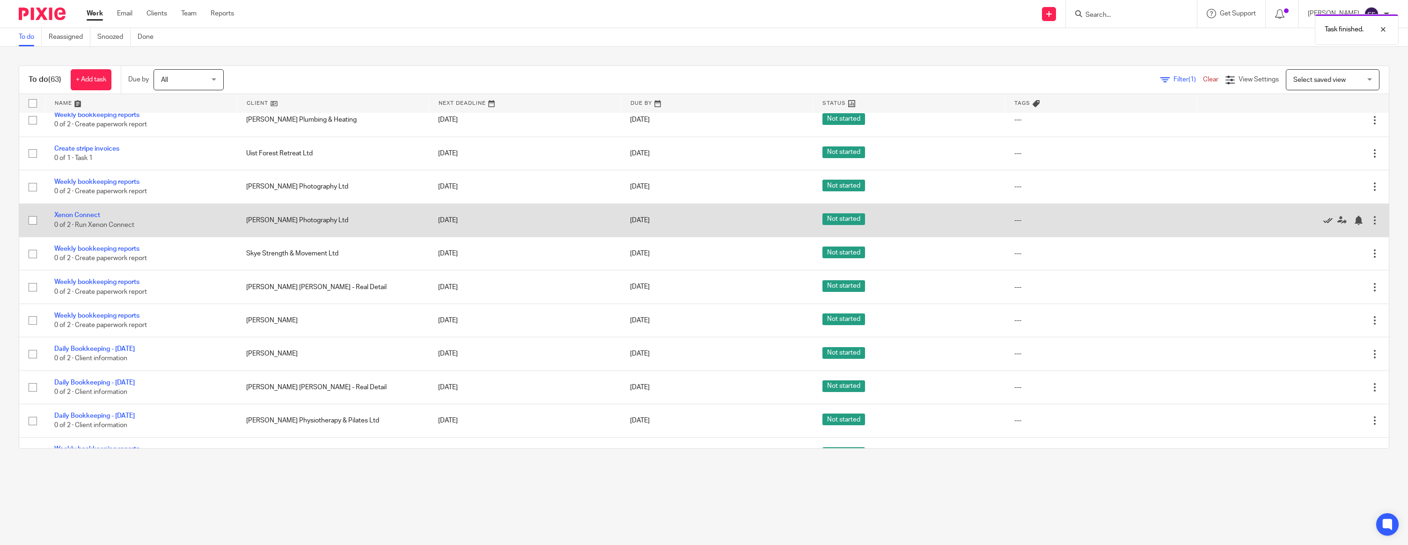
click at [1323, 225] on icon at bounding box center [1327, 220] width 9 height 9
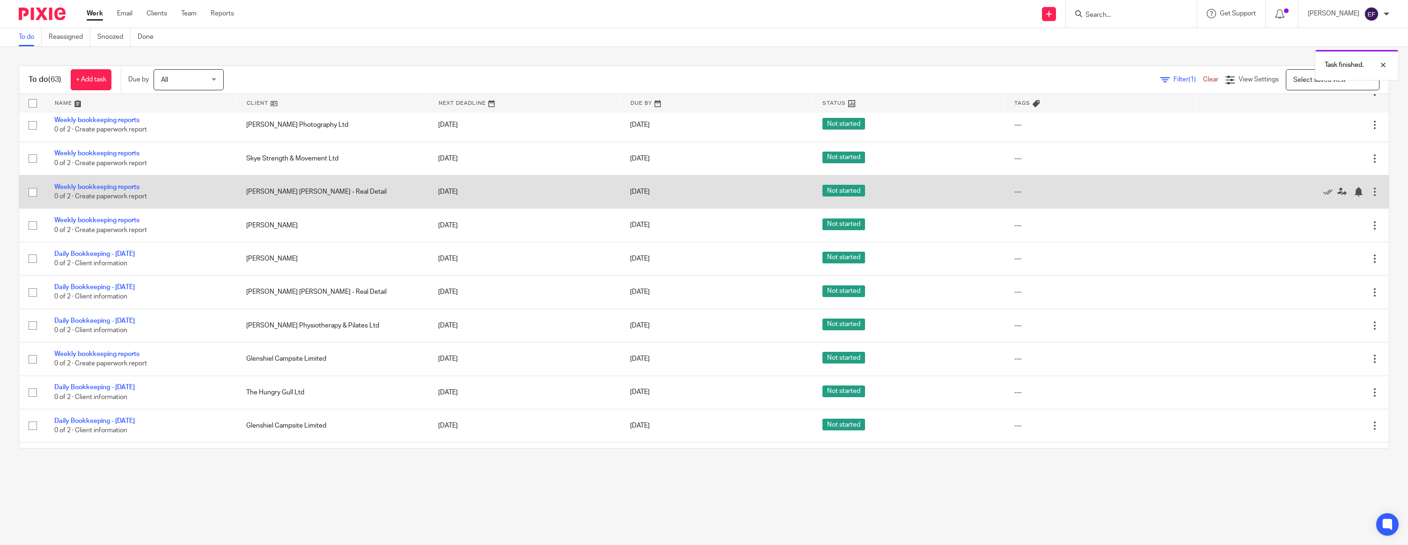
scroll to position [777, 0]
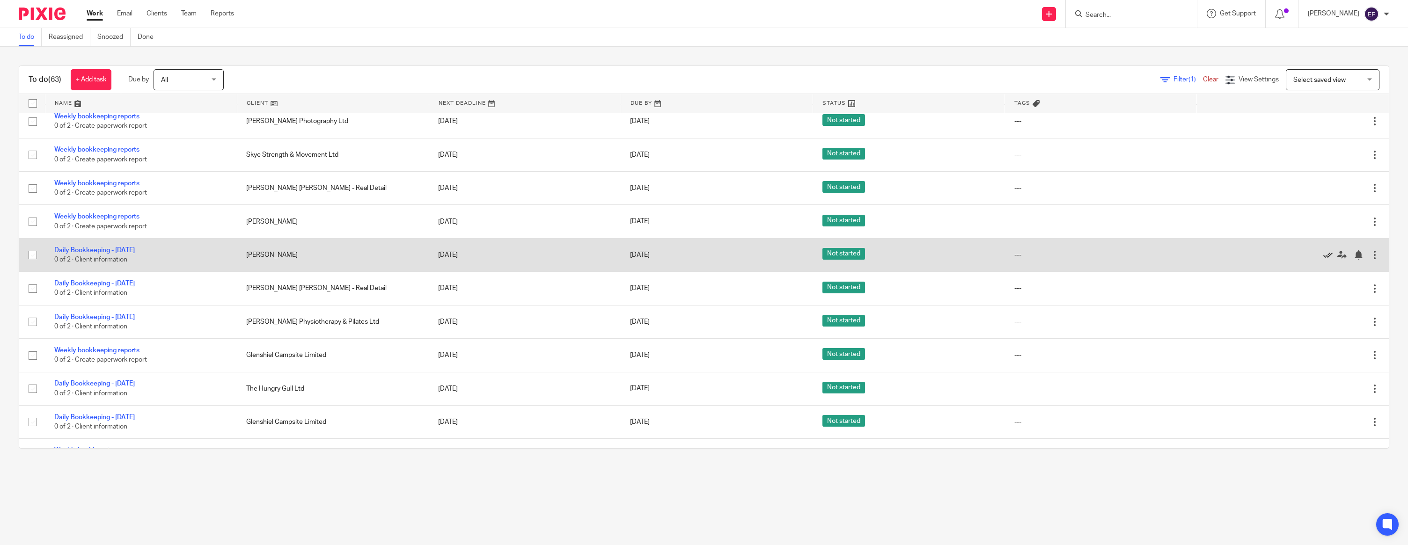
click at [1325, 260] on icon at bounding box center [1327, 254] width 9 height 9
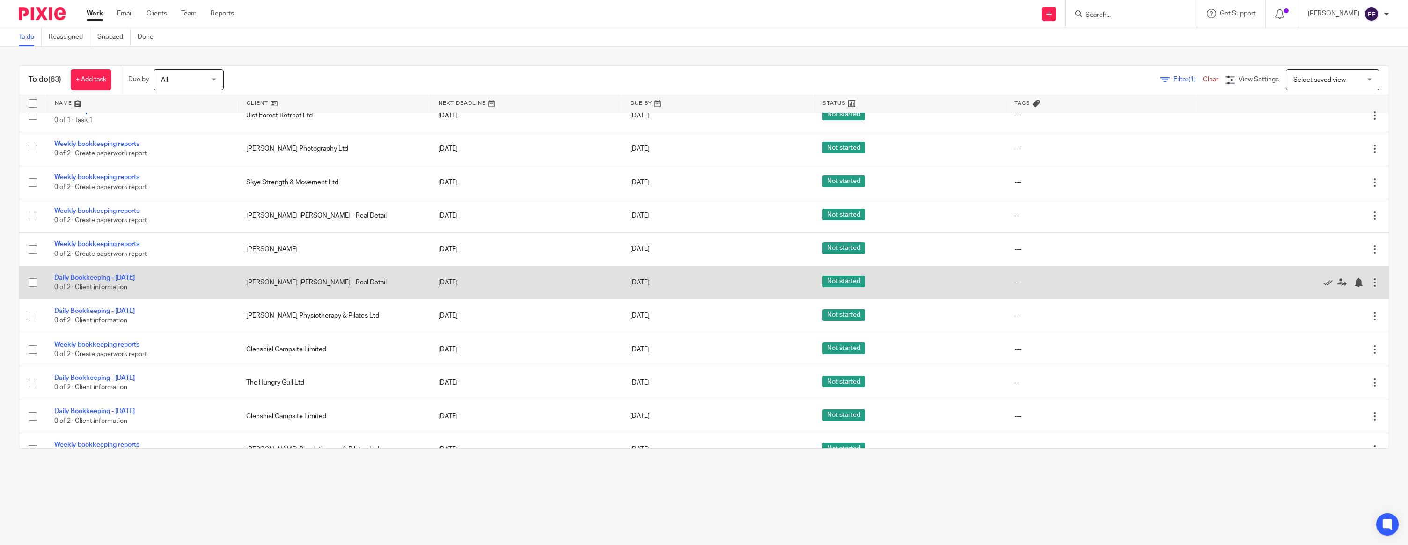
scroll to position [746, 0]
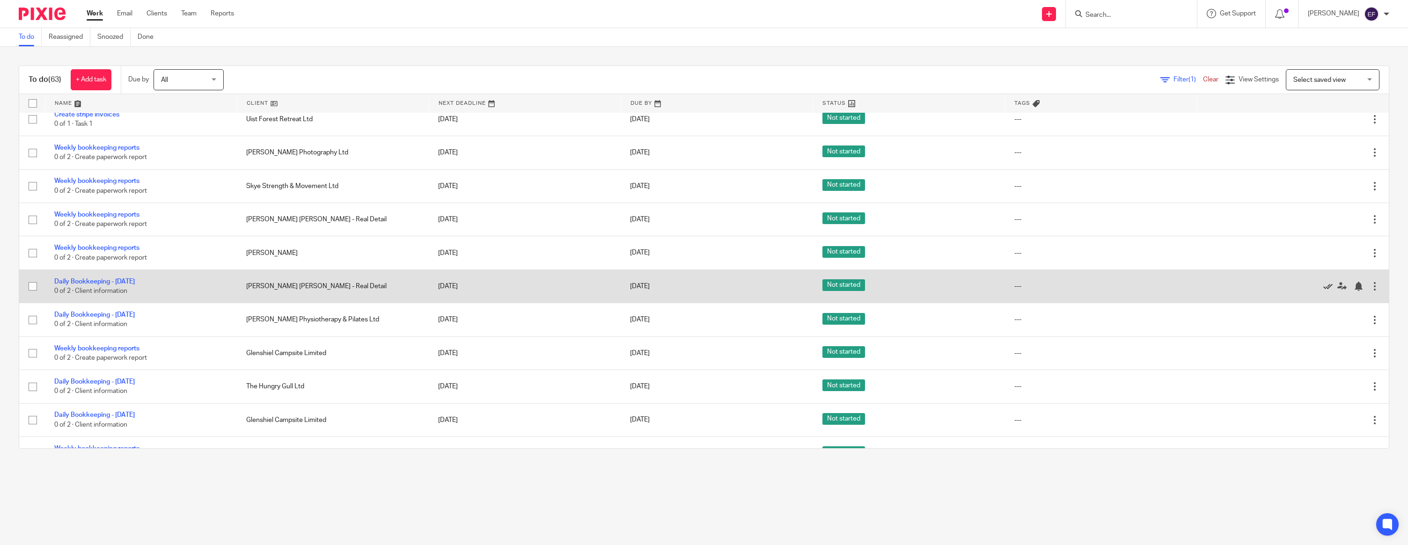
click at [1328, 291] on icon at bounding box center [1327, 286] width 9 height 9
click at [1327, 291] on icon at bounding box center [1327, 286] width 9 height 9
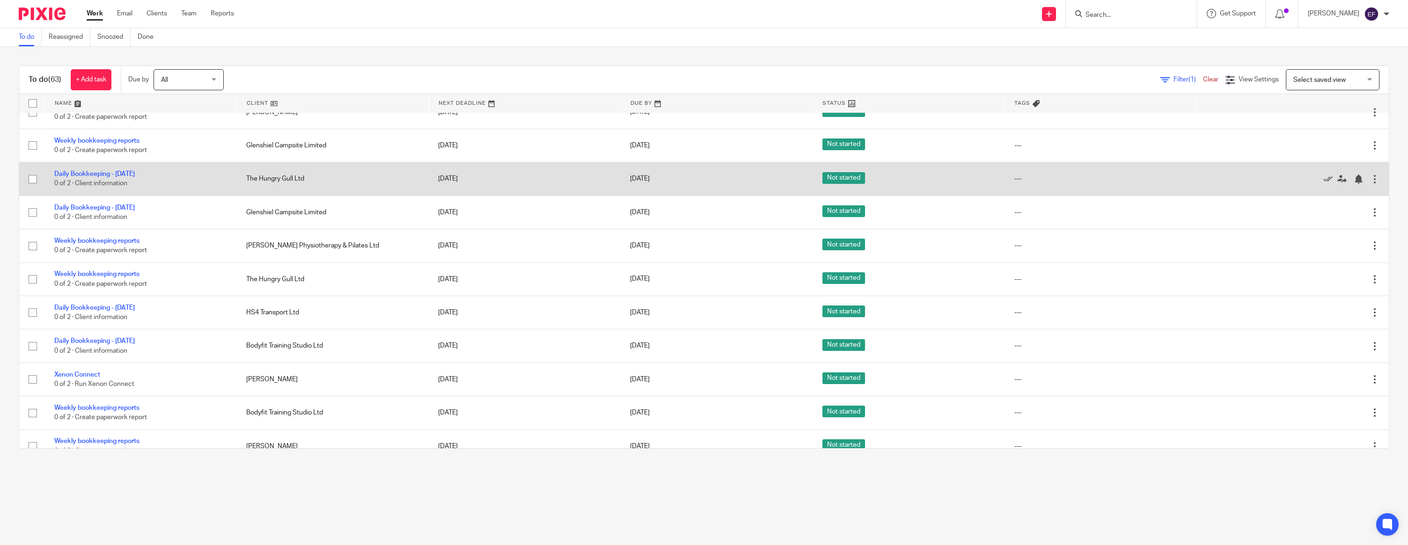
scroll to position [889, 0]
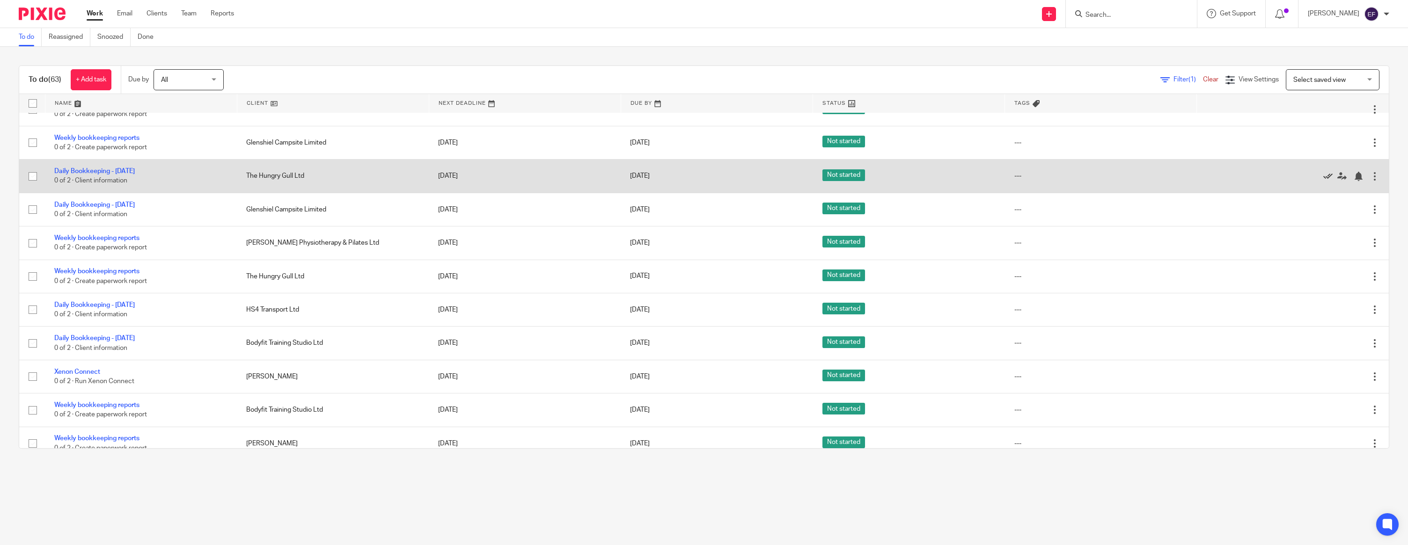
click at [1326, 181] on icon at bounding box center [1327, 176] width 9 height 9
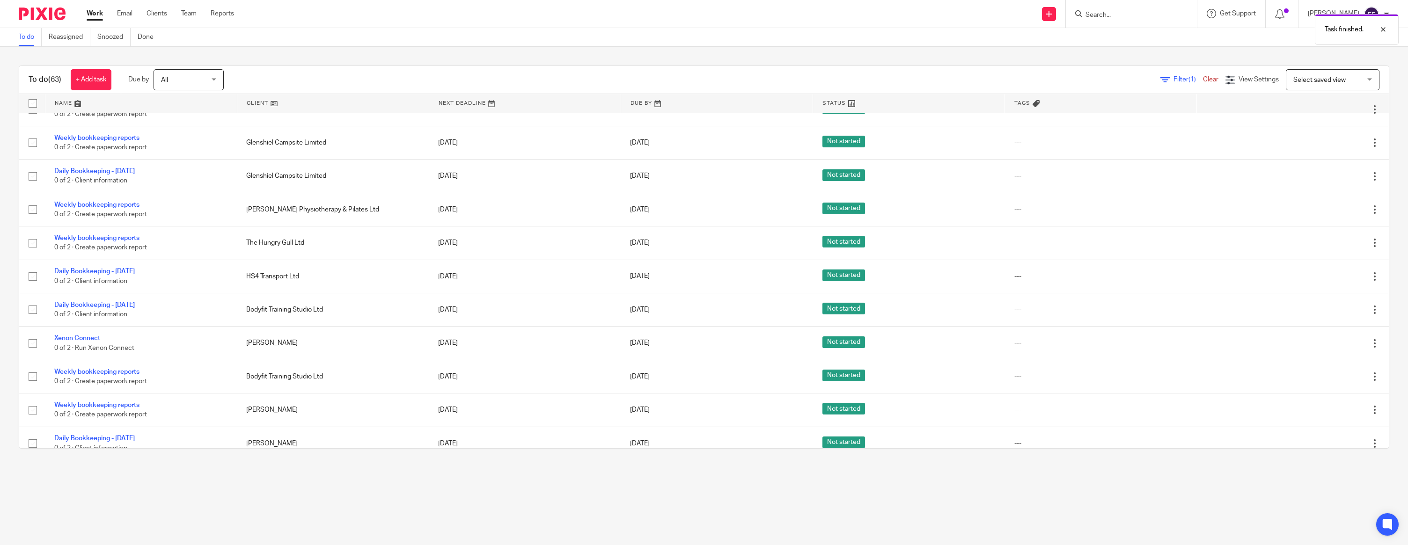
click at [1326, 181] on icon at bounding box center [1327, 176] width 9 height 9
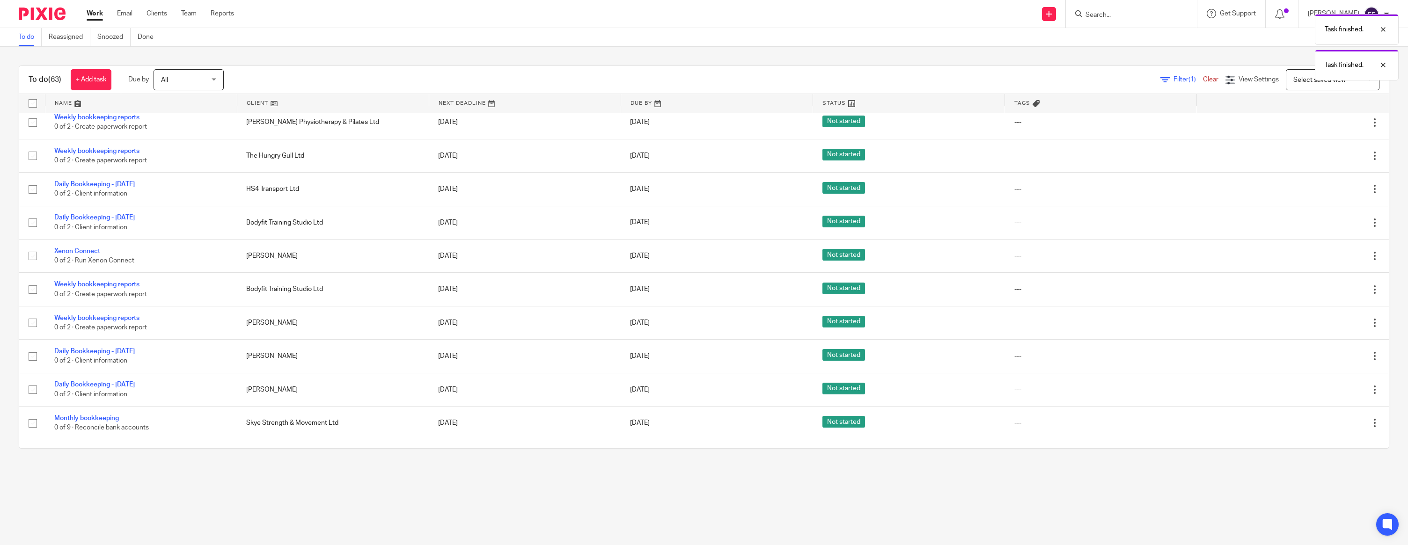
scroll to position [950, 0]
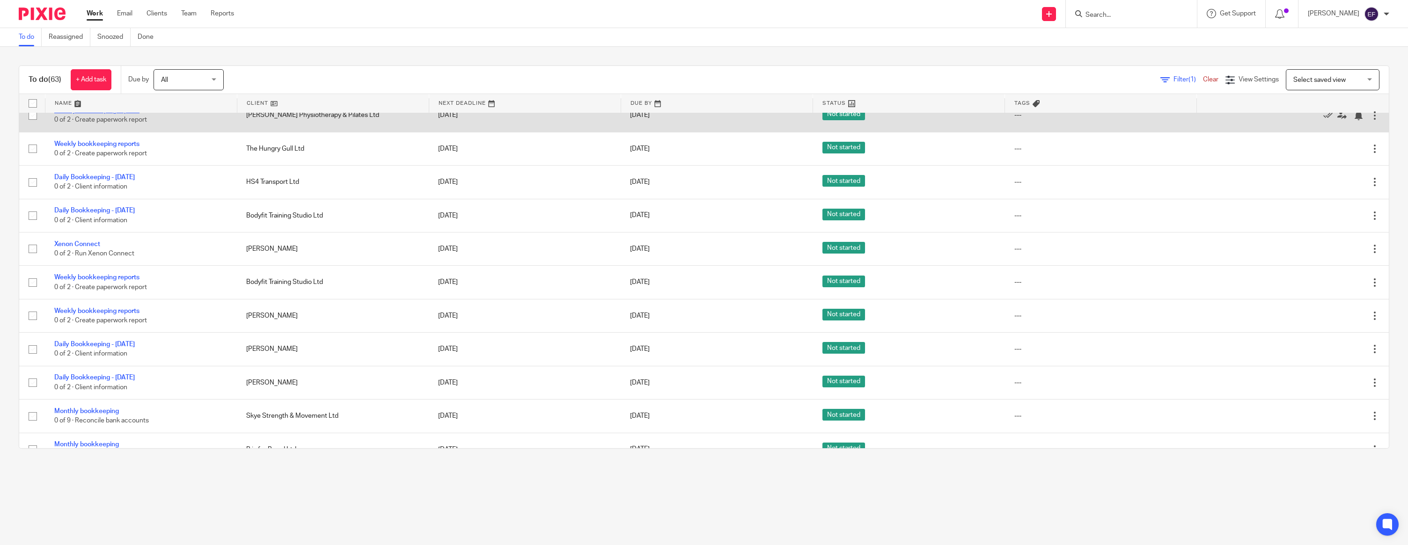
click at [110, 114] on link "Weekly bookkeeping reports" at bounding box center [96, 110] width 85 height 7
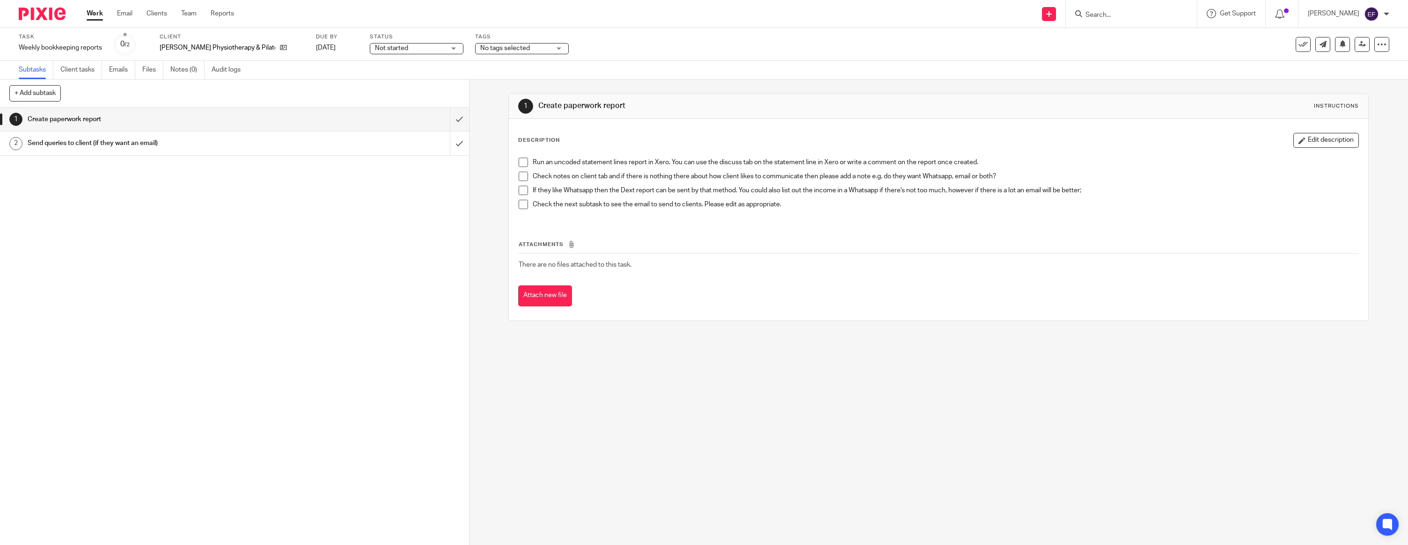
click at [448, 118] on link "1 Create paperwork report" at bounding box center [225, 119] width 450 height 23
click at [455, 121] on input "submit" at bounding box center [234, 119] width 469 height 23
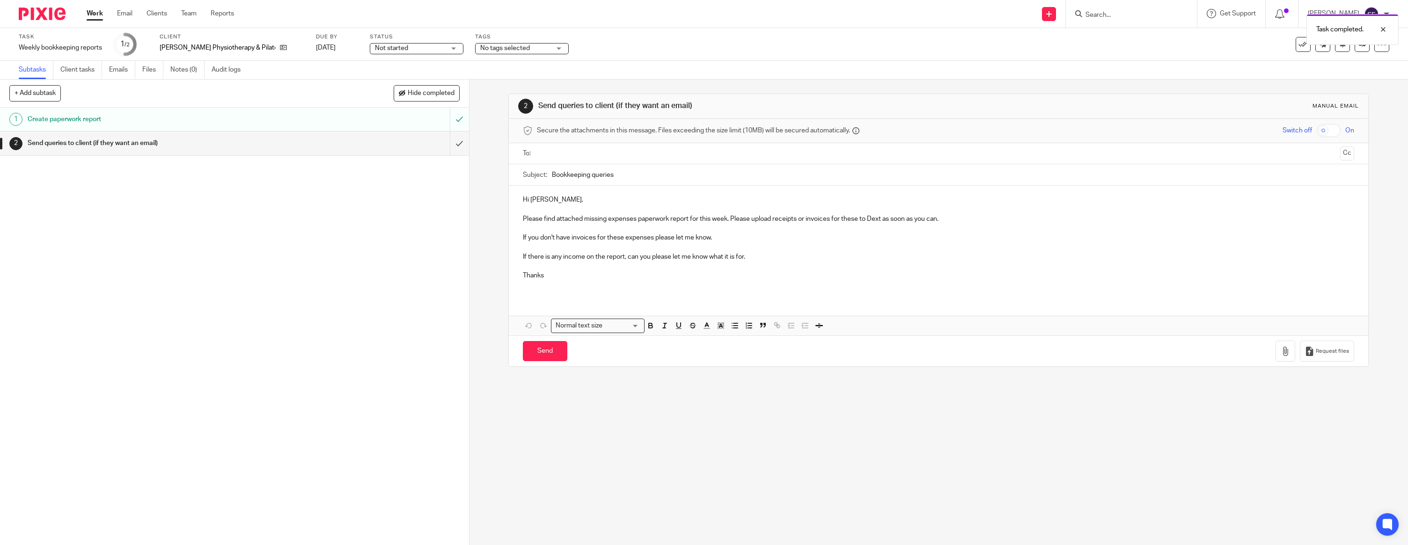
click at [590, 205] on p at bounding box center [938, 209] width 831 height 9
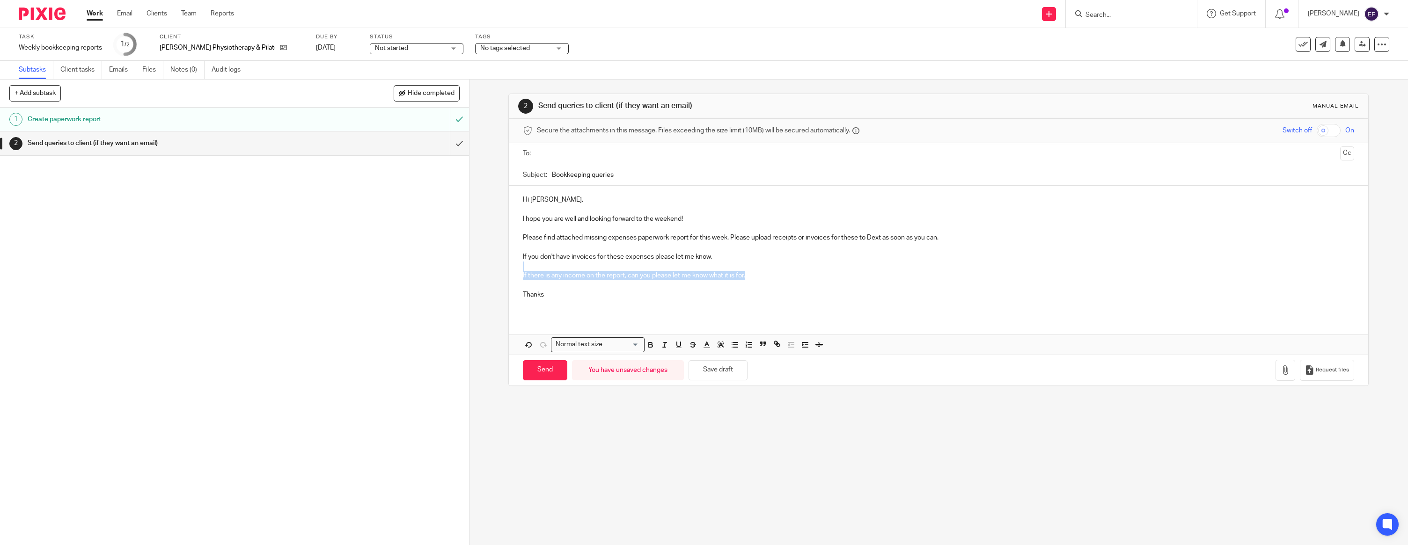
drag, startPoint x: 788, startPoint y: 271, endPoint x: 755, endPoint y: 277, distance: 33.3
click at [755, 277] on div "Hi Rosie, I hope you are well and looking forward to the weekend! Please find a…" at bounding box center [939, 251] width 860 height 130
click at [588, 294] on p "Thanks" at bounding box center [938, 294] width 831 height 9
click at [628, 159] on input "text" at bounding box center [938, 153] width 796 height 11
click at [1286, 367] on button "button" at bounding box center [1286, 372] width 20 height 21
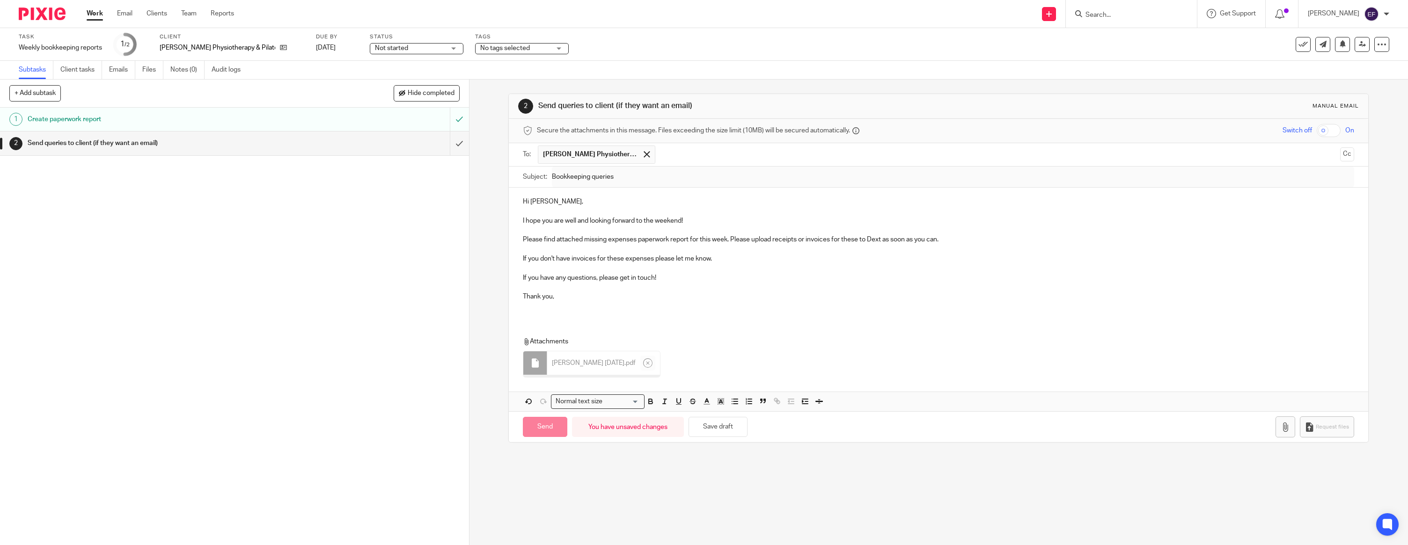
click at [562, 306] on p at bounding box center [938, 305] width 831 height 9
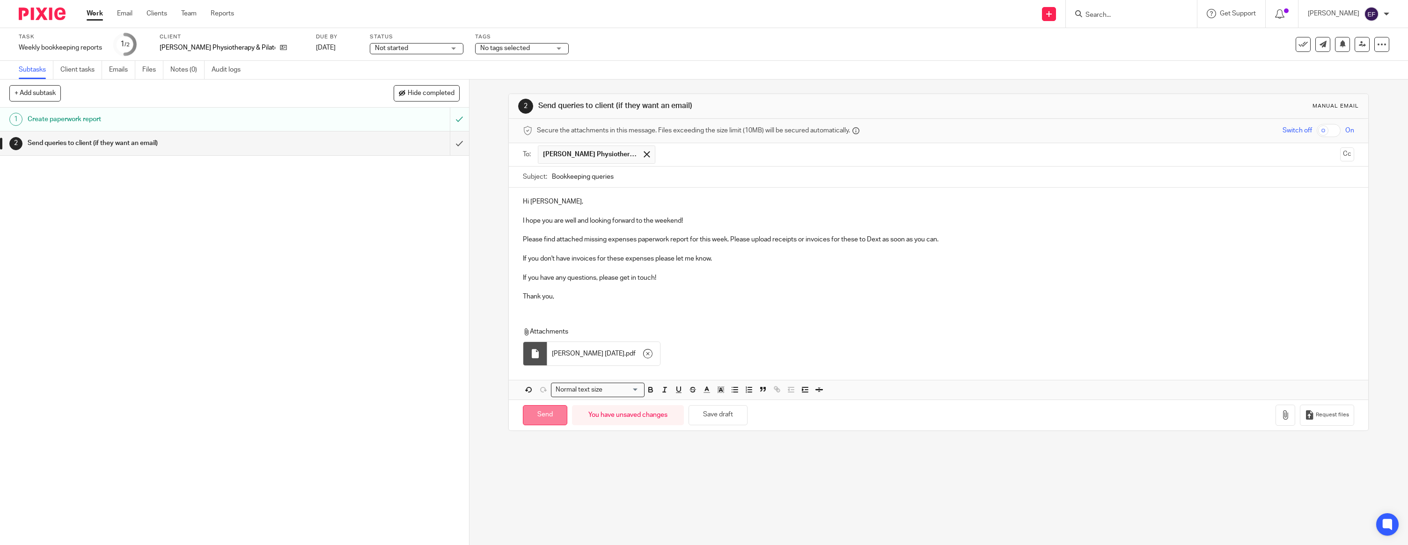
click at [560, 414] on input "Send" at bounding box center [545, 415] width 44 height 20
type input "Sent"
click at [42, 15] on img at bounding box center [42, 13] width 47 height 13
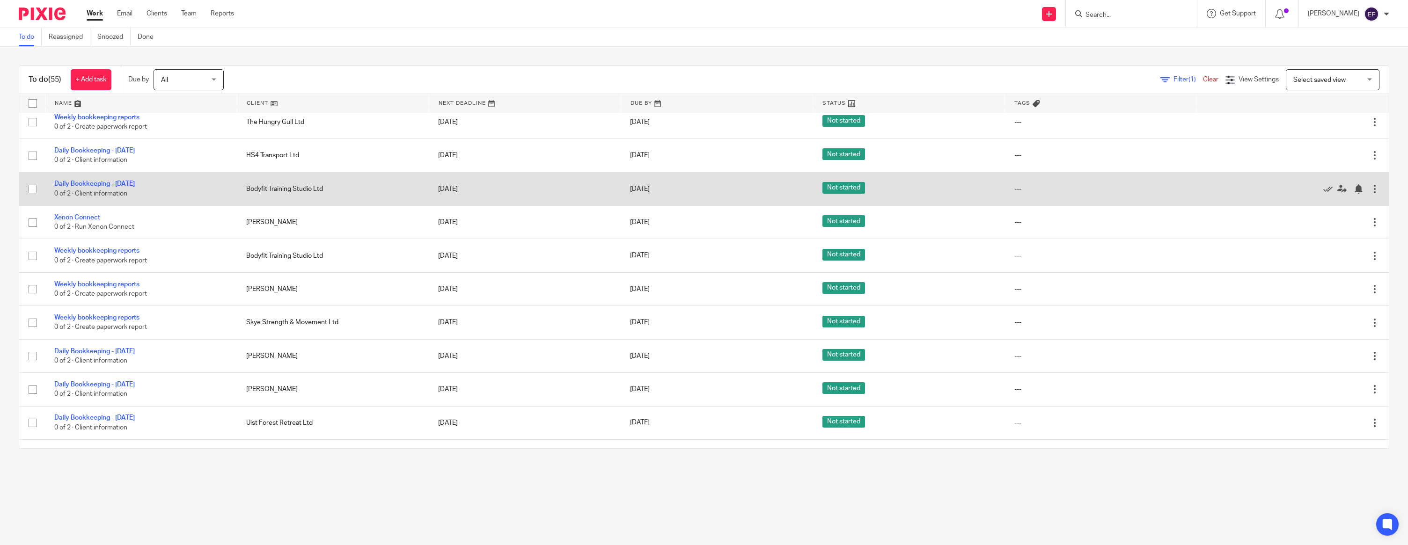
scroll to position [742, 0]
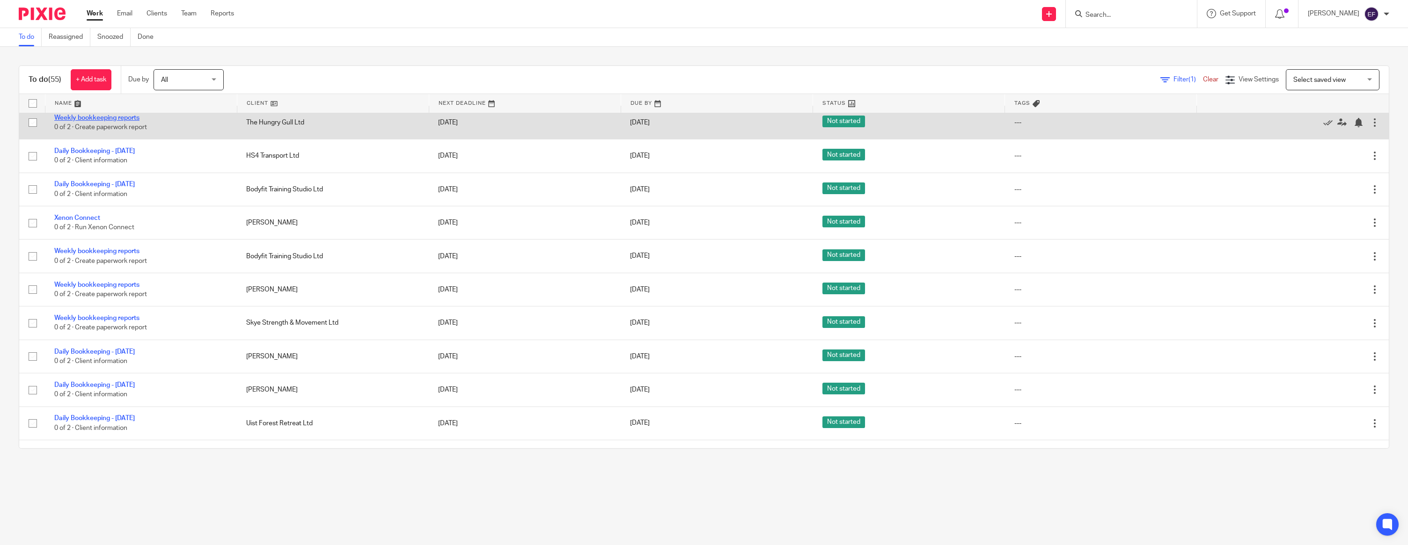
click at [117, 121] on link "Weekly bookkeeping reports" at bounding box center [96, 118] width 85 height 7
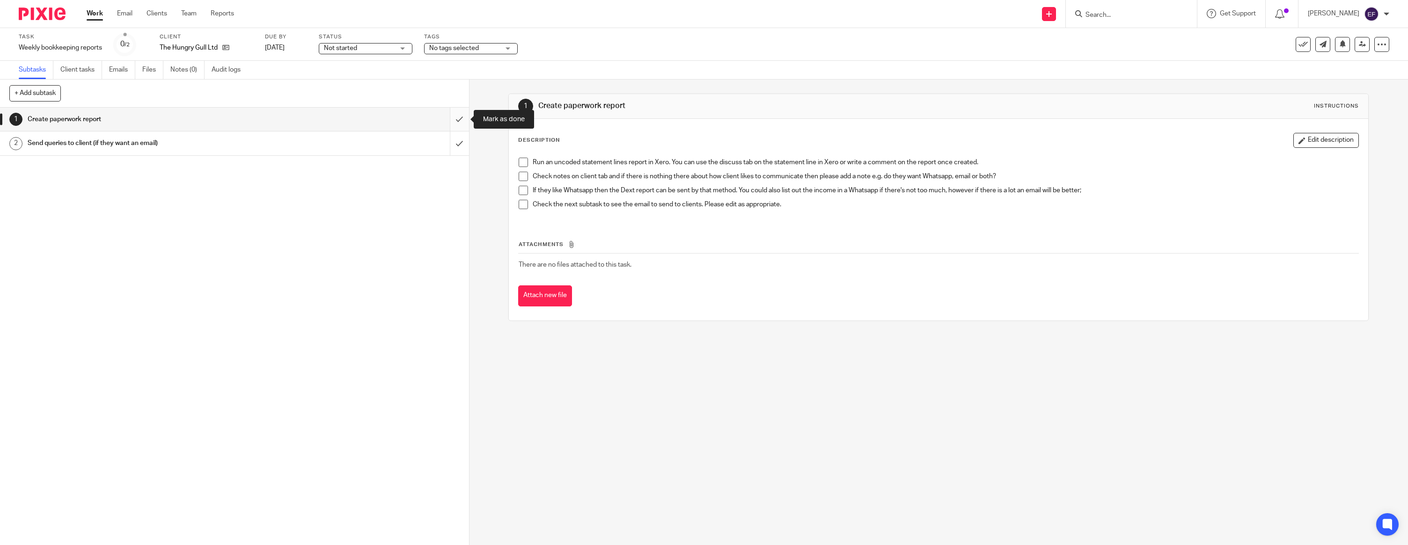
click at [458, 118] on input "submit" at bounding box center [234, 119] width 469 height 23
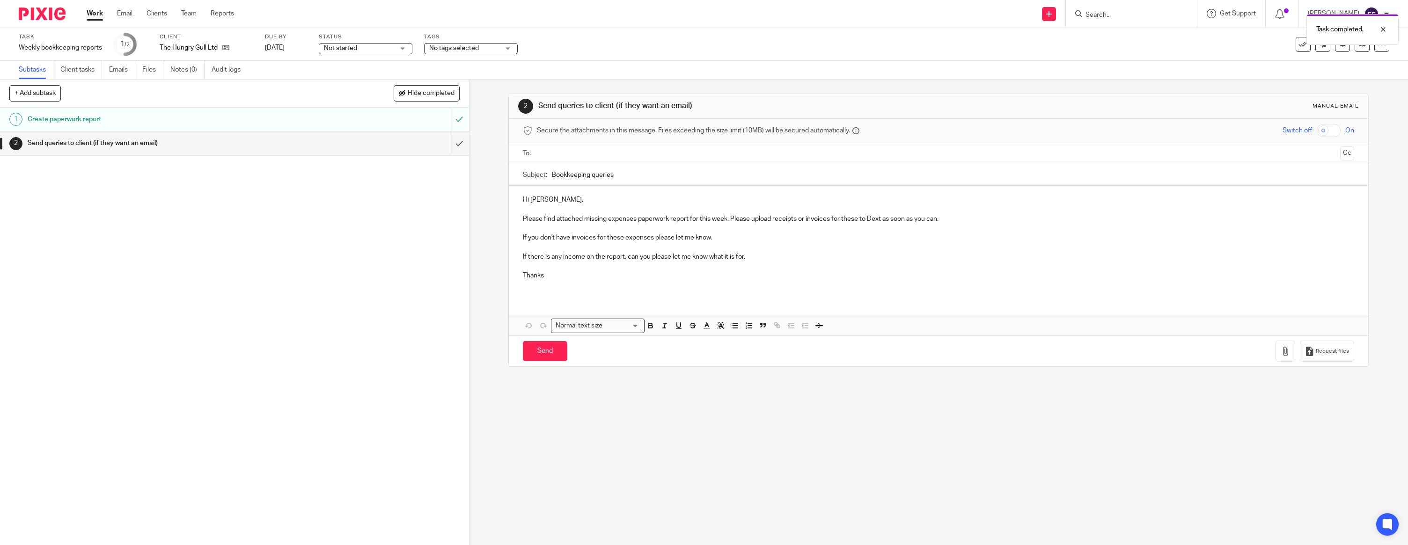
click at [589, 197] on p "Hi [PERSON_NAME]," at bounding box center [938, 199] width 831 height 9
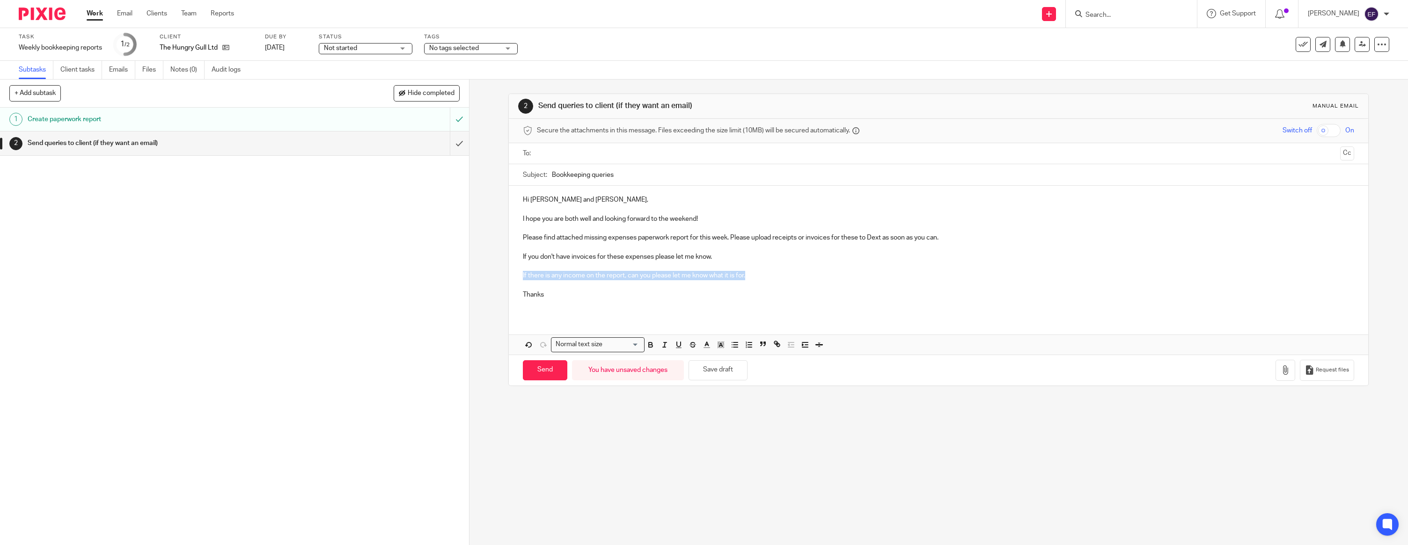
drag, startPoint x: 761, startPoint y: 278, endPoint x: 523, endPoint y: 278, distance: 237.8
click at [523, 278] on p "If there is any income on the report, can you please let me know what it is for." at bounding box center [938, 275] width 831 height 9
click at [590, 296] on p "Thanks" at bounding box center [938, 294] width 831 height 9
click at [639, 157] on input "text" at bounding box center [938, 153] width 796 height 11
click at [1284, 369] on icon "button" at bounding box center [1285, 371] width 9 height 9
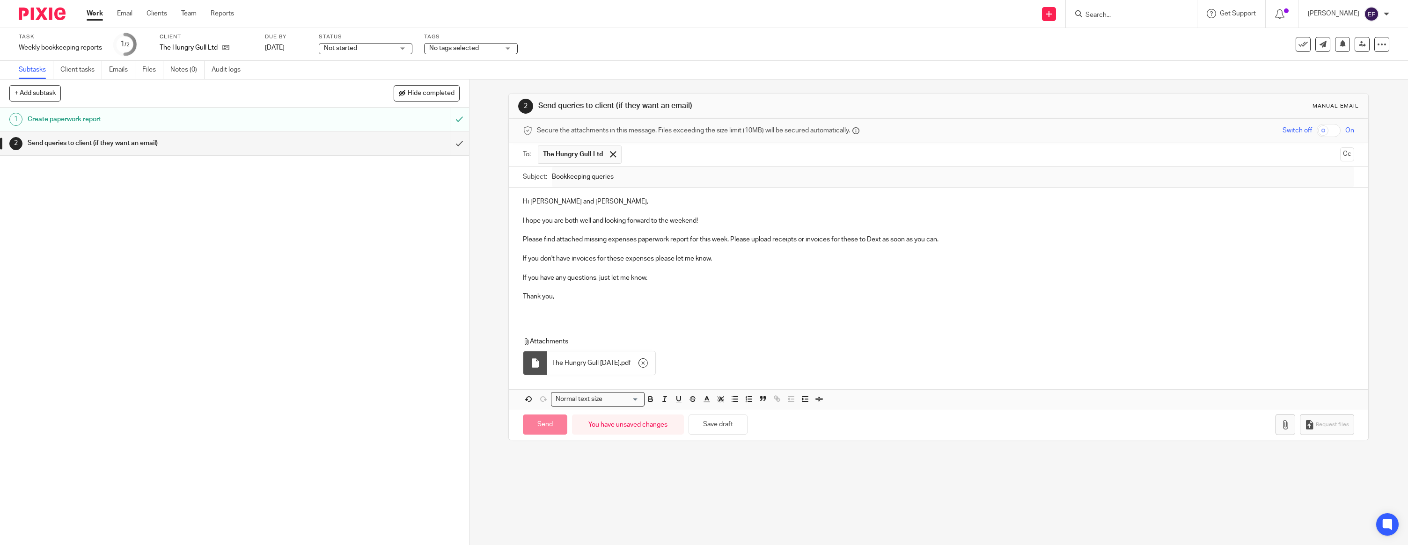
click at [584, 304] on p at bounding box center [938, 305] width 831 height 9
click at [551, 411] on input "Send" at bounding box center [545, 415] width 44 height 20
type input "Sent"
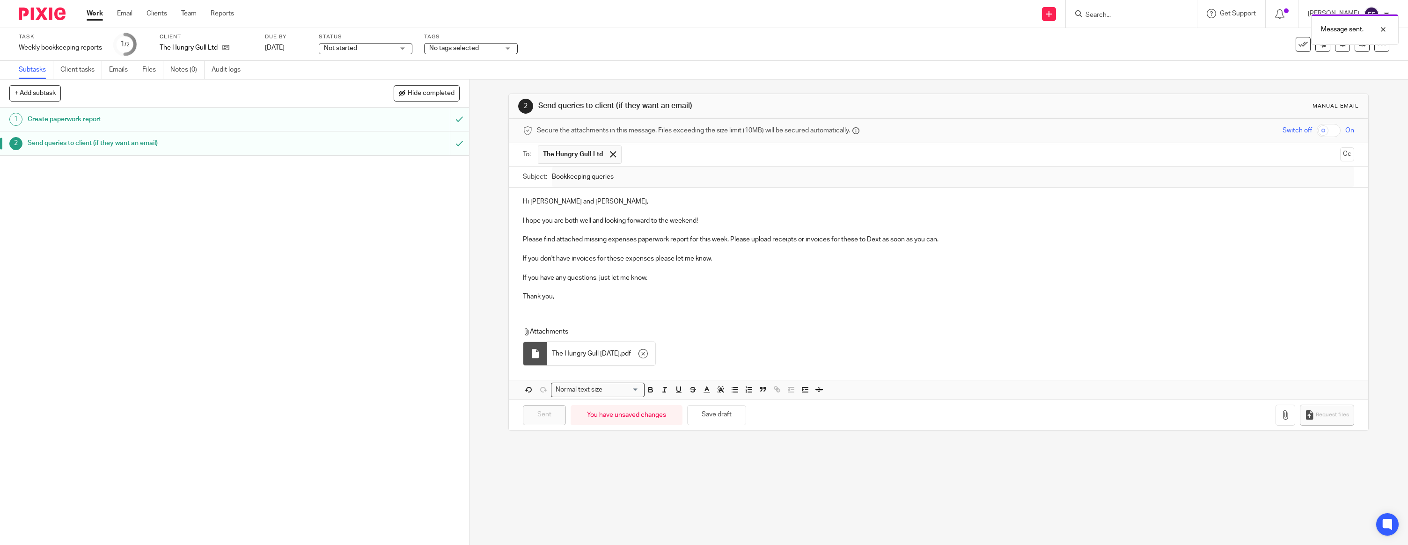
click at [29, 14] on img at bounding box center [42, 13] width 47 height 13
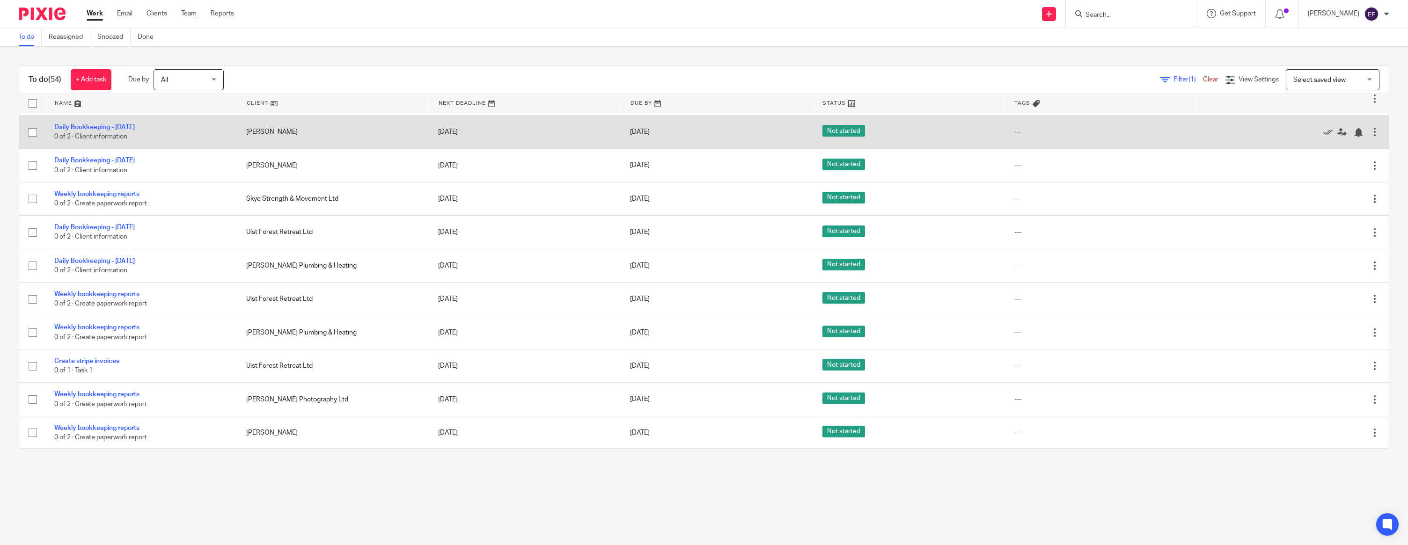
scroll to position [599, 0]
click at [1325, 138] on icon at bounding box center [1327, 132] width 9 height 9
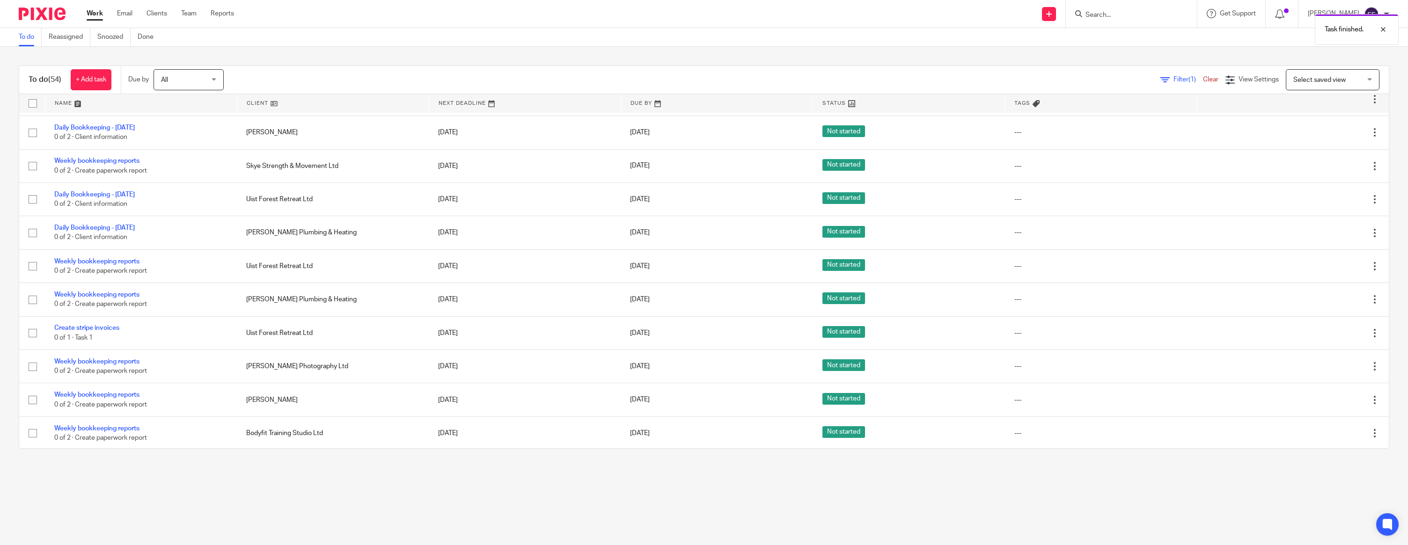
click at [1325, 138] on icon at bounding box center [1327, 132] width 9 height 9
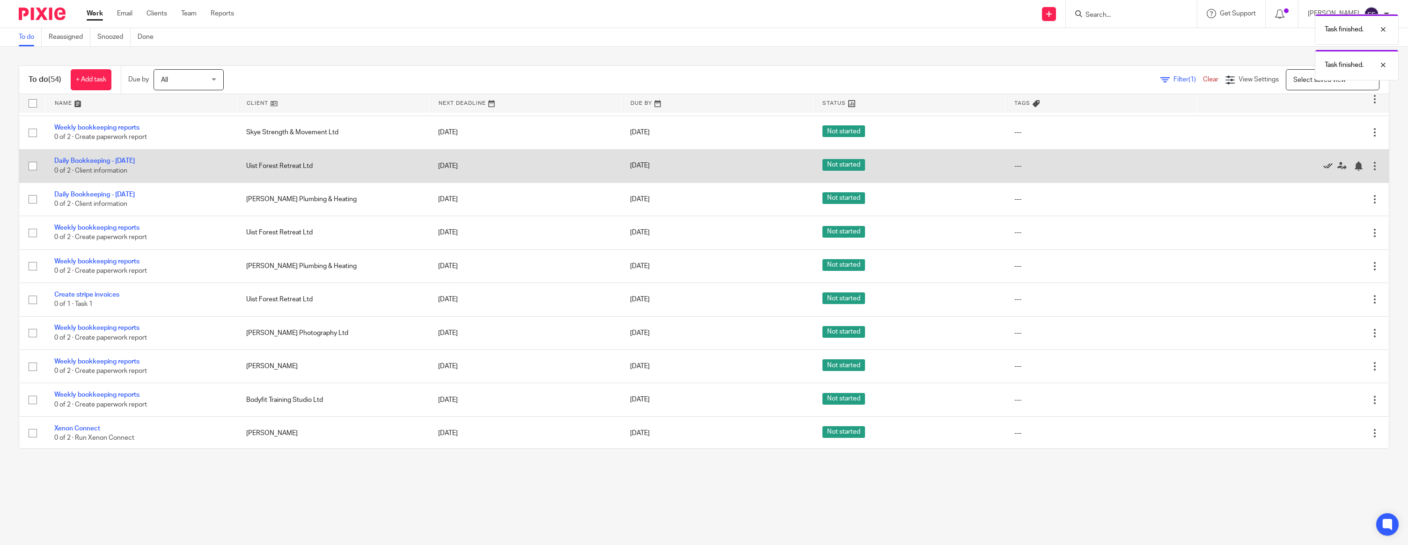
click at [1325, 171] on icon at bounding box center [1327, 166] width 9 height 9
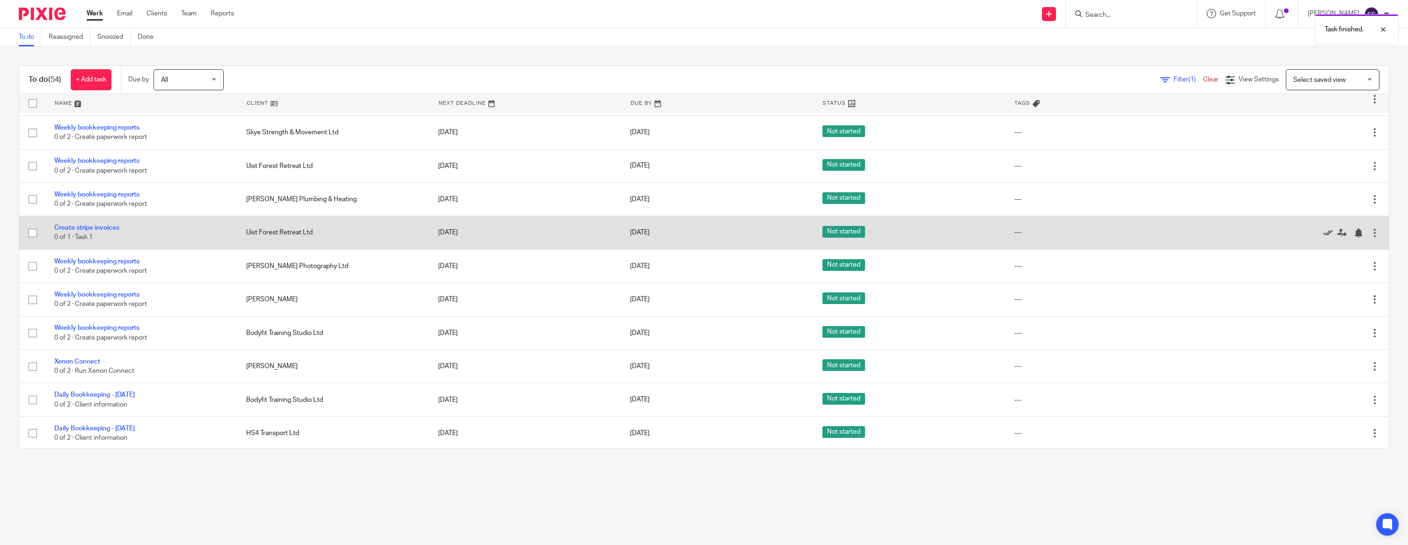
click at [1330, 238] on icon at bounding box center [1327, 232] width 9 height 9
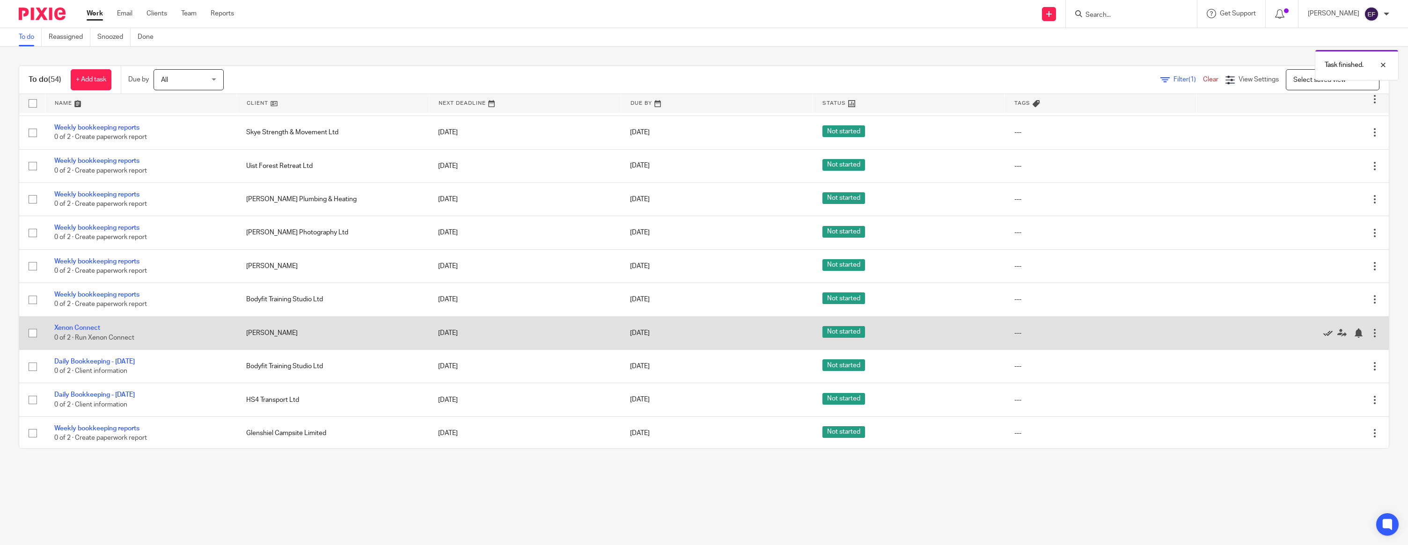
click at [1330, 338] on icon at bounding box center [1327, 333] width 9 height 9
click at [1329, 338] on icon at bounding box center [1327, 333] width 9 height 9
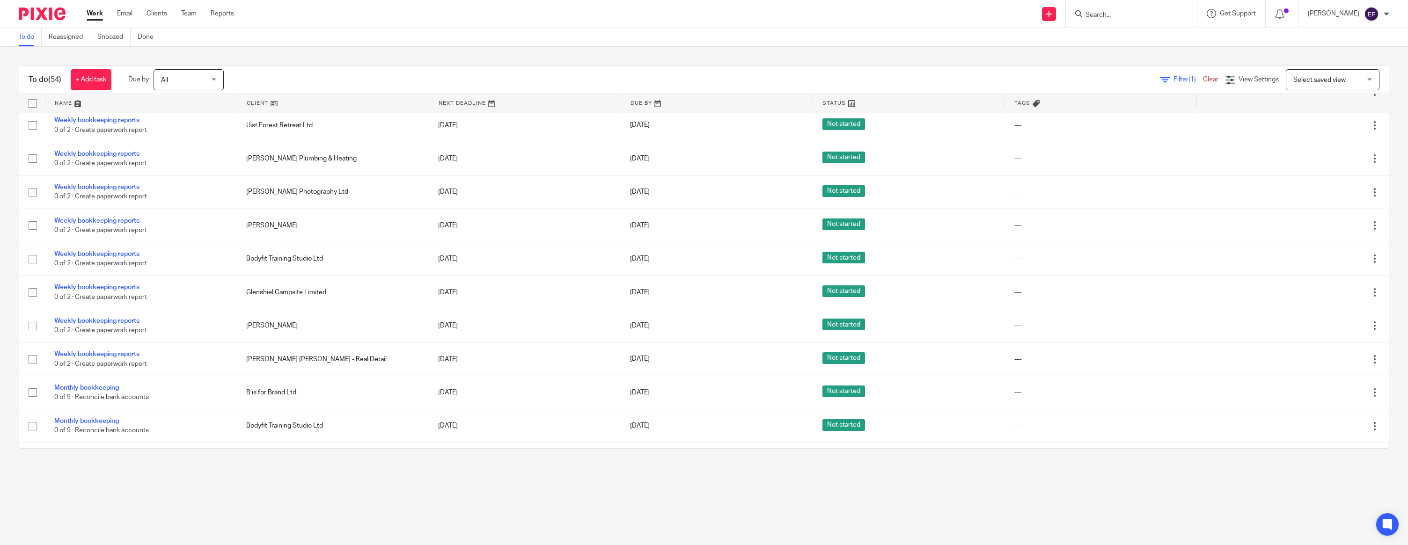
scroll to position [641, 0]
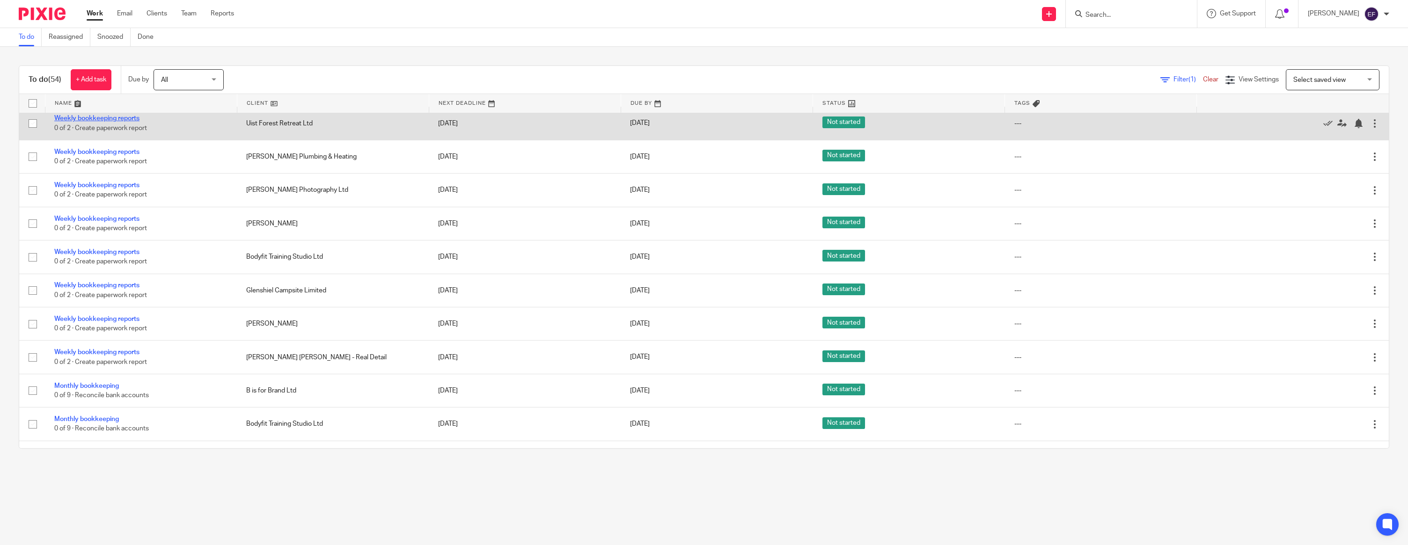
click at [123, 122] on link "Weekly bookkeeping reports" at bounding box center [96, 118] width 85 height 7
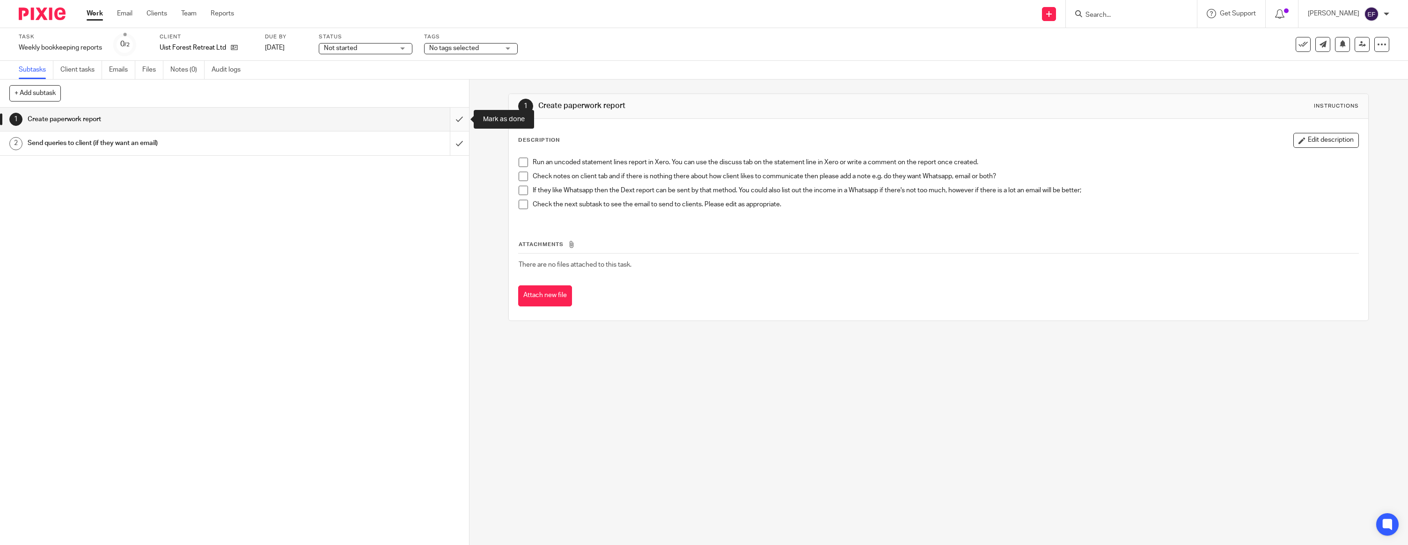
click at [460, 120] on input "submit" at bounding box center [234, 119] width 469 height 23
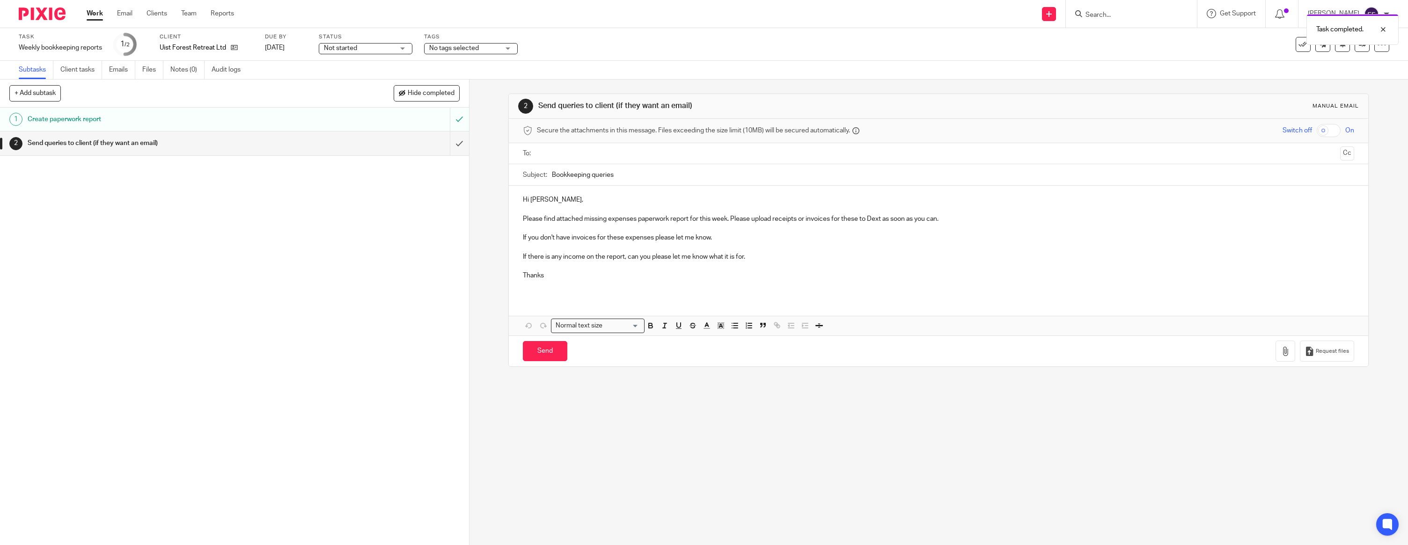
click at [580, 202] on p "Hi Kathryn," at bounding box center [938, 199] width 831 height 9
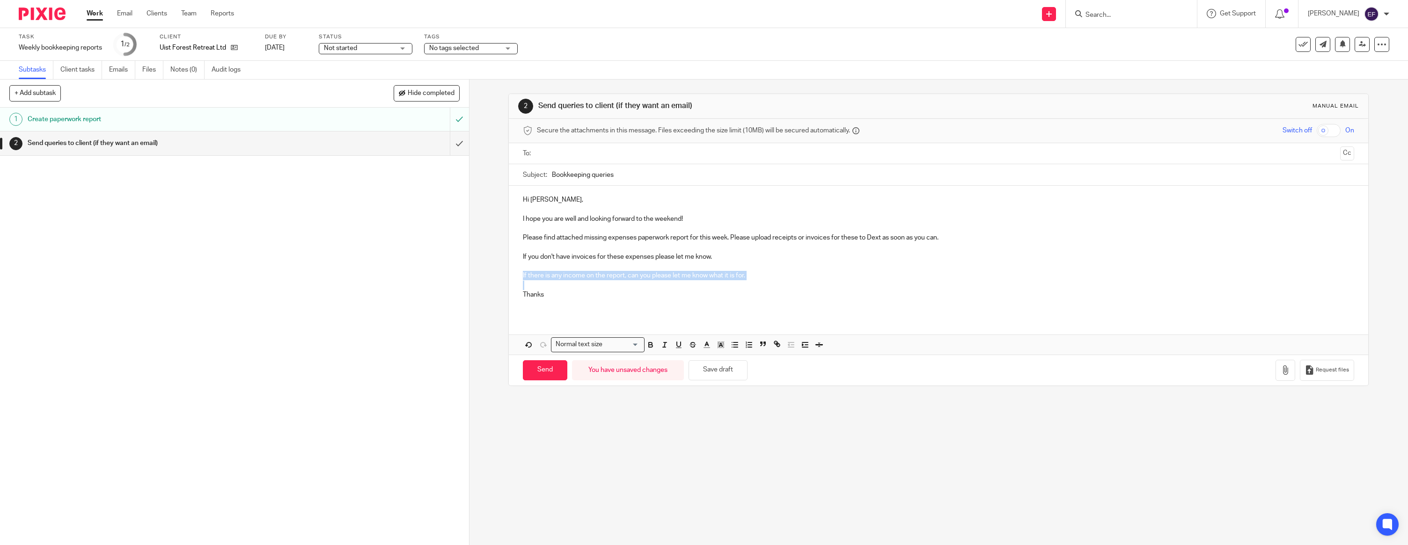
drag, startPoint x: 771, startPoint y: 281, endPoint x: 505, endPoint y: 279, distance: 266.4
click at [505, 279] on div "2 Send queries to client (if they want an email) Manual email Secure the attach…" at bounding box center [939, 313] width 939 height 466
click at [566, 296] on p "Thanks" at bounding box center [938, 294] width 831 height 9
click at [597, 276] on p "If you have any questions, just let me know." at bounding box center [938, 275] width 831 height 9
drag, startPoint x: 651, startPoint y: 274, endPoint x: 599, endPoint y: 277, distance: 52.5
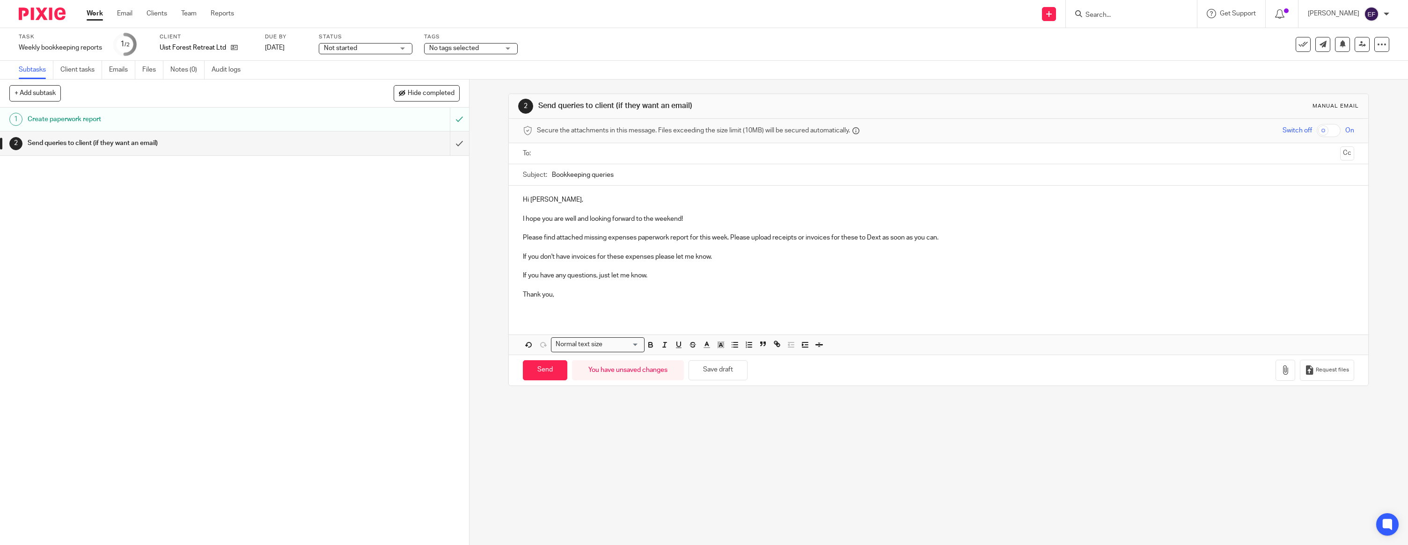
click at [599, 277] on p "If you have any questions, just let me know." at bounding box center [938, 275] width 831 height 9
click at [1286, 367] on icon "button" at bounding box center [1285, 370] width 9 height 9
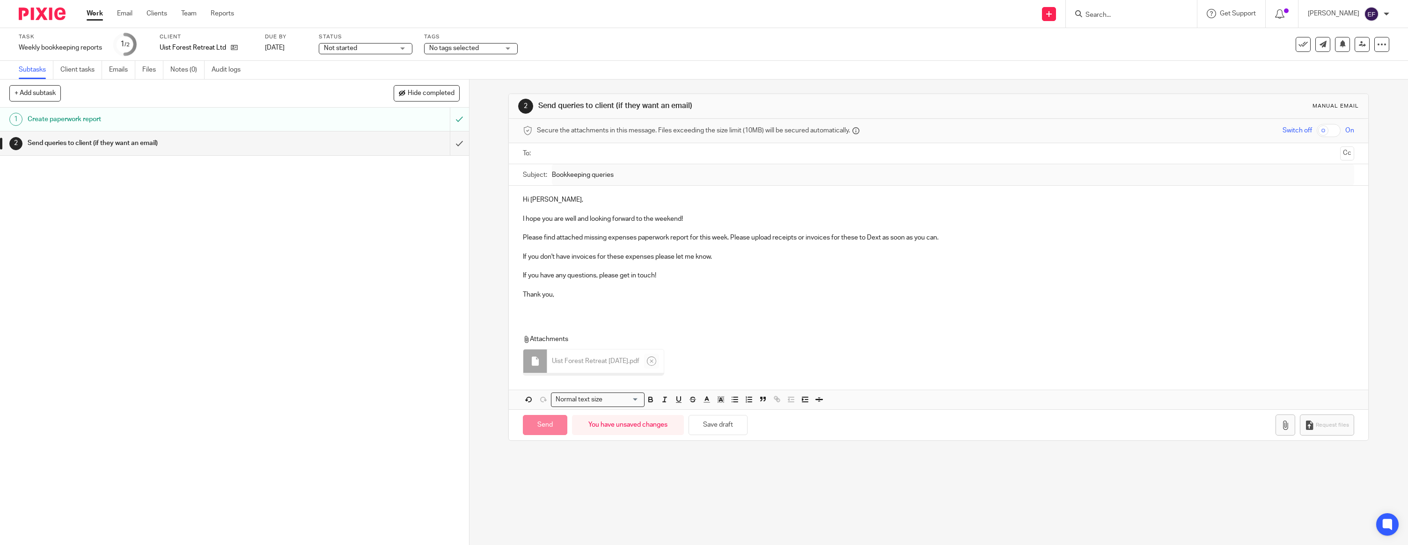
click at [558, 309] on div "Hi Kathryn, I hope you are well and looking forward to the weekend! Please find…" at bounding box center [939, 251] width 860 height 130
click at [550, 154] on input "text" at bounding box center [938, 153] width 796 height 11
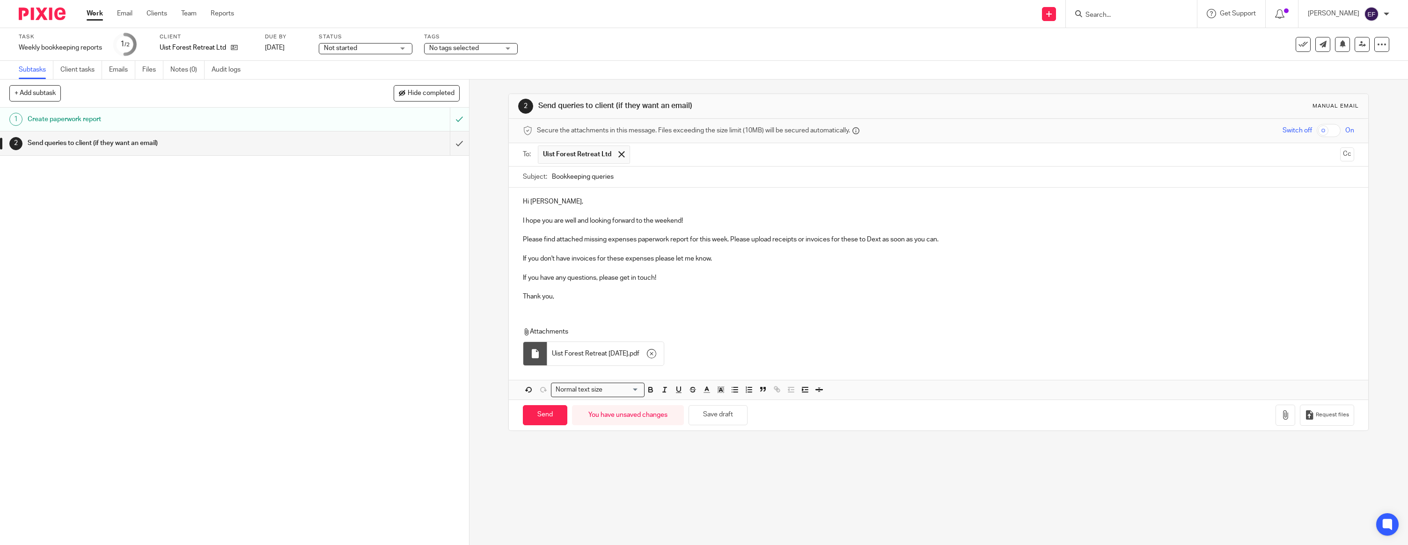
click at [542, 441] on div "2 Send queries to client (if they want an email) Manual email Secure the attach…" at bounding box center [938, 263] width 860 height 366
click at [545, 415] on input "Send" at bounding box center [545, 415] width 44 height 20
type input "Sent"
click at [41, 17] on img at bounding box center [42, 13] width 47 height 13
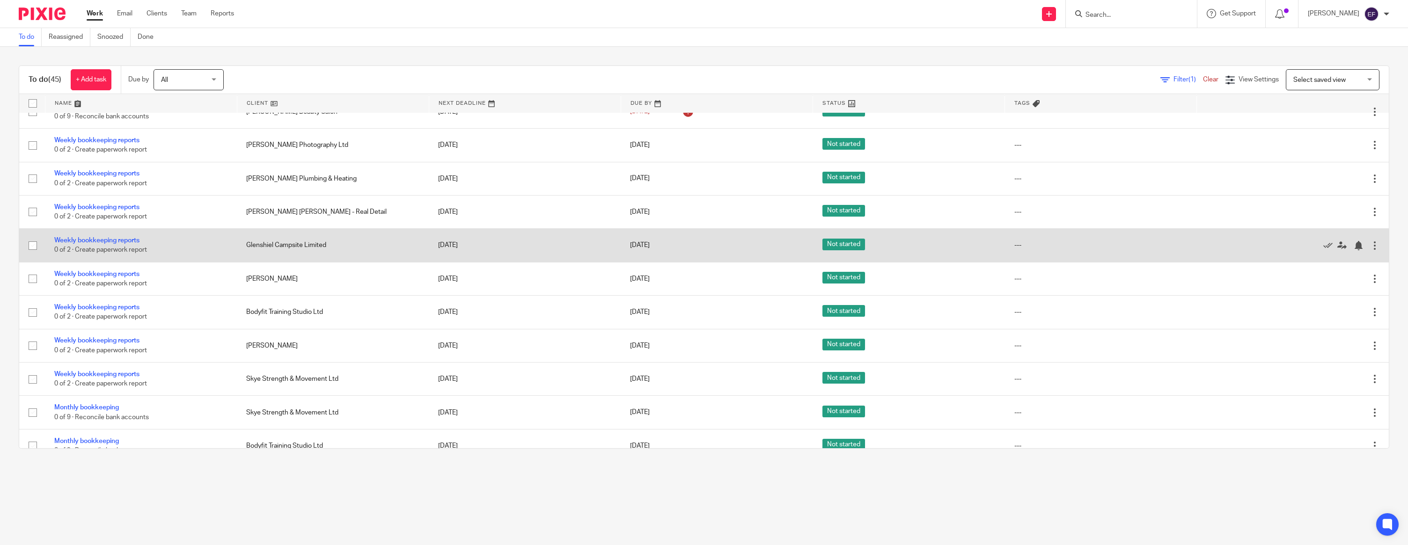
scroll to position [587, 0]
